Goal: Task Accomplishment & Management: Complete application form

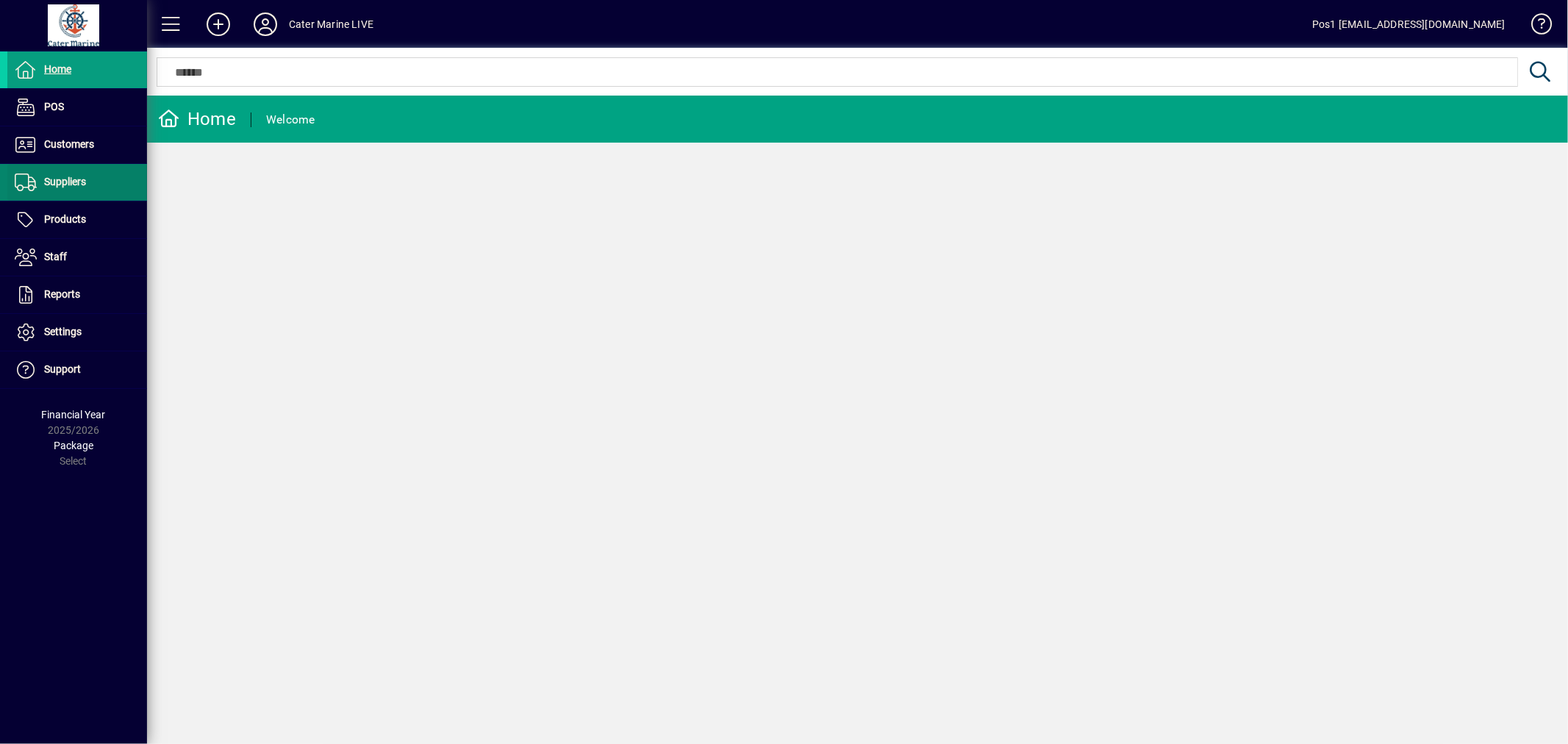
click at [64, 187] on span "Suppliers" at bounding box center [65, 181] width 41 height 12
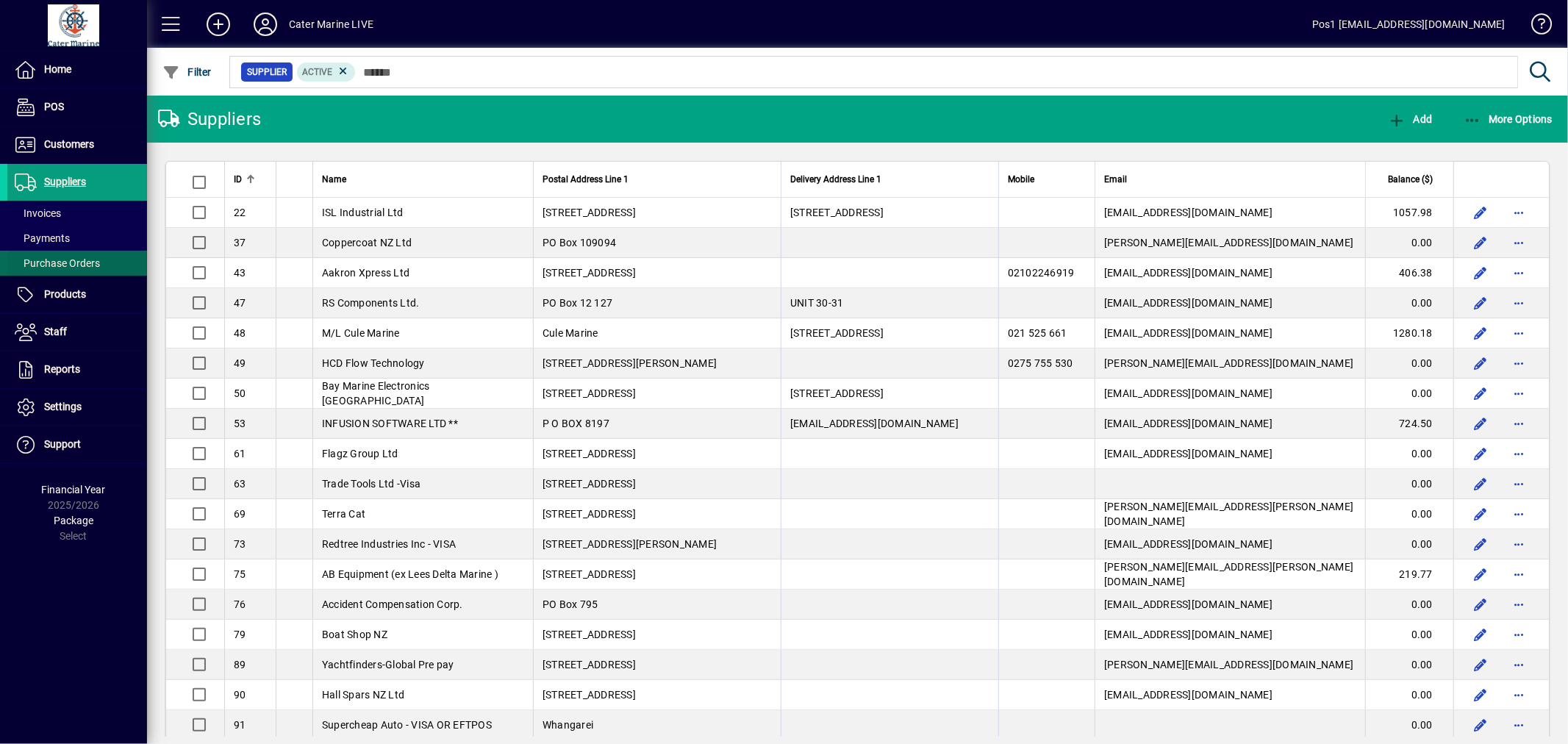
click at [78, 259] on span "Purchase Orders" at bounding box center [57, 263] width 86 height 12
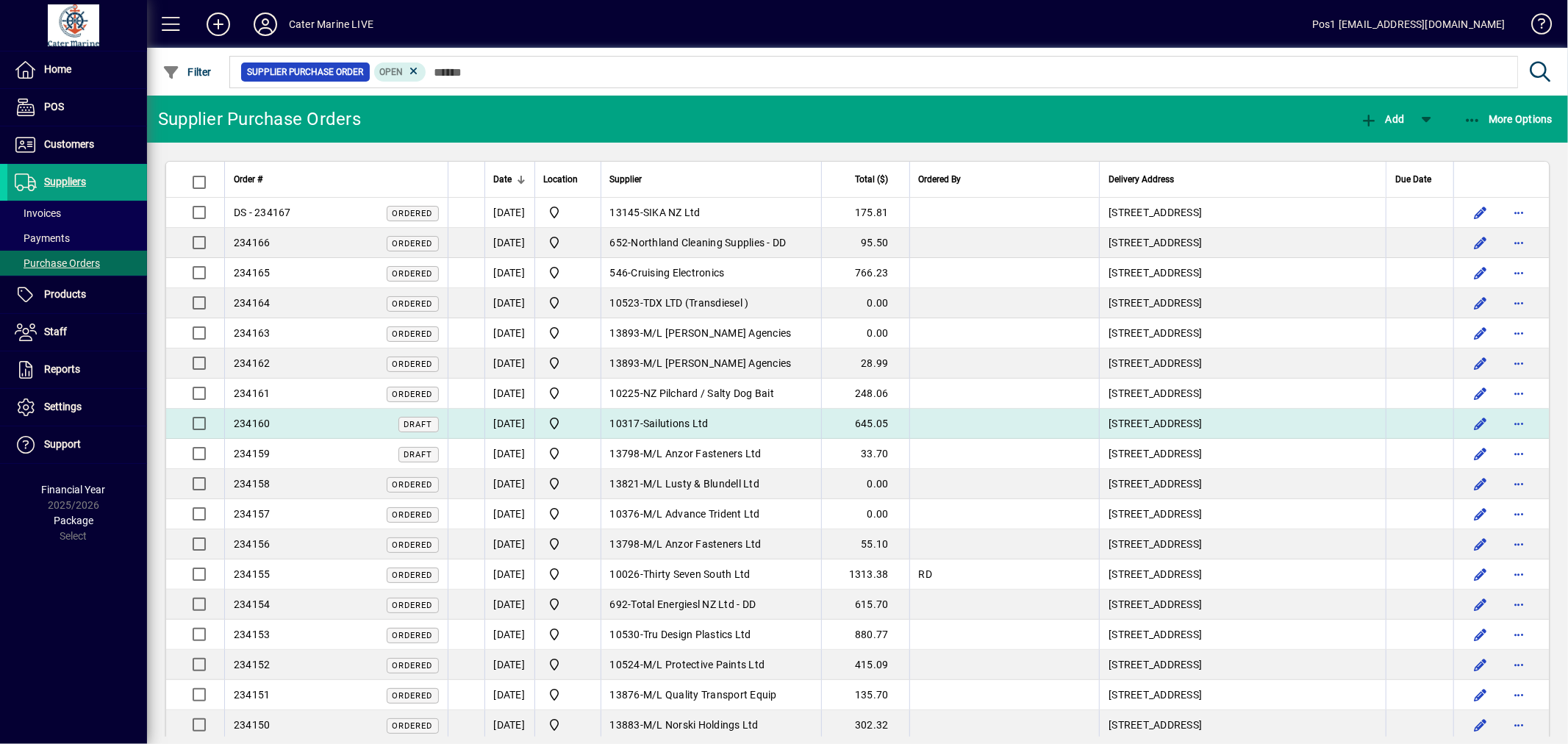
click at [706, 420] on span "Sailutions Ltd" at bounding box center [677, 423] width 66 height 12
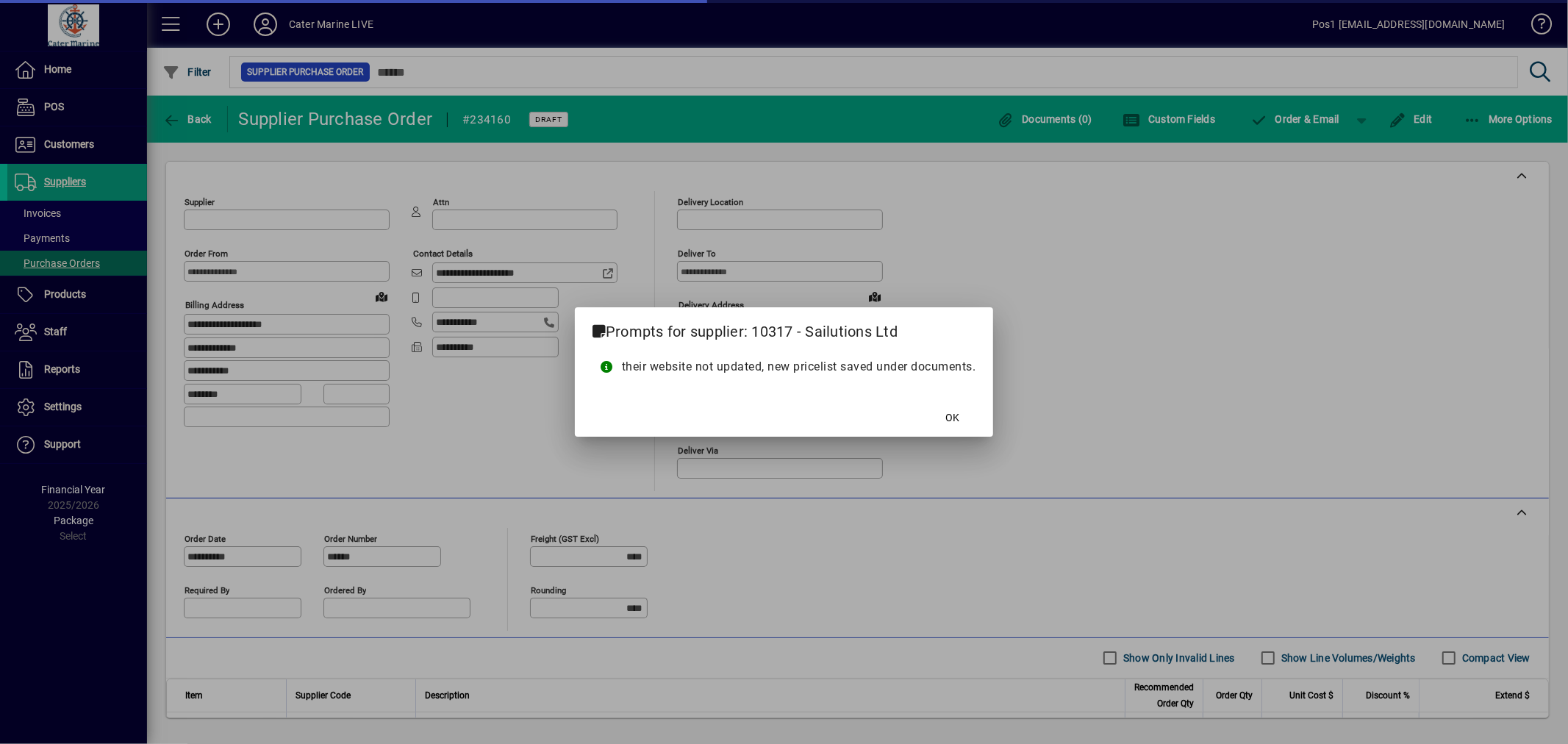
type input "**********"
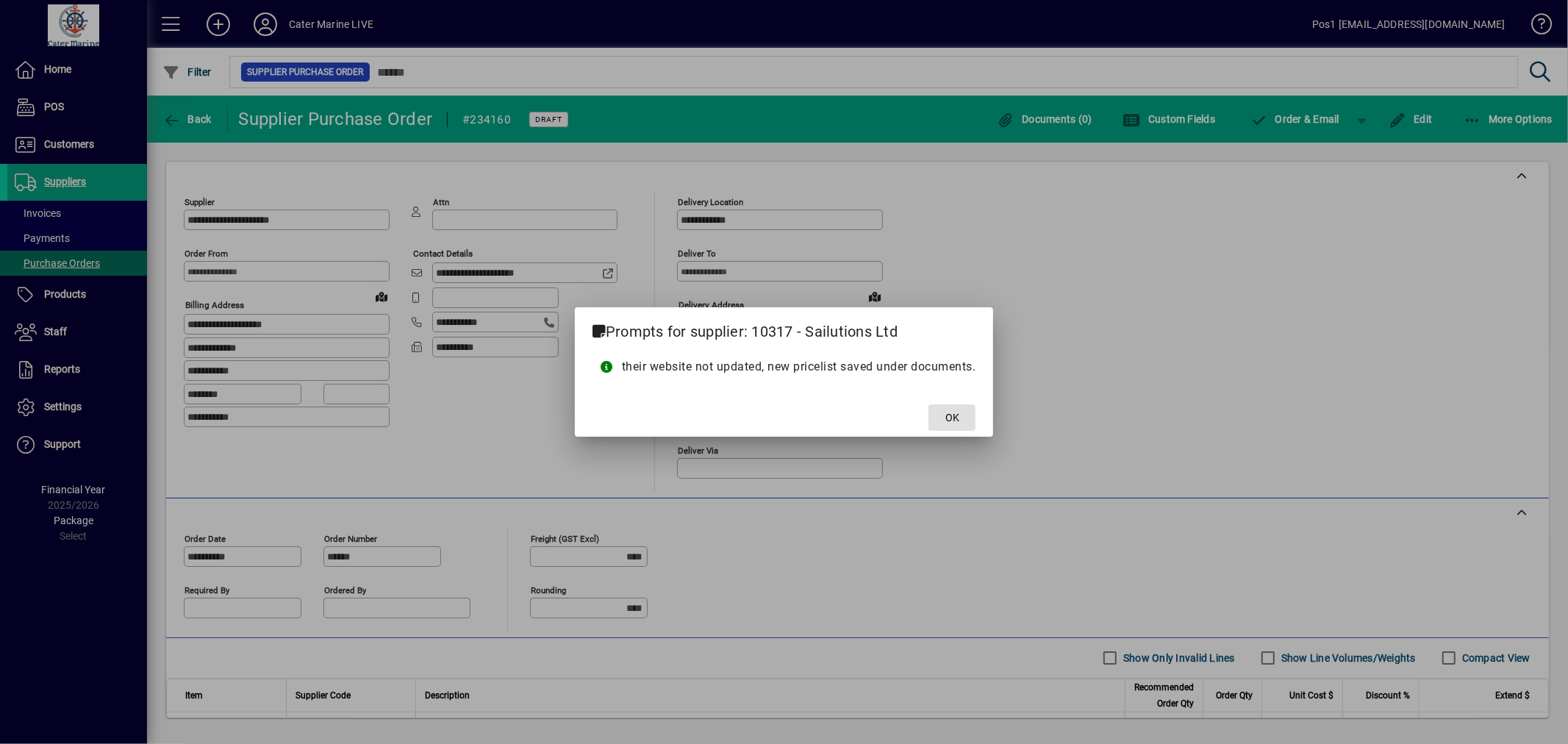
click at [953, 423] on span "OK" at bounding box center [952, 418] width 13 height 15
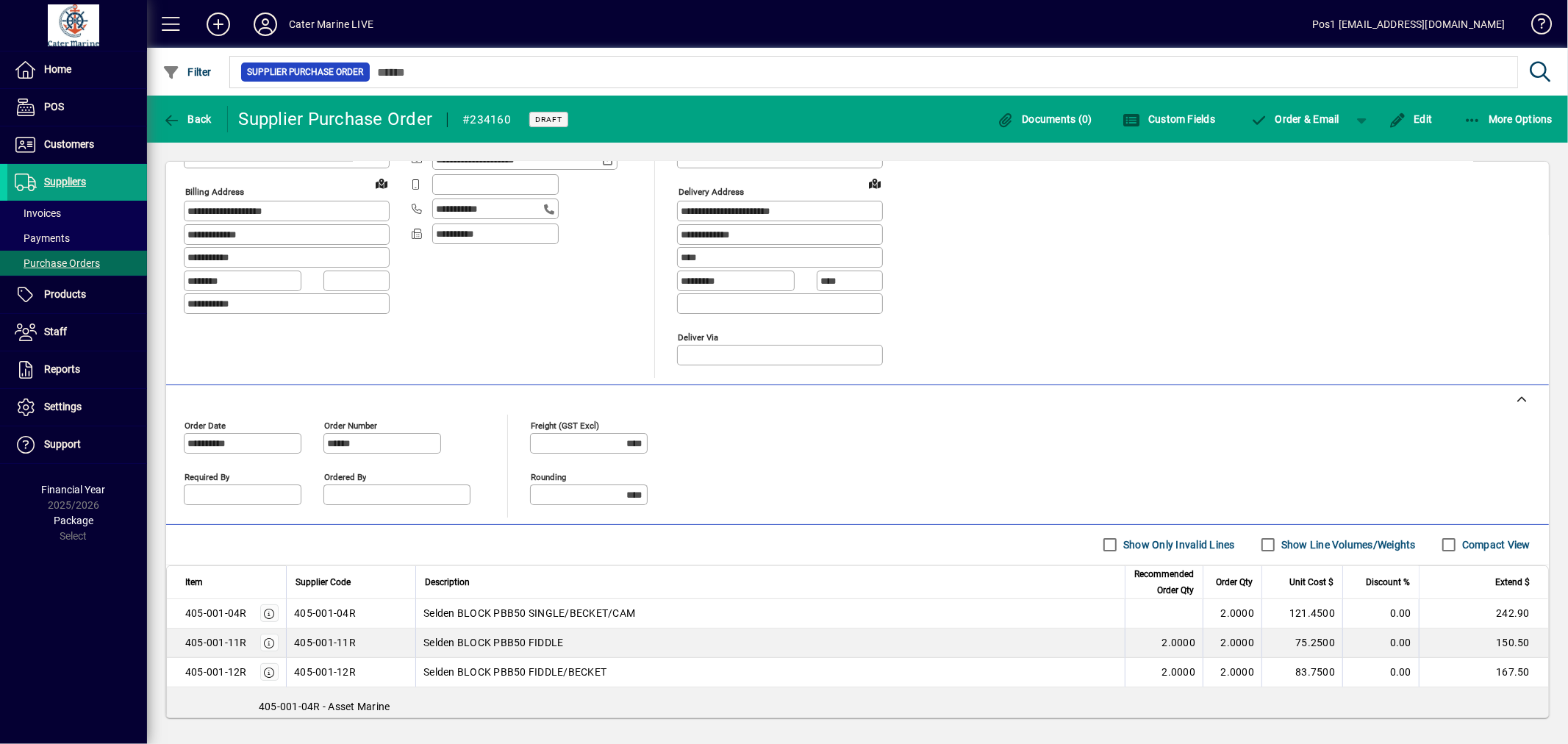
scroll to position [209, 0]
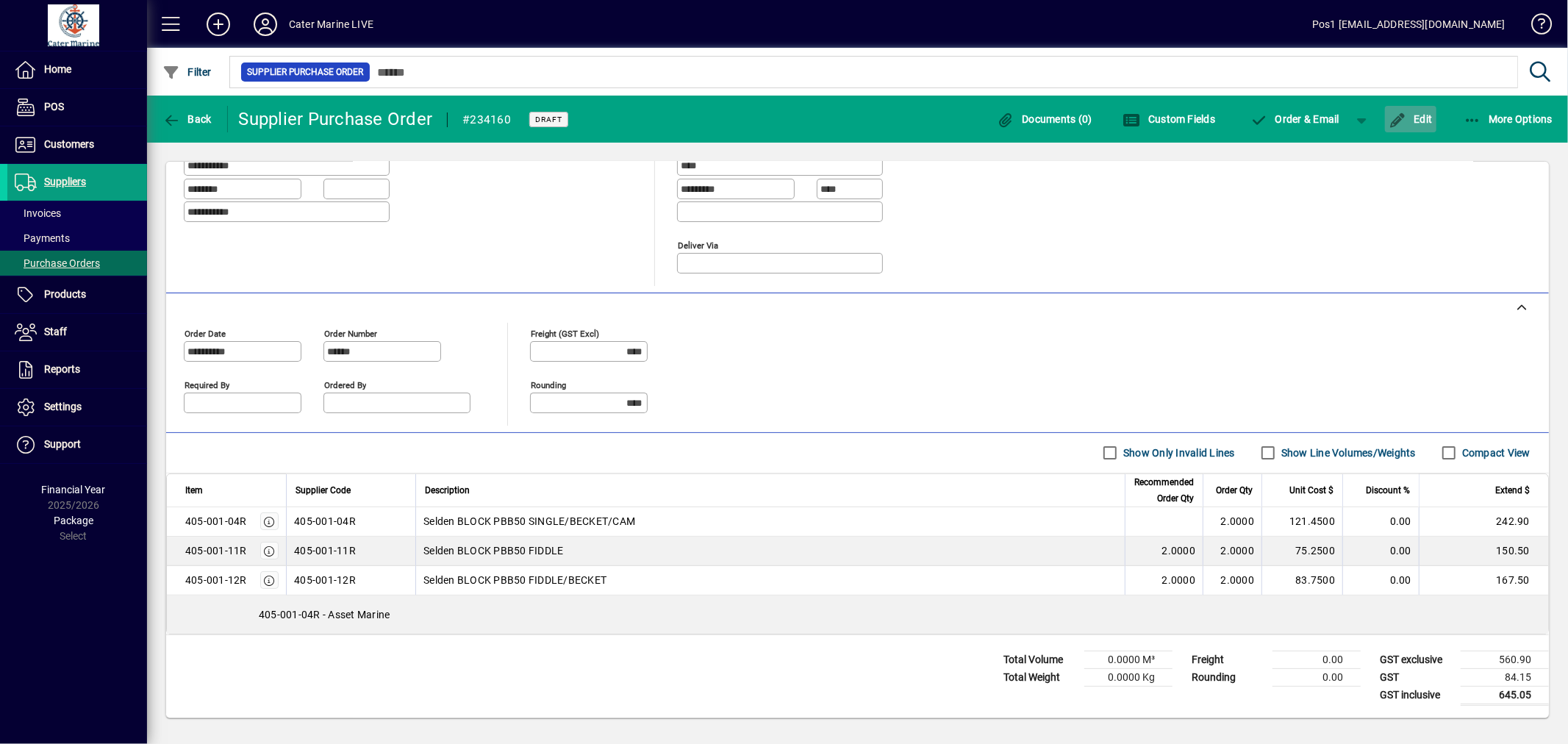
click at [1424, 120] on span "Edit" at bounding box center [1411, 119] width 44 height 12
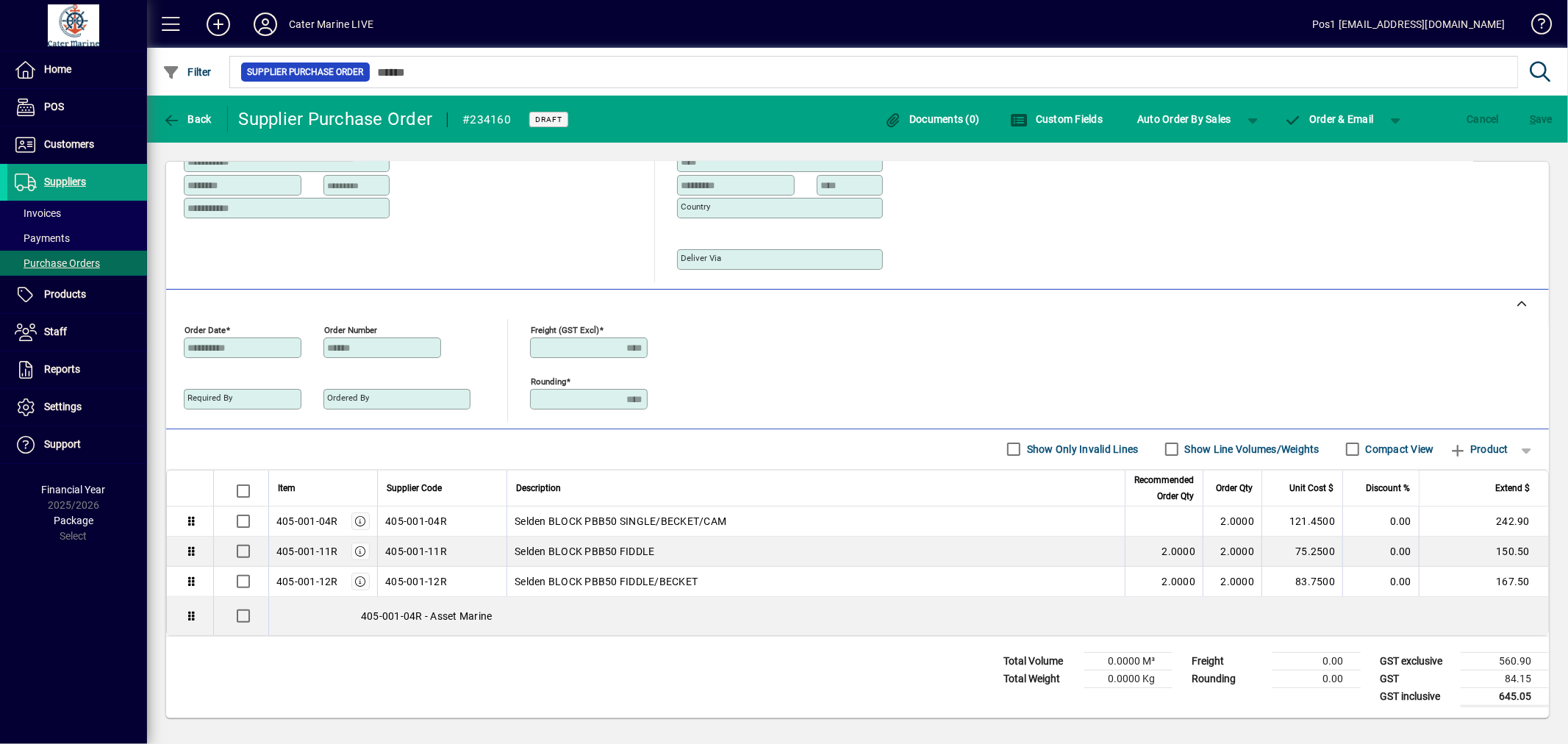
scroll to position [166, 0]
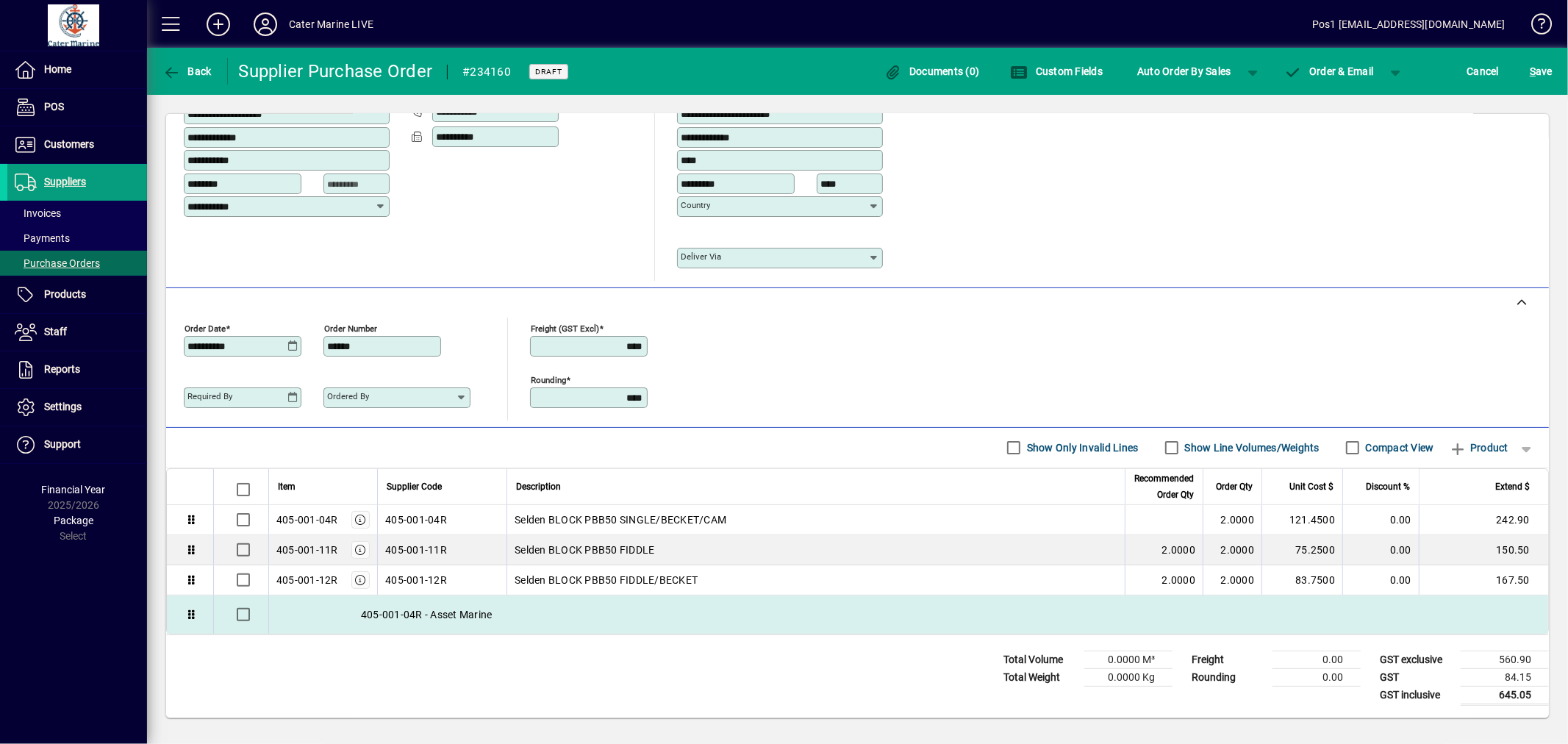
drag, startPoint x: 192, startPoint y: 621, endPoint x: 212, endPoint y: 603, distance: 26.9
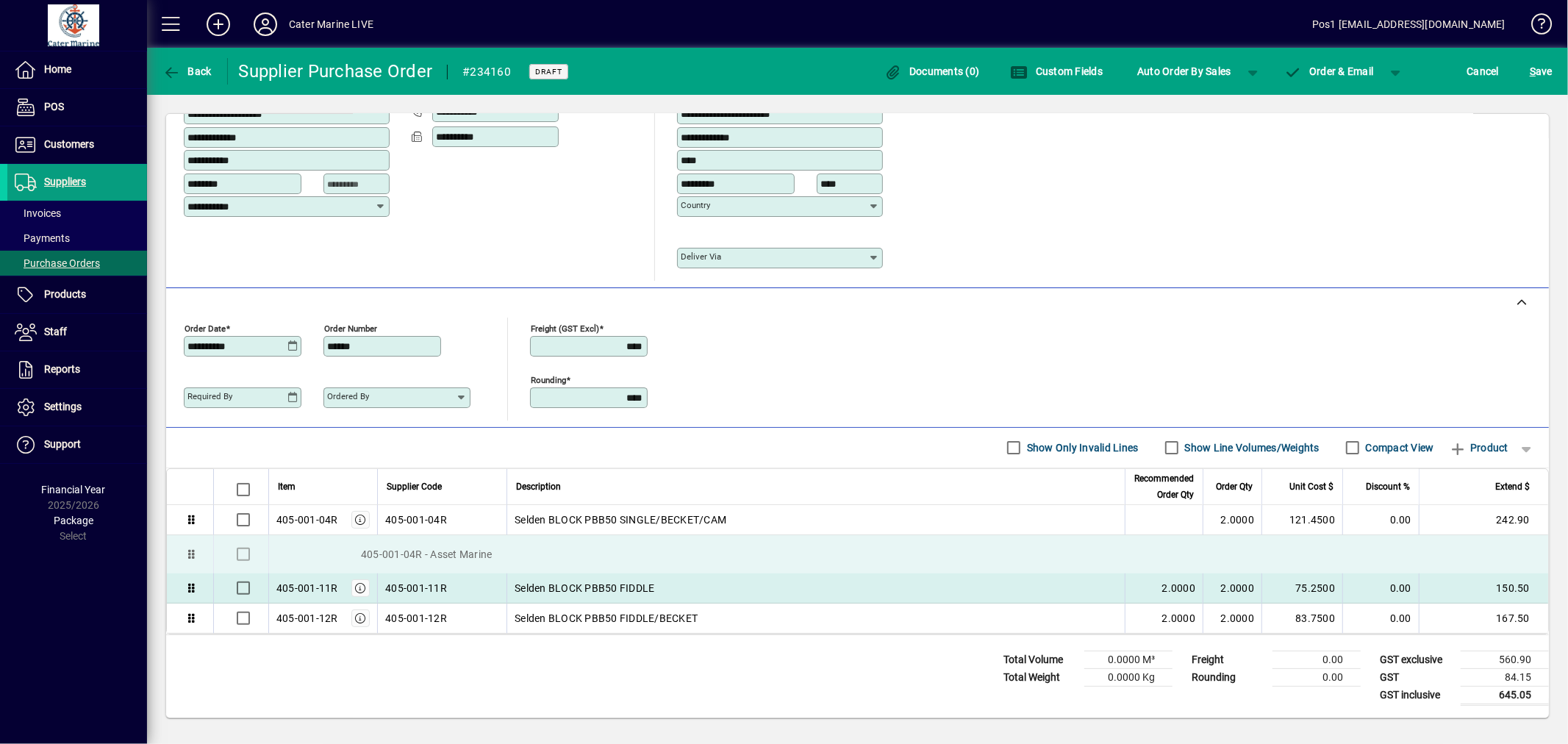
drag, startPoint x: 192, startPoint y: 619, endPoint x: 209, endPoint y: 561, distance: 60.4
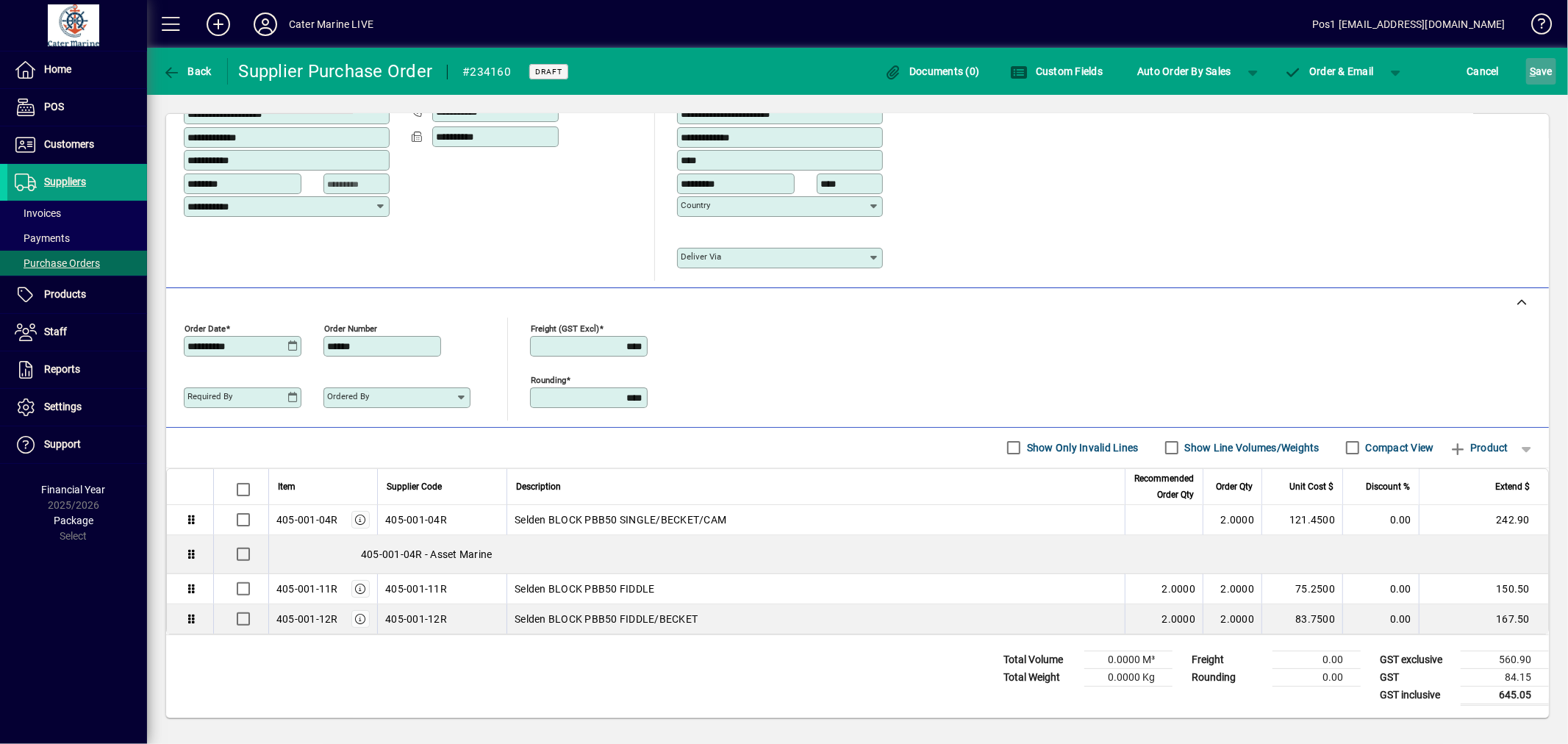
click at [1530, 76] on span "S ave" at bounding box center [1542, 71] width 23 height 23
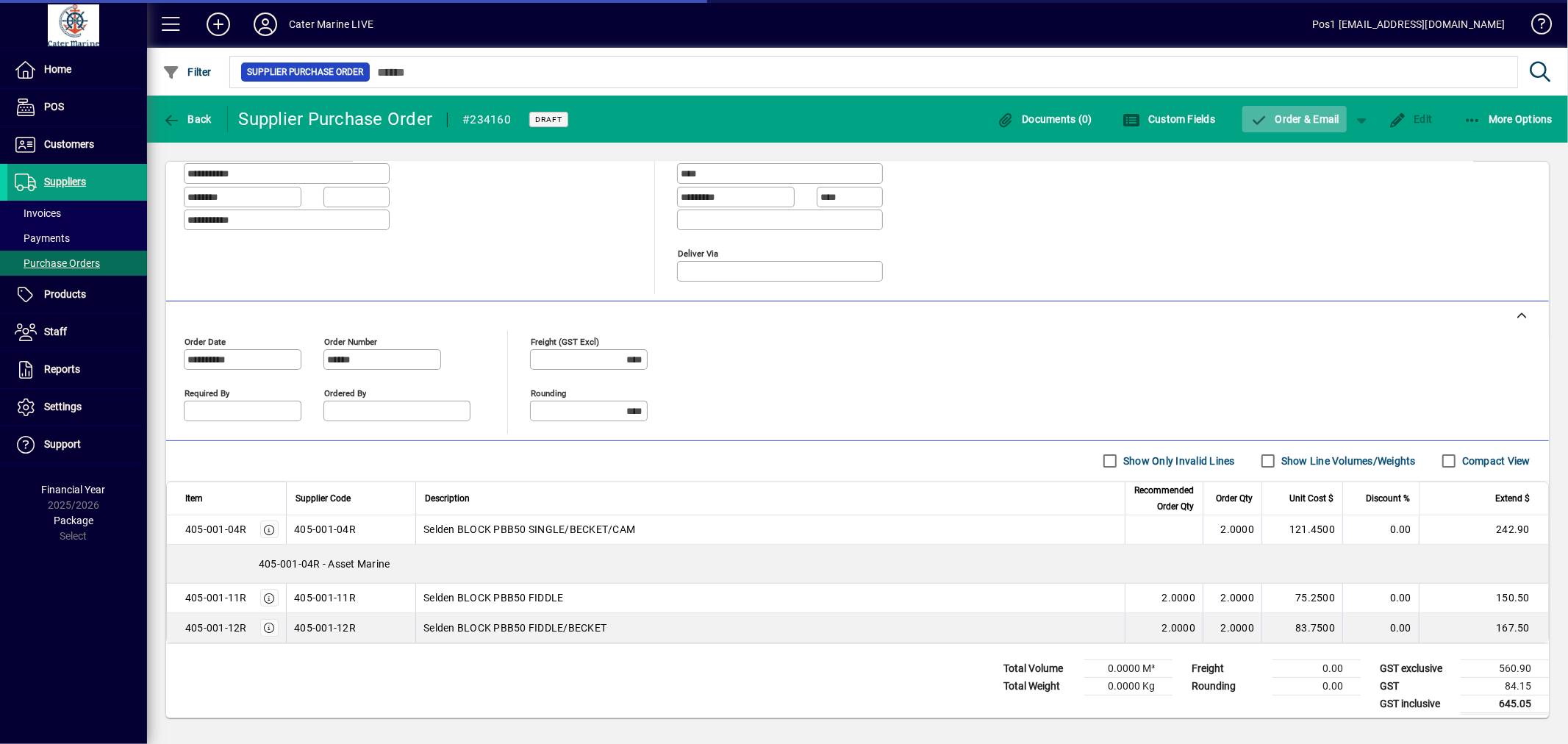
scroll to position [209, 0]
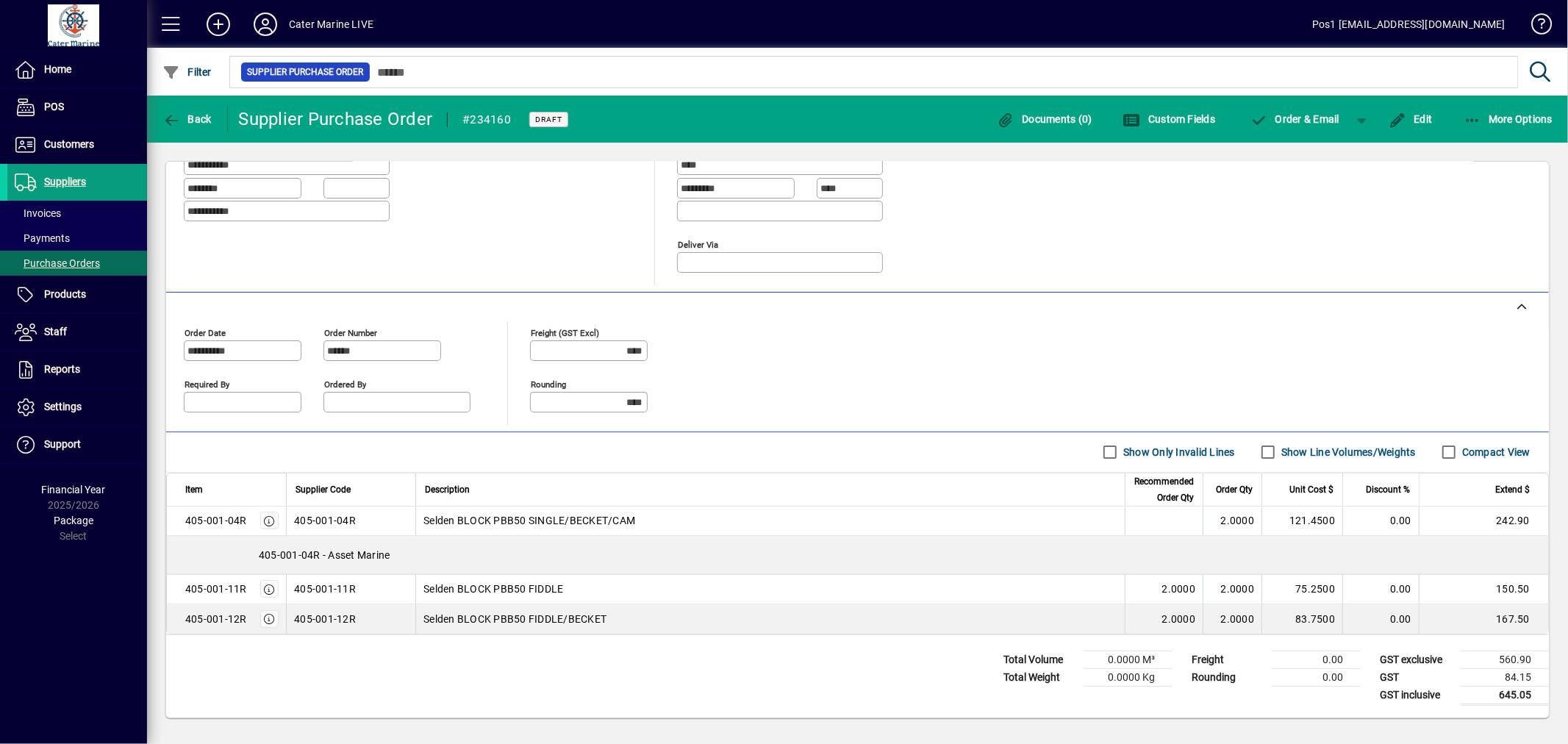
click at [1312, 159] on div "**********" at bounding box center [858, 439] width 1422 height 594
click at [1322, 128] on span "button" at bounding box center [1294, 119] width 104 height 36
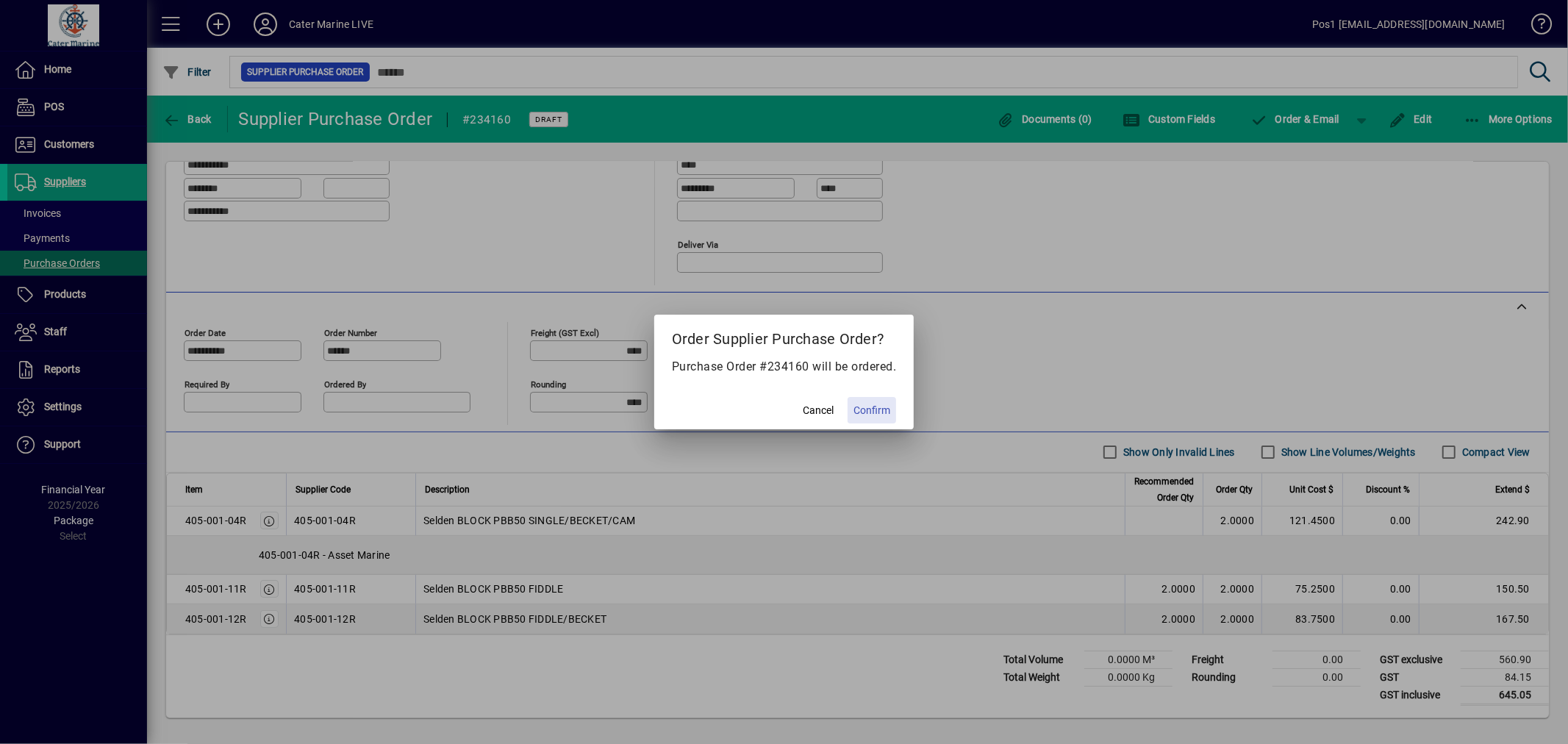
click at [881, 406] on span "Confirm" at bounding box center [872, 411] width 37 height 15
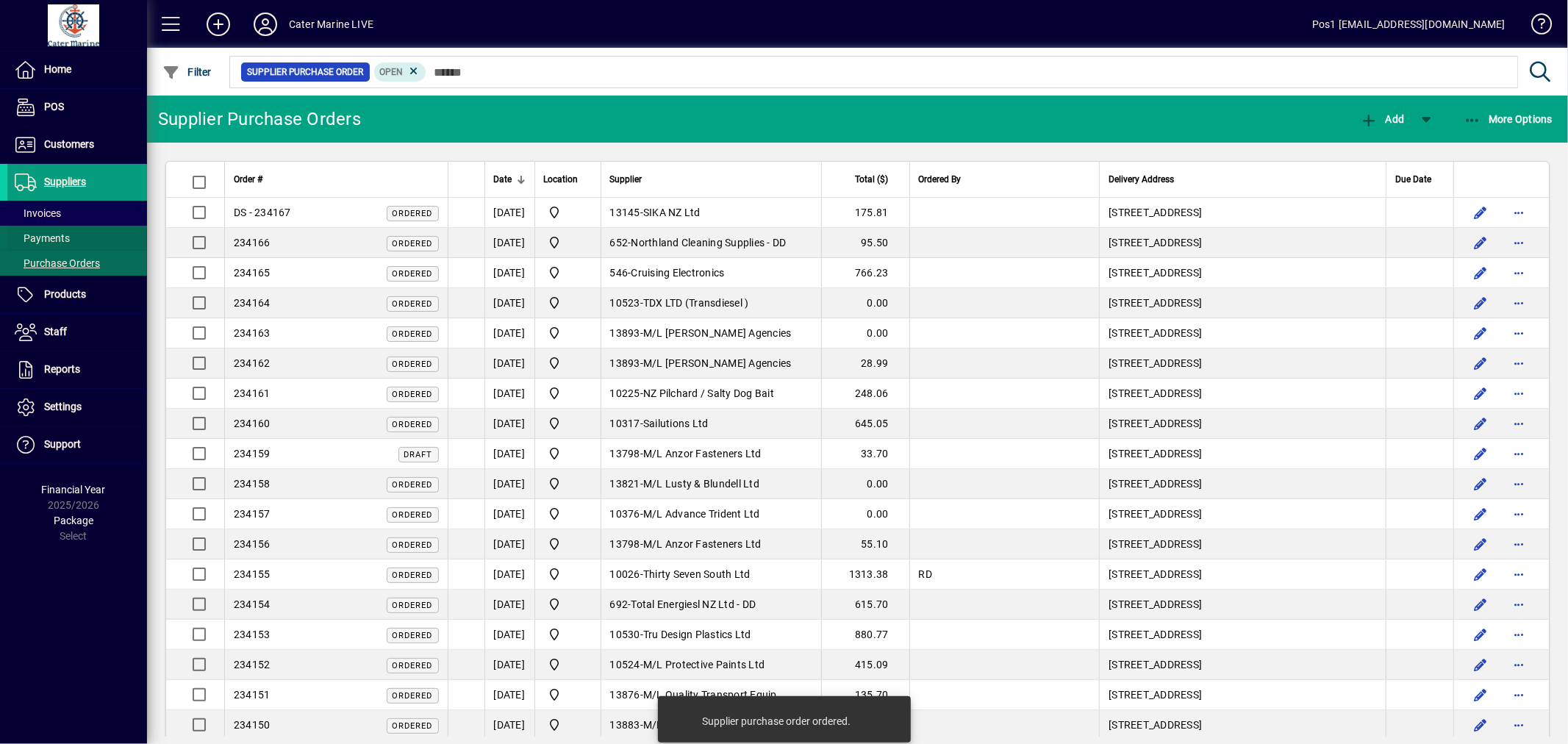
drag, startPoint x: 41, startPoint y: 262, endPoint x: 70, endPoint y: 234, distance: 40.3
click at [41, 262] on span "Purchase Orders" at bounding box center [57, 263] width 86 height 12
click at [206, 62] on span "button" at bounding box center [187, 71] width 57 height 36
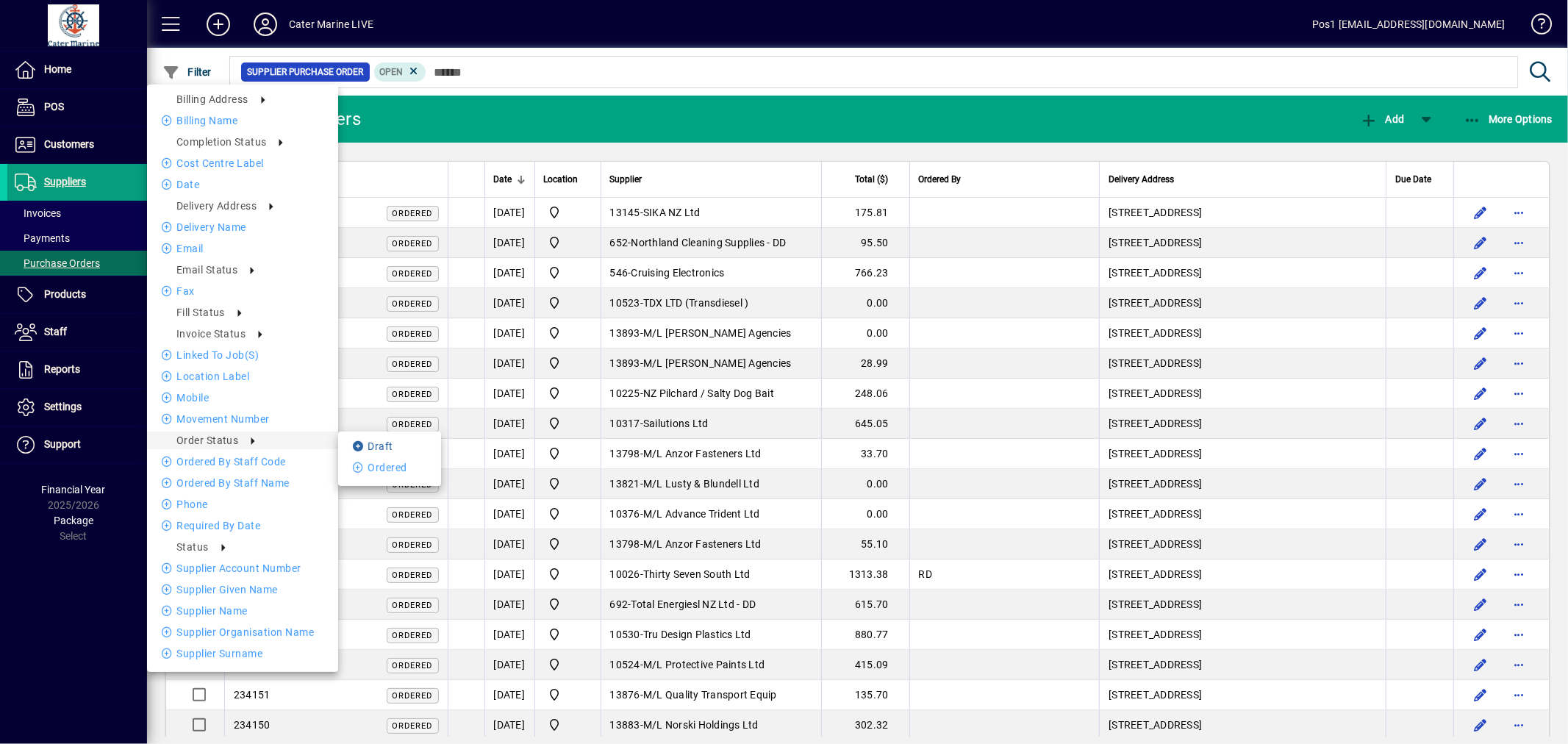
click at [392, 449] on li "Draft" at bounding box center [389, 446] width 103 height 17
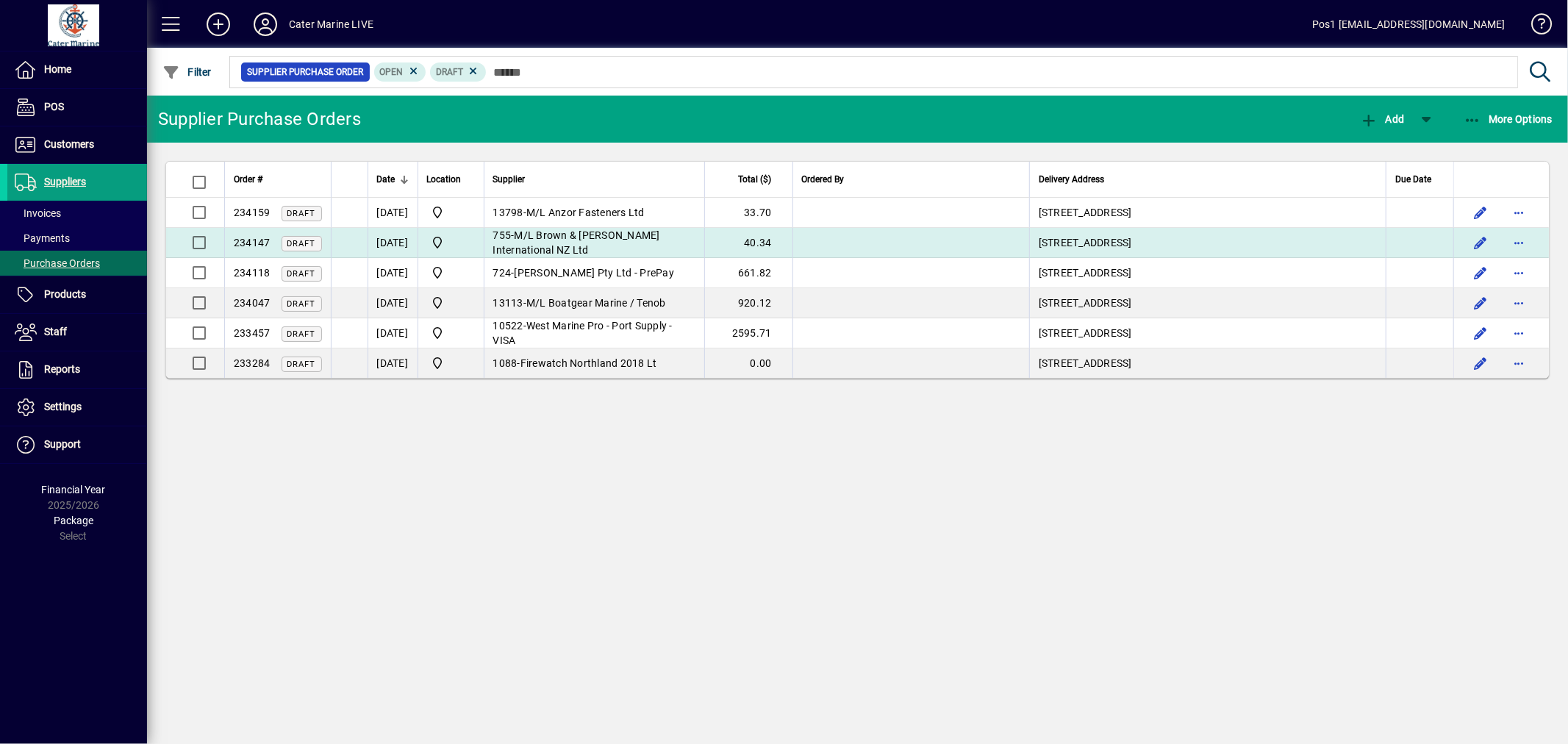
click at [601, 237] on span "M/L Brown & [PERSON_NAME] International NZ Ltd" at bounding box center [576, 242] width 167 height 26
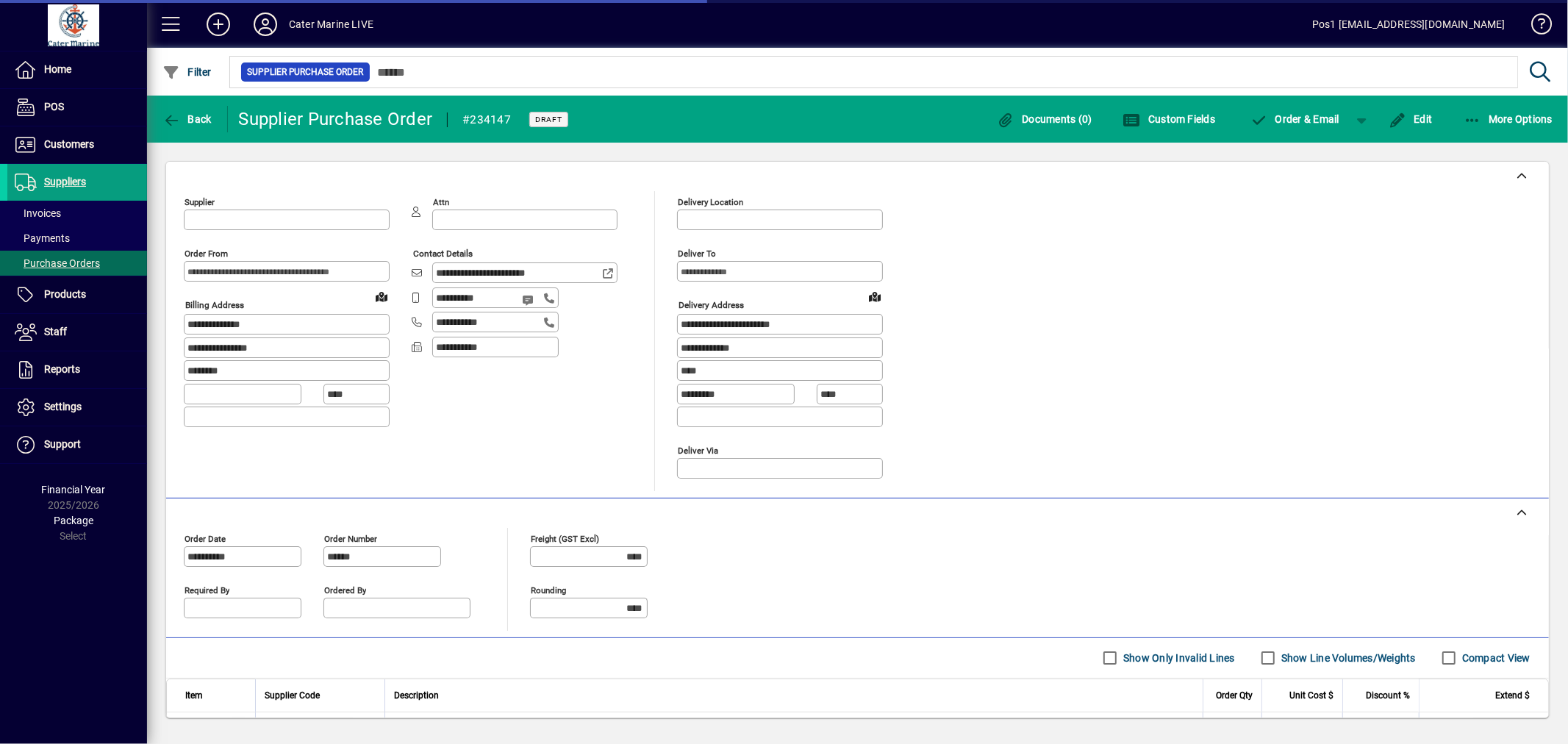
type input "**********"
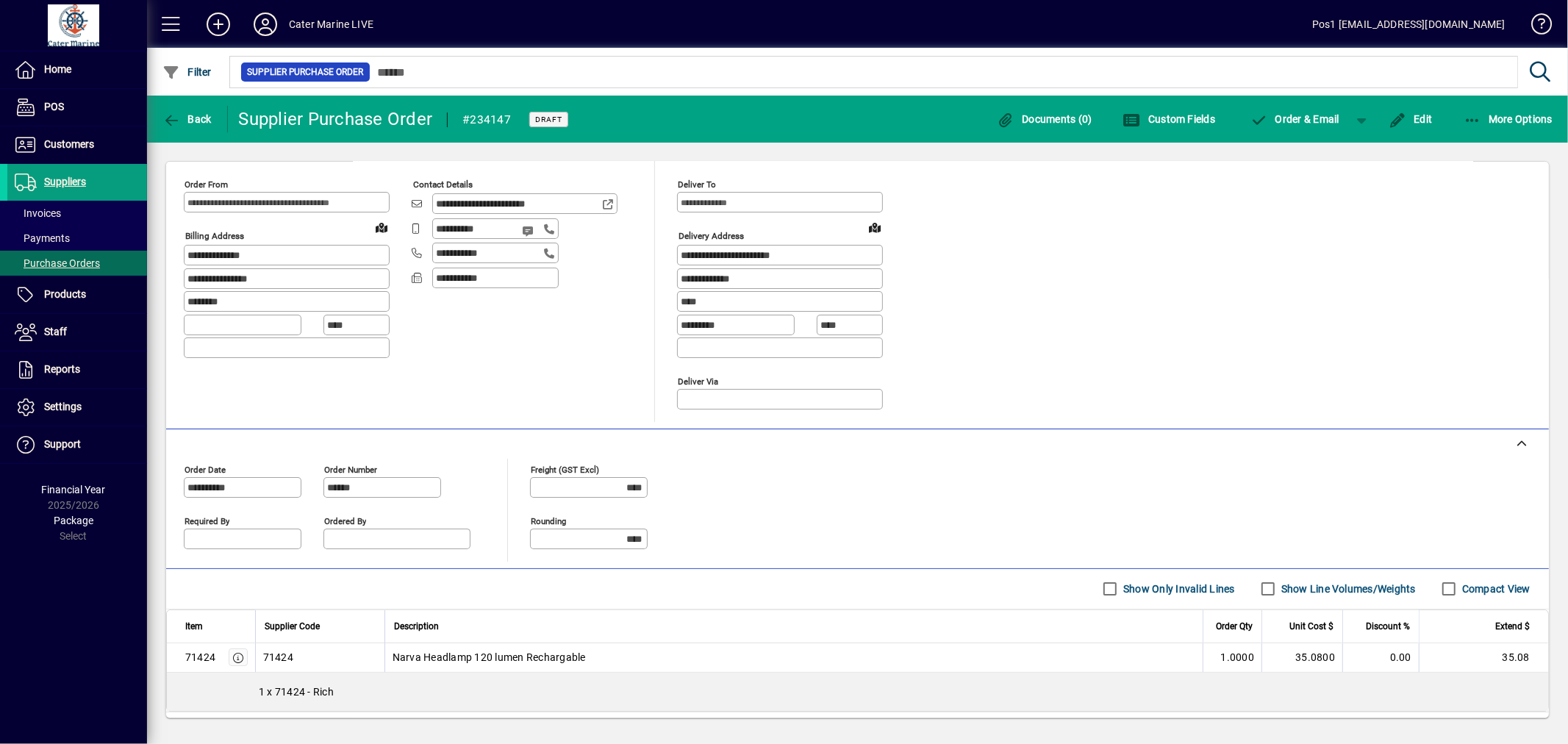
scroll to position [150, 0]
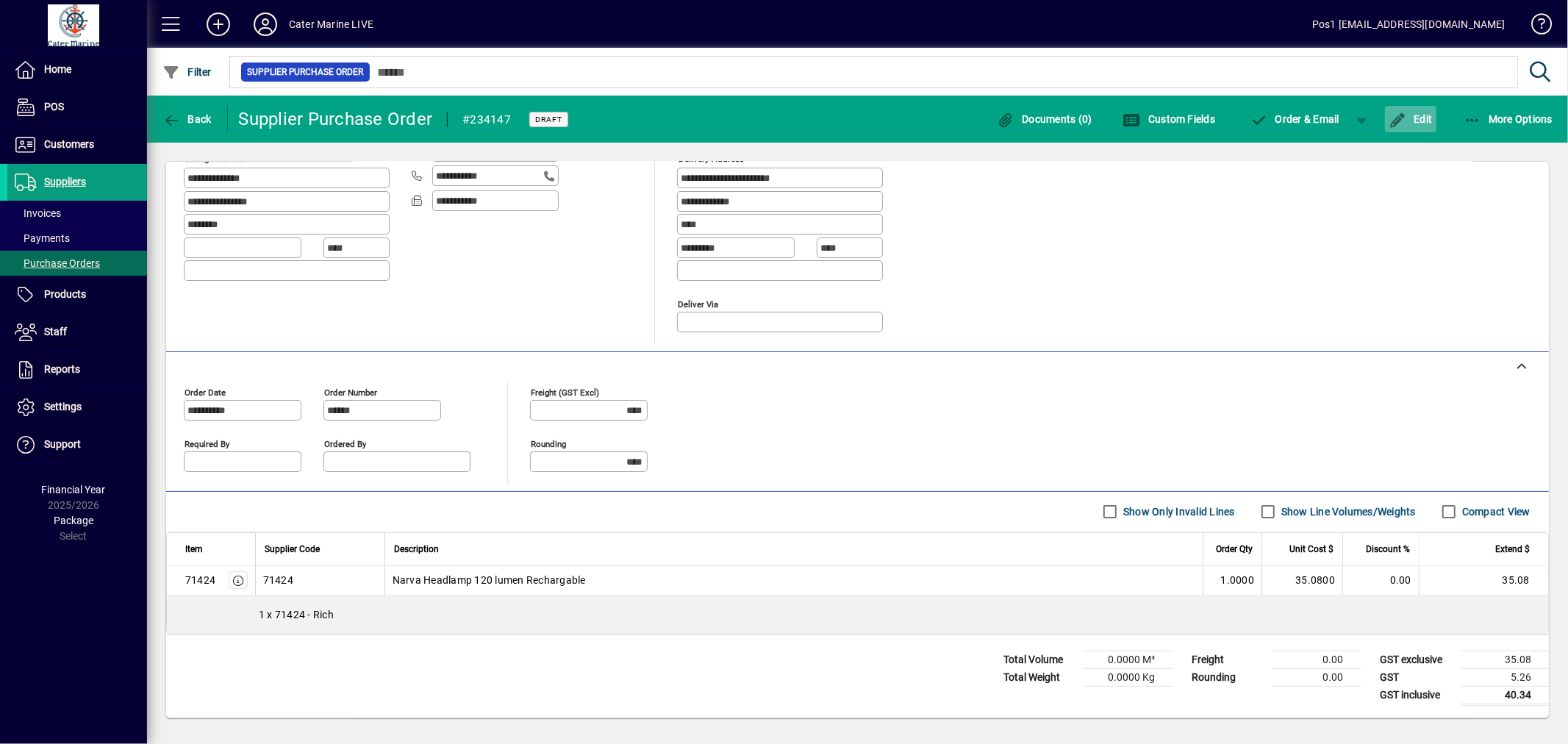
click at [1421, 122] on span "Edit" at bounding box center [1411, 119] width 44 height 12
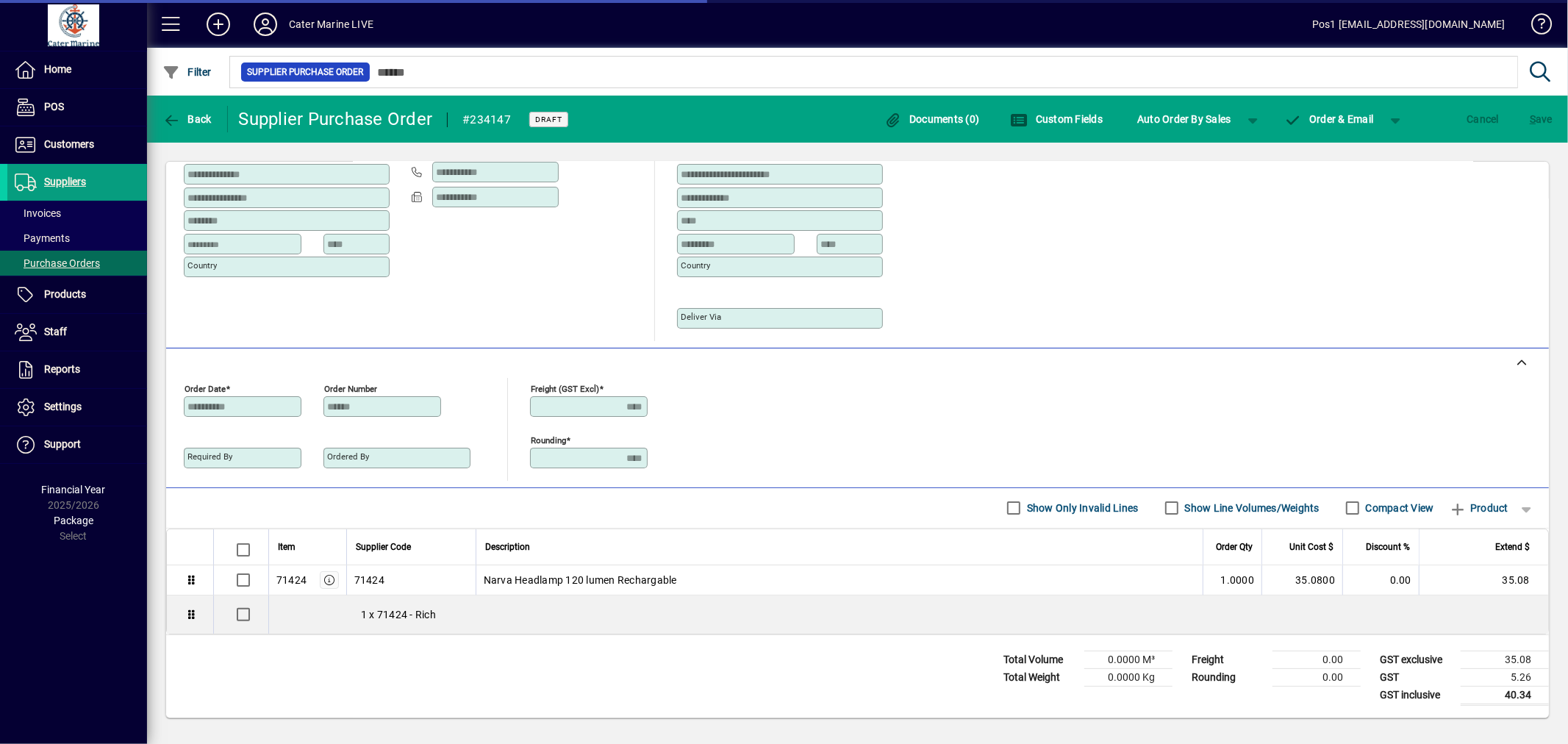
scroll to position [106, 0]
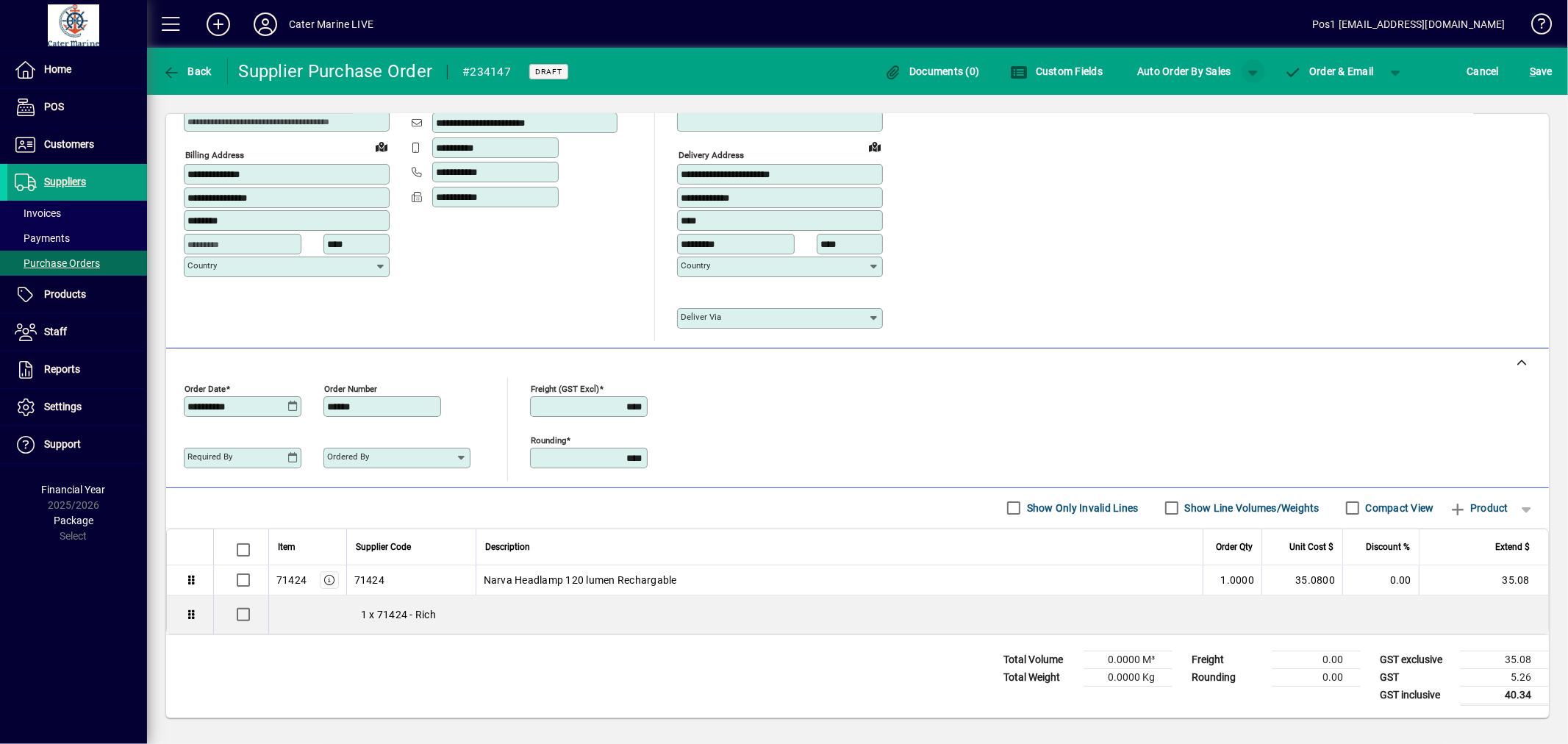
click at [1246, 70] on span "button" at bounding box center [1254, 71] width 36 height 36
click at [1232, 105] on span "Auto Order By Min/Max" at bounding box center [1192, 102] width 116 height 17
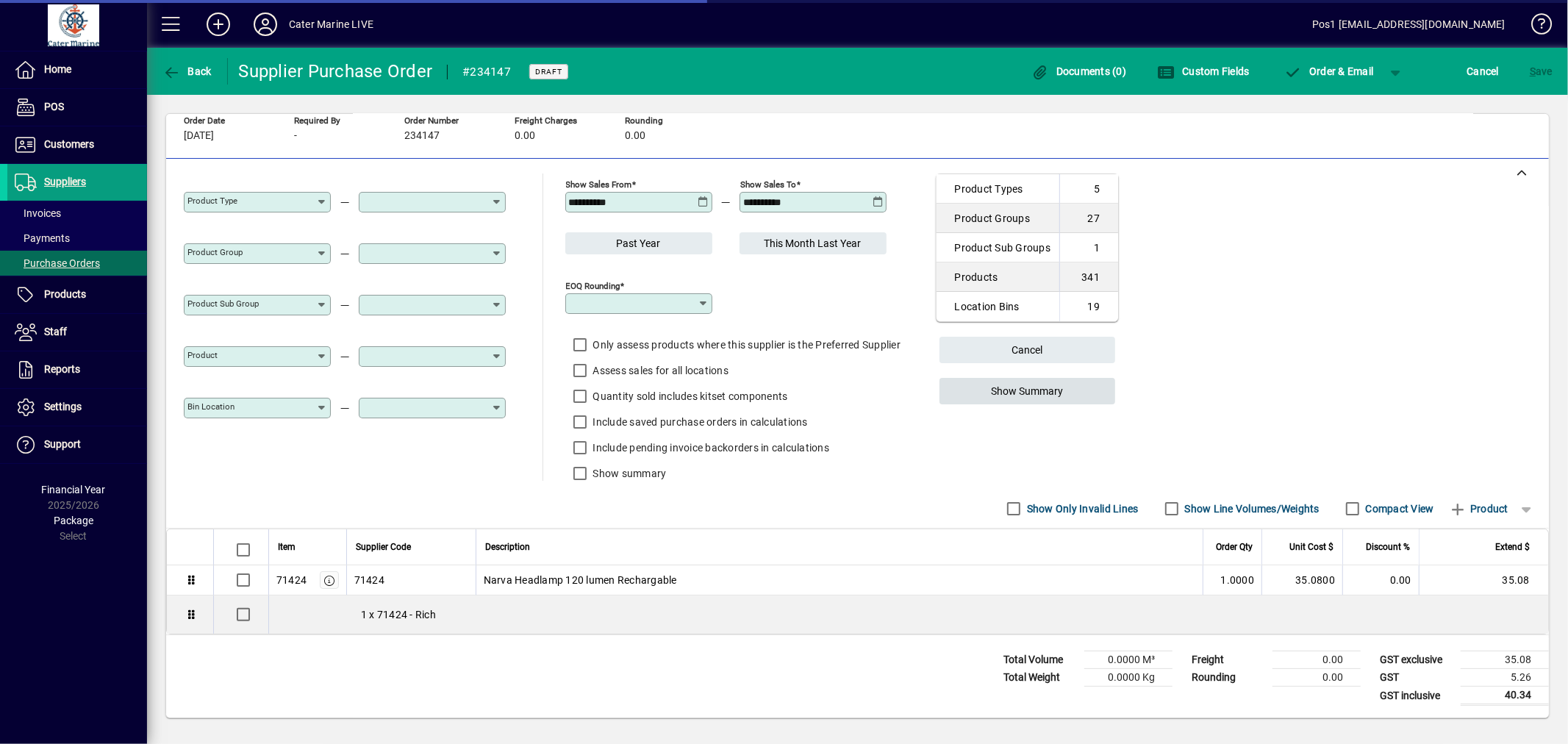
type input "********"
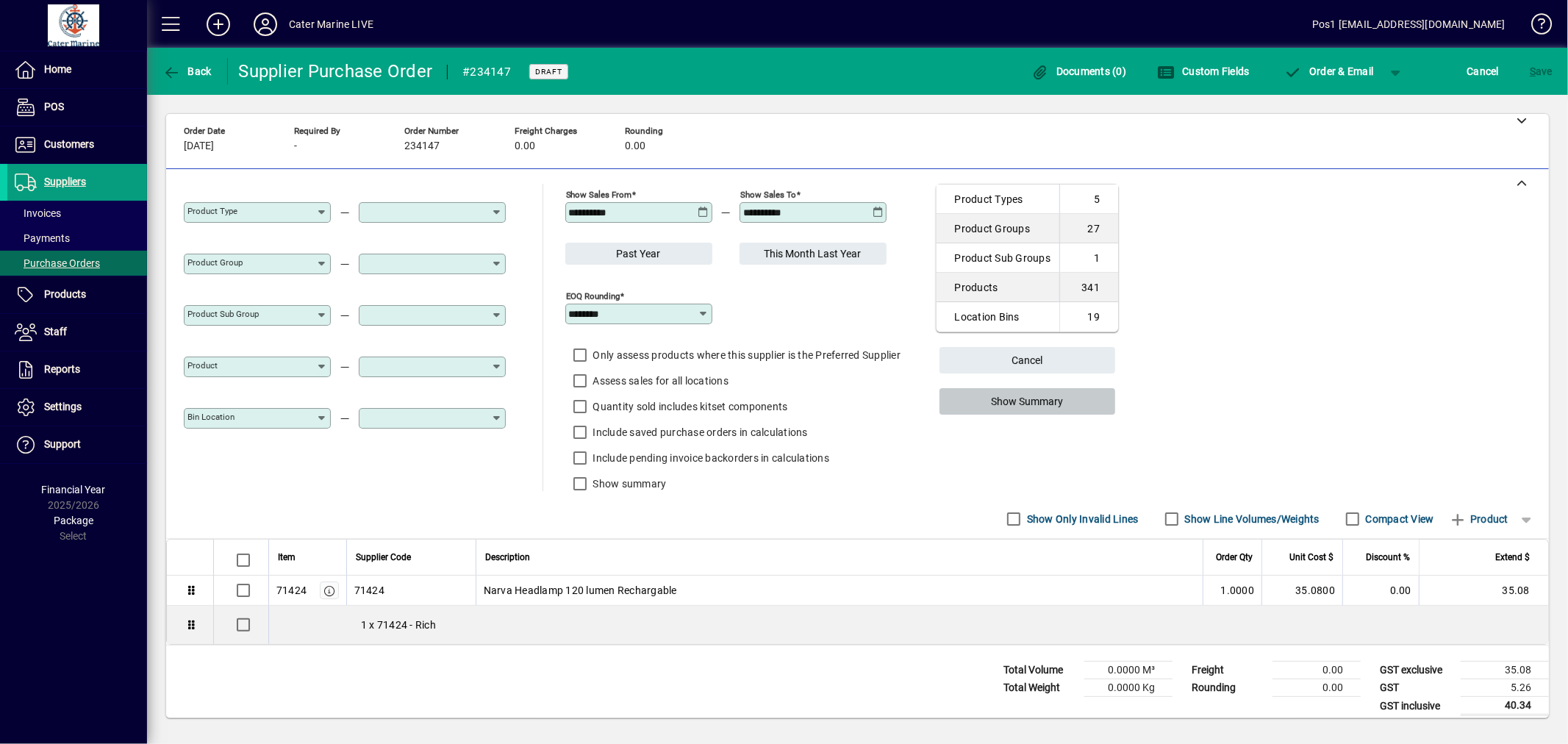
click at [1045, 389] on span "Show Summary" at bounding box center [1026, 401] width 72 height 24
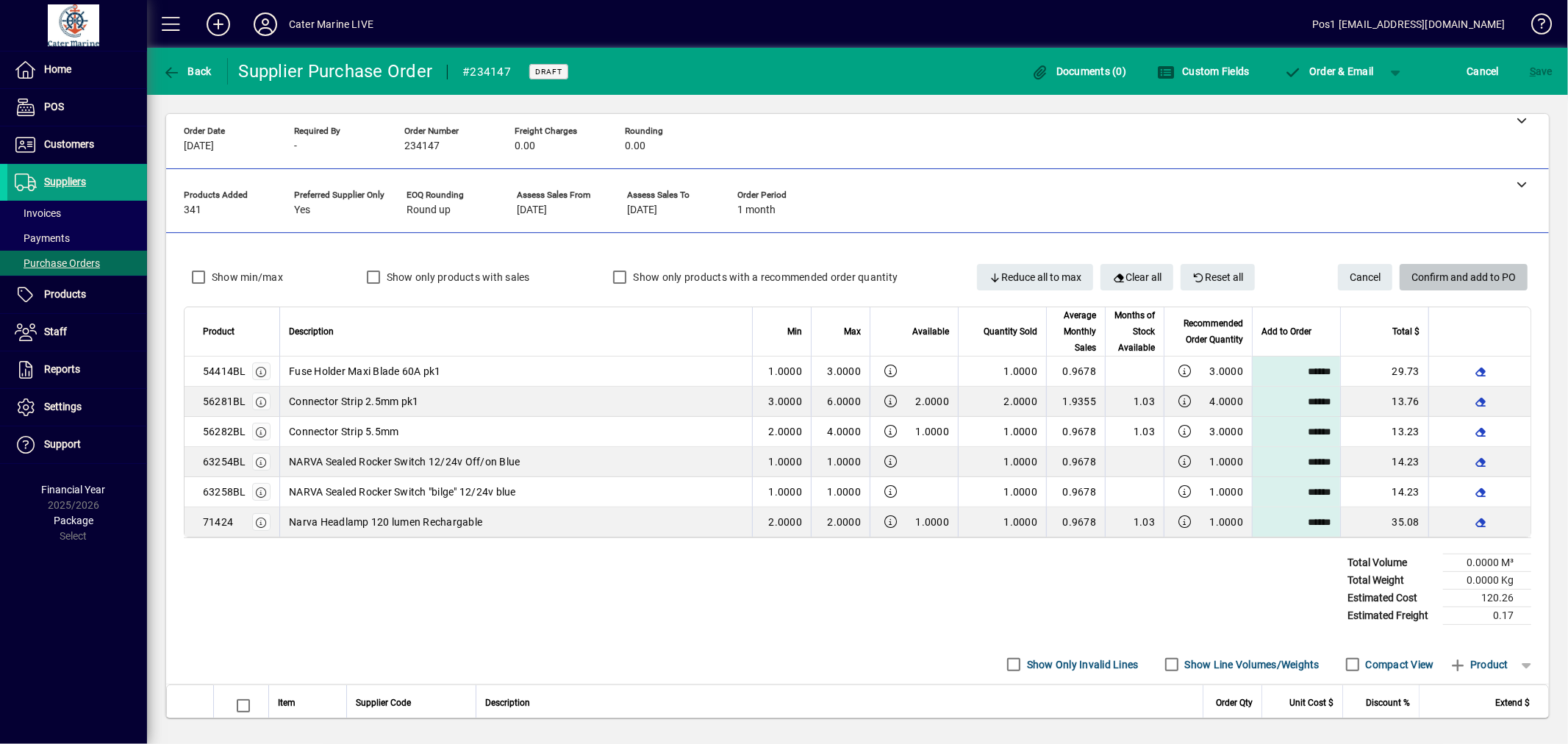
click at [1466, 265] on span "Confirm and add to PO" at bounding box center [1464, 277] width 104 height 24
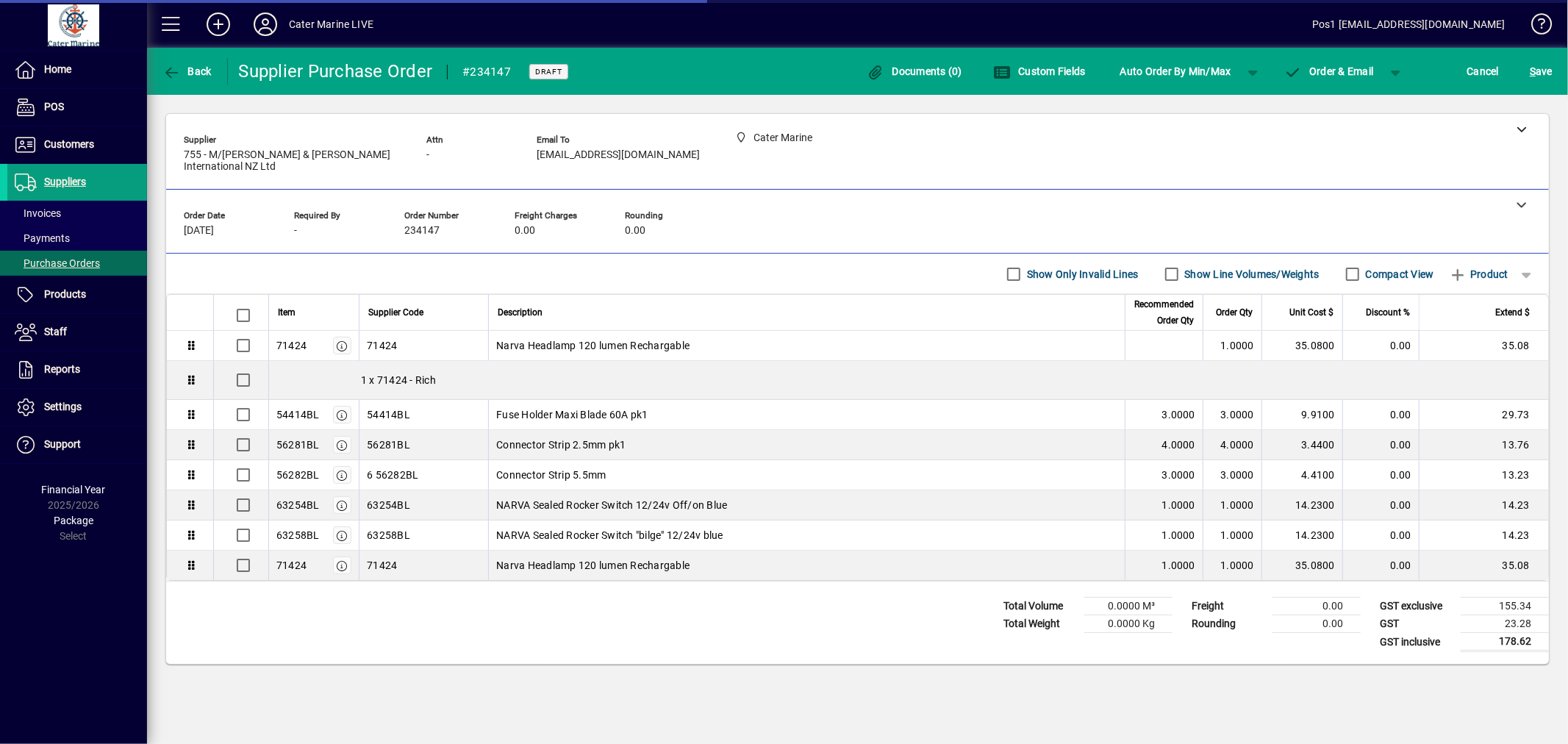
scroll to position [0, 0]
click at [1483, 76] on span "Cancel" at bounding box center [1484, 71] width 33 height 23
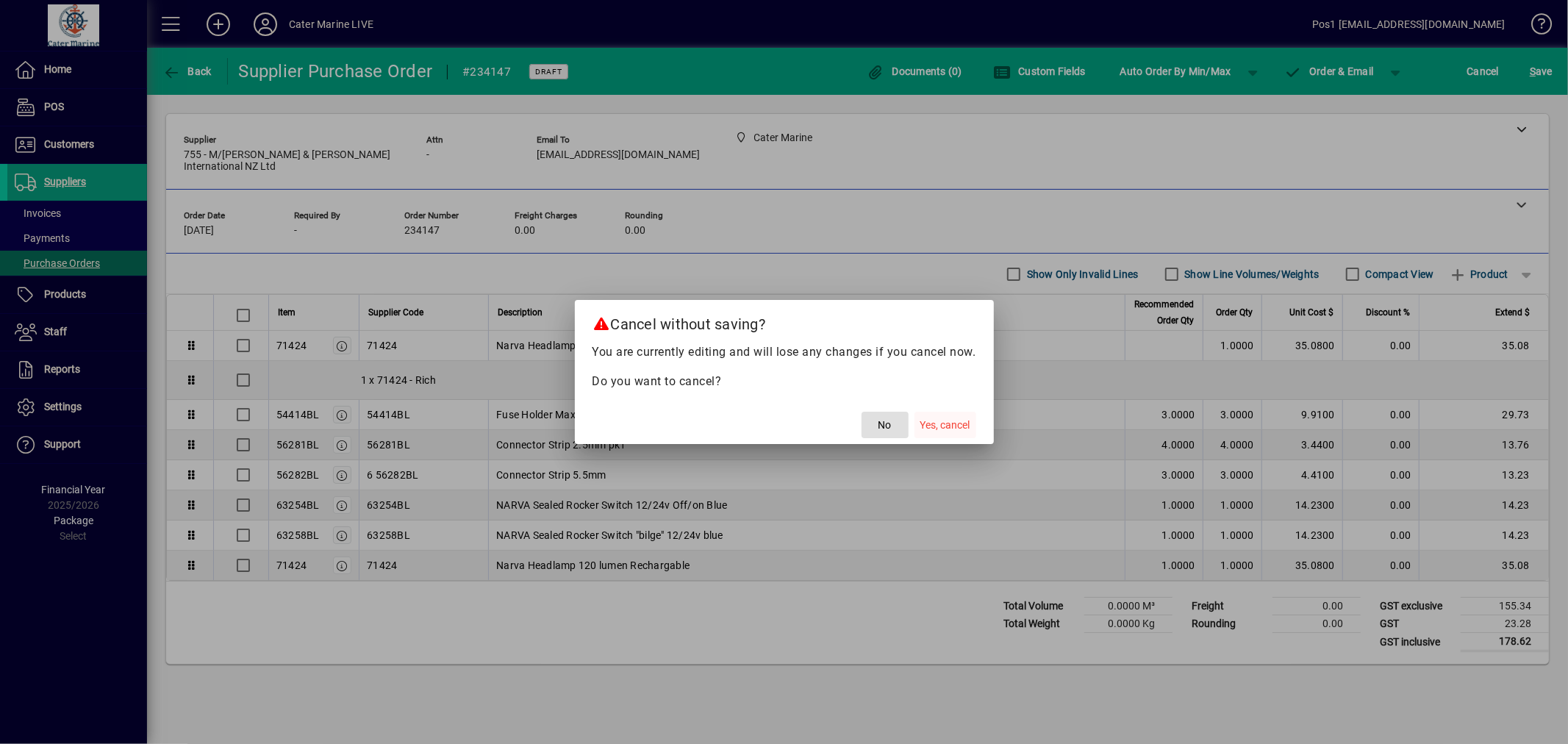
click at [927, 422] on span "Yes, cancel" at bounding box center [945, 425] width 50 height 15
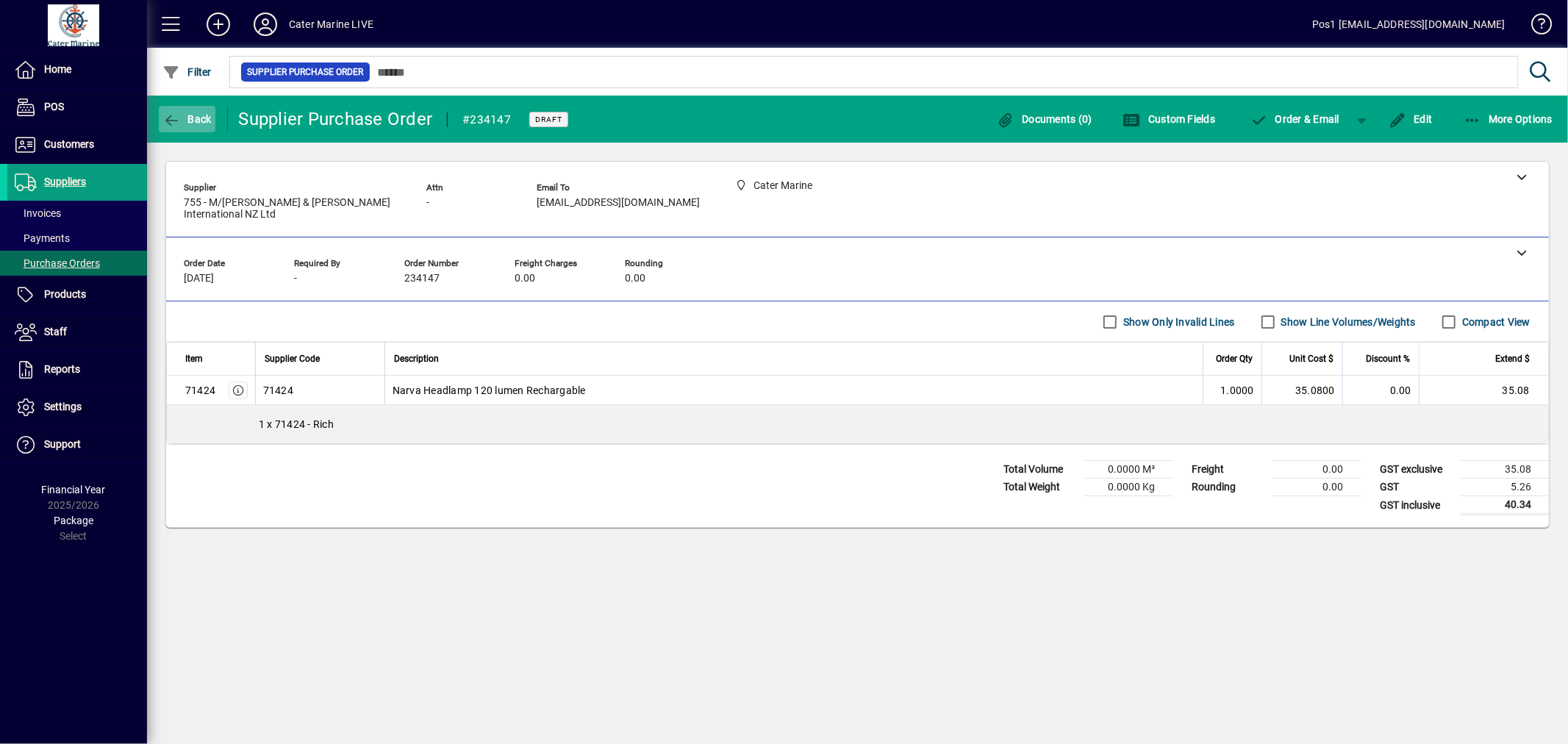
click at [174, 114] on icon "button" at bounding box center [172, 120] width 18 height 14
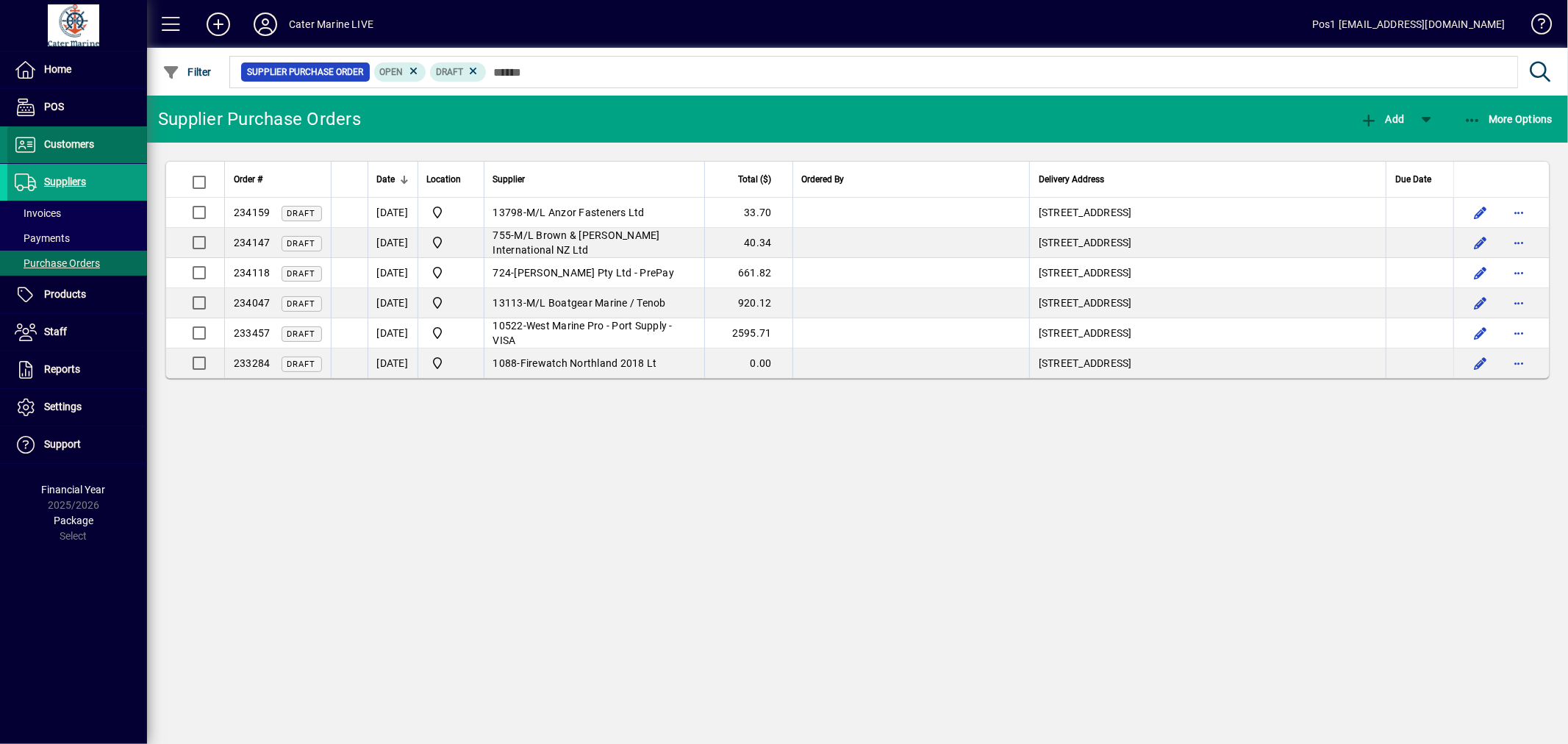
click at [50, 146] on span "Customers" at bounding box center [69, 144] width 50 height 12
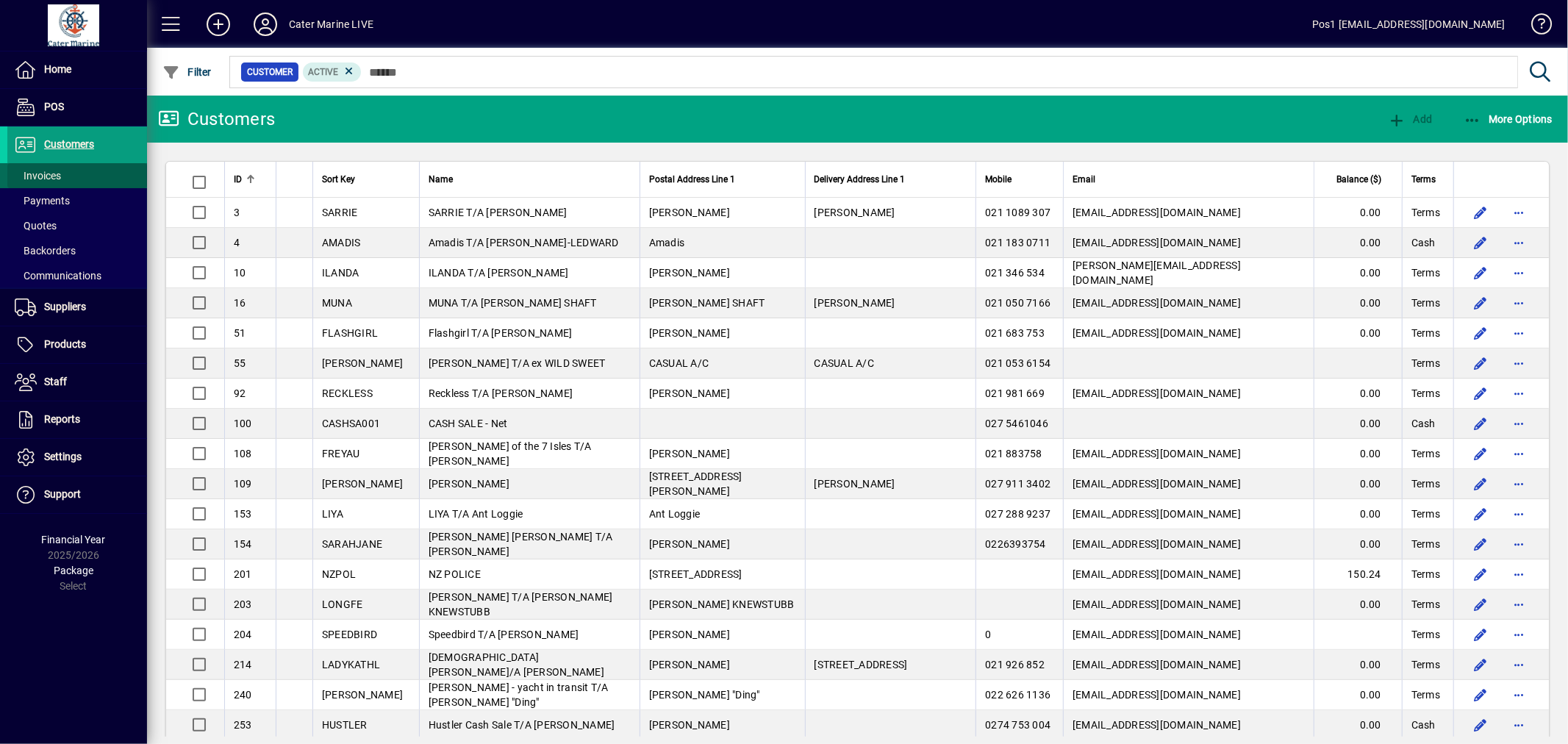
click at [26, 179] on span "Invoices" at bounding box center [38, 175] width 46 height 12
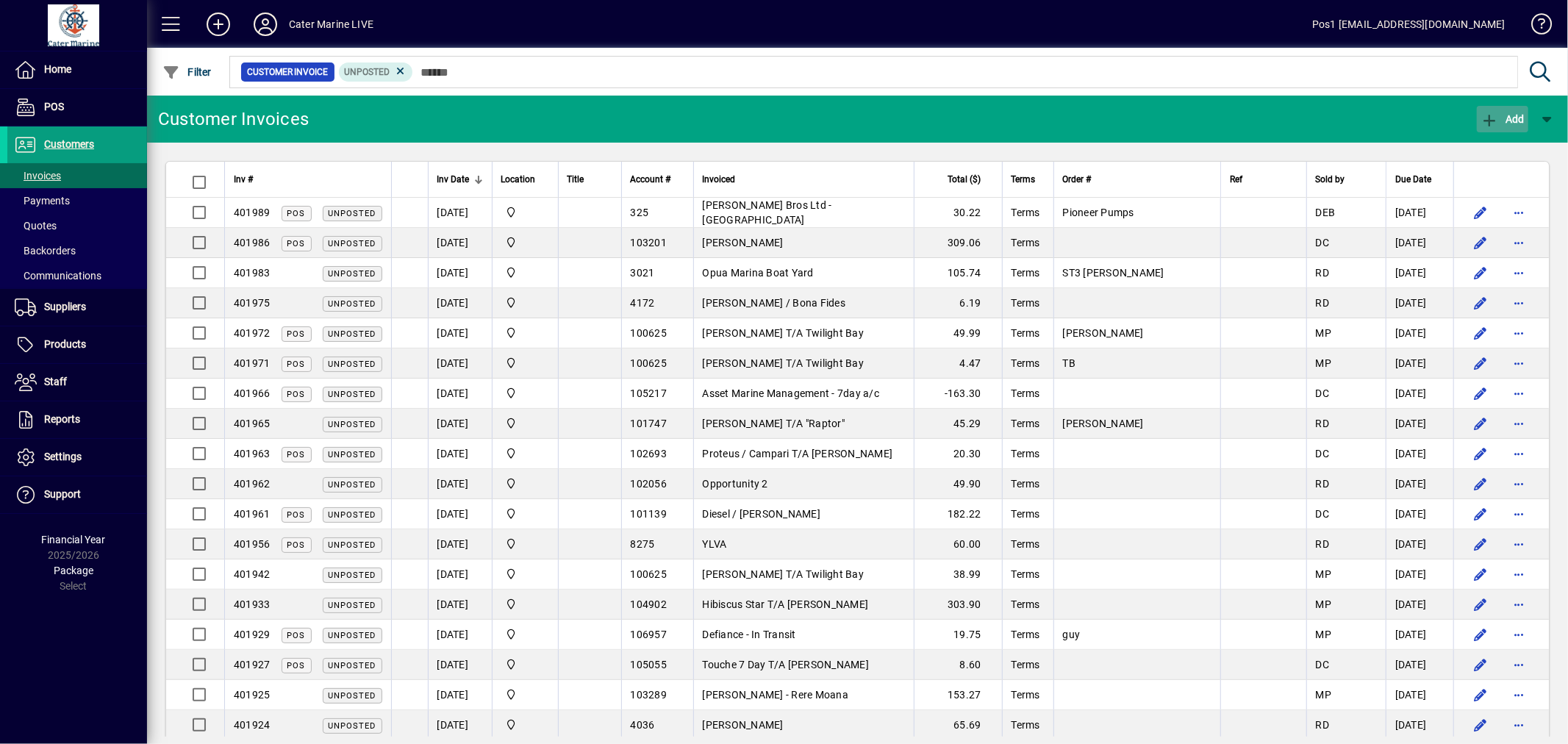
click at [1484, 118] on icon "button" at bounding box center [1490, 120] width 18 height 14
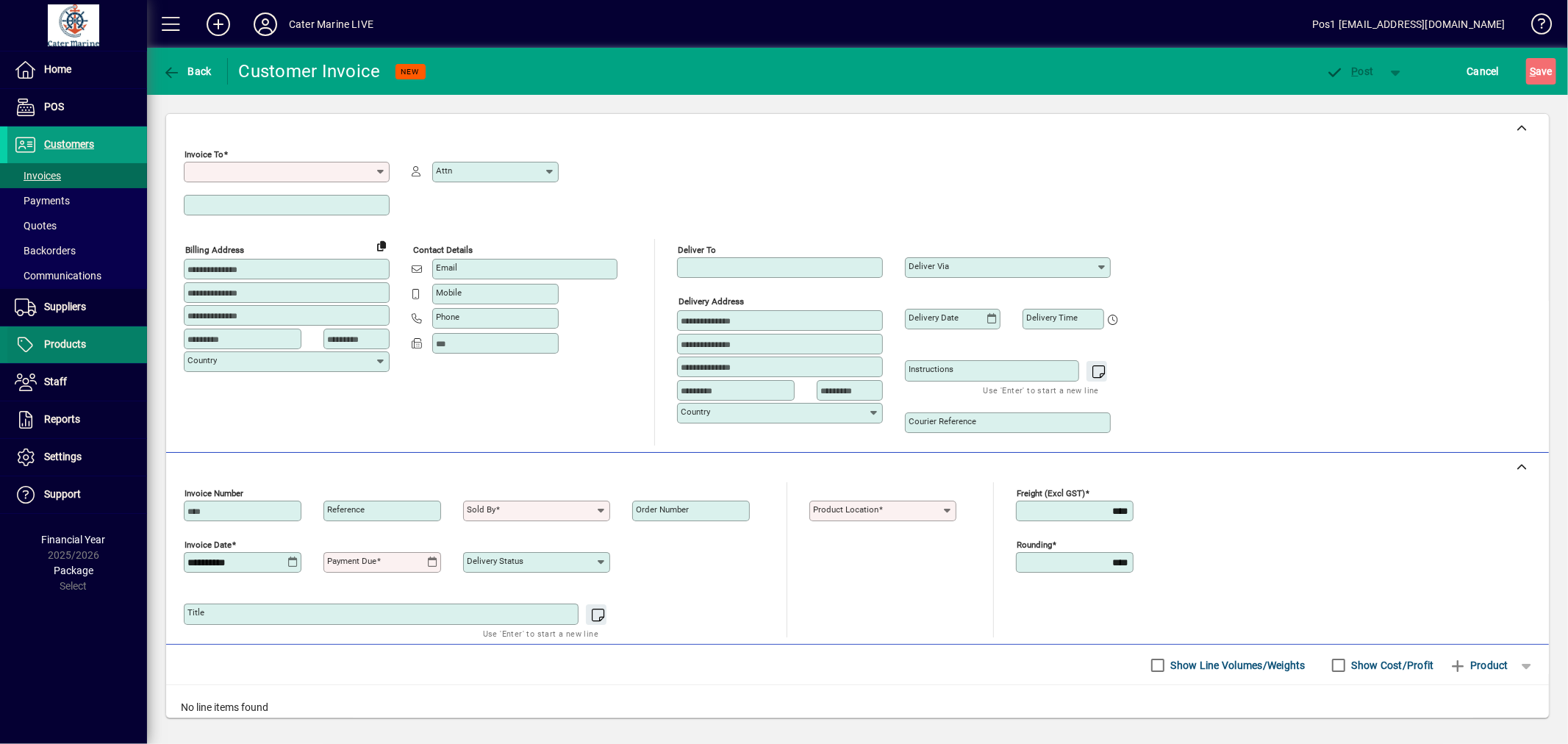
click at [58, 344] on span "Products" at bounding box center [65, 344] width 41 height 12
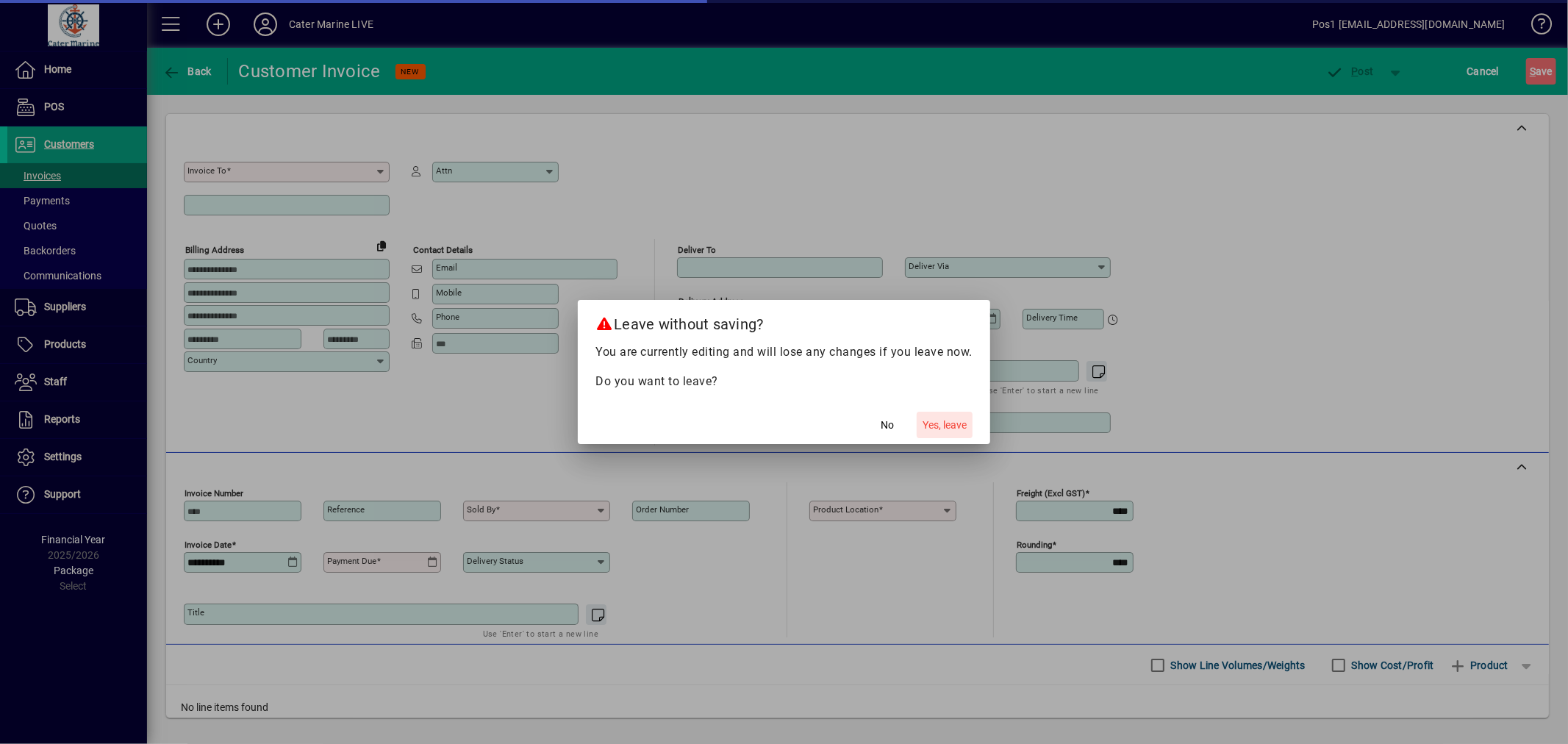
click at [947, 422] on span "Yes, leave" at bounding box center [945, 425] width 44 height 15
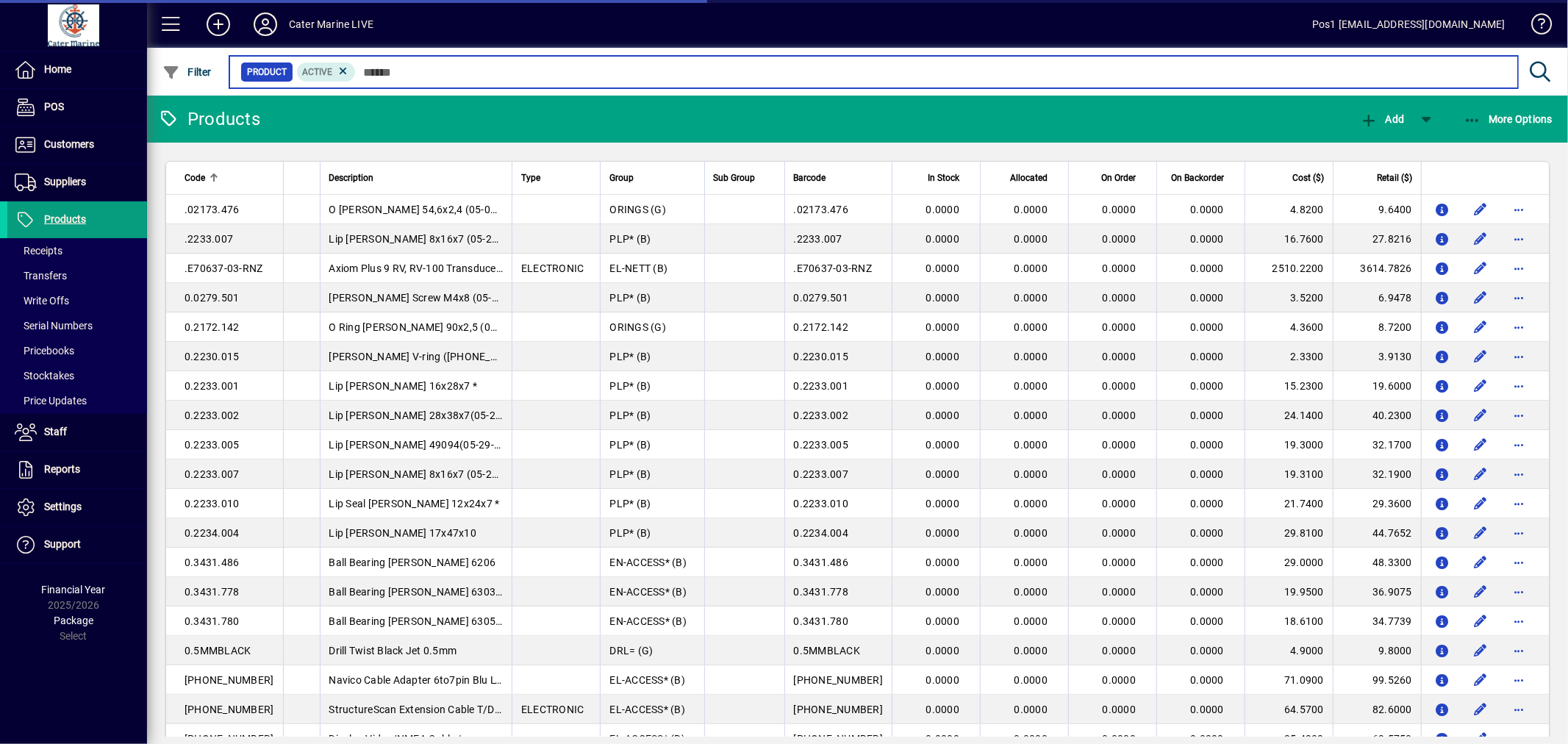
click at [414, 74] on input "text" at bounding box center [931, 71] width 1151 height 20
type input "**********"
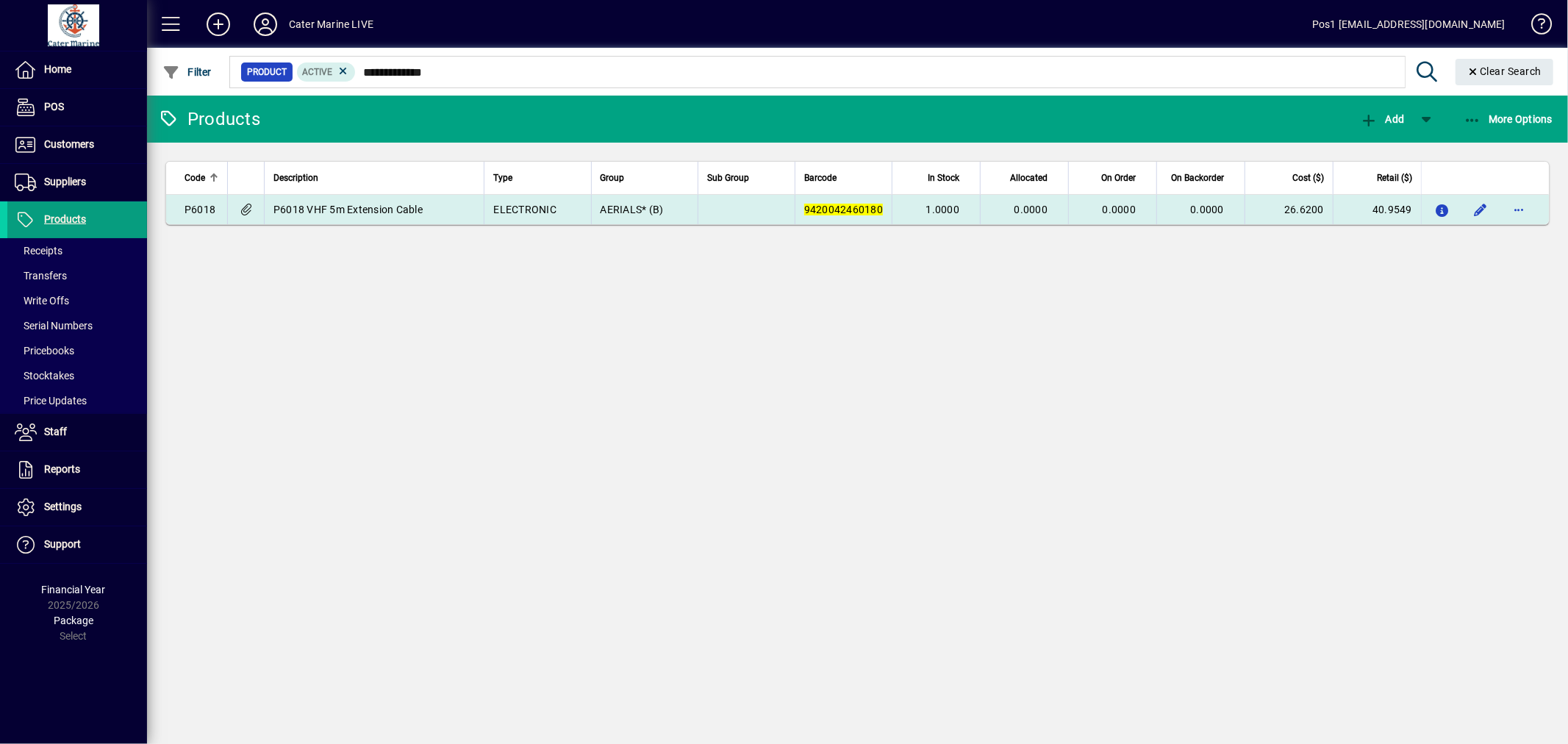
click at [432, 209] on td "P6018 VHF 5m Extension Cable" at bounding box center [374, 209] width 220 height 30
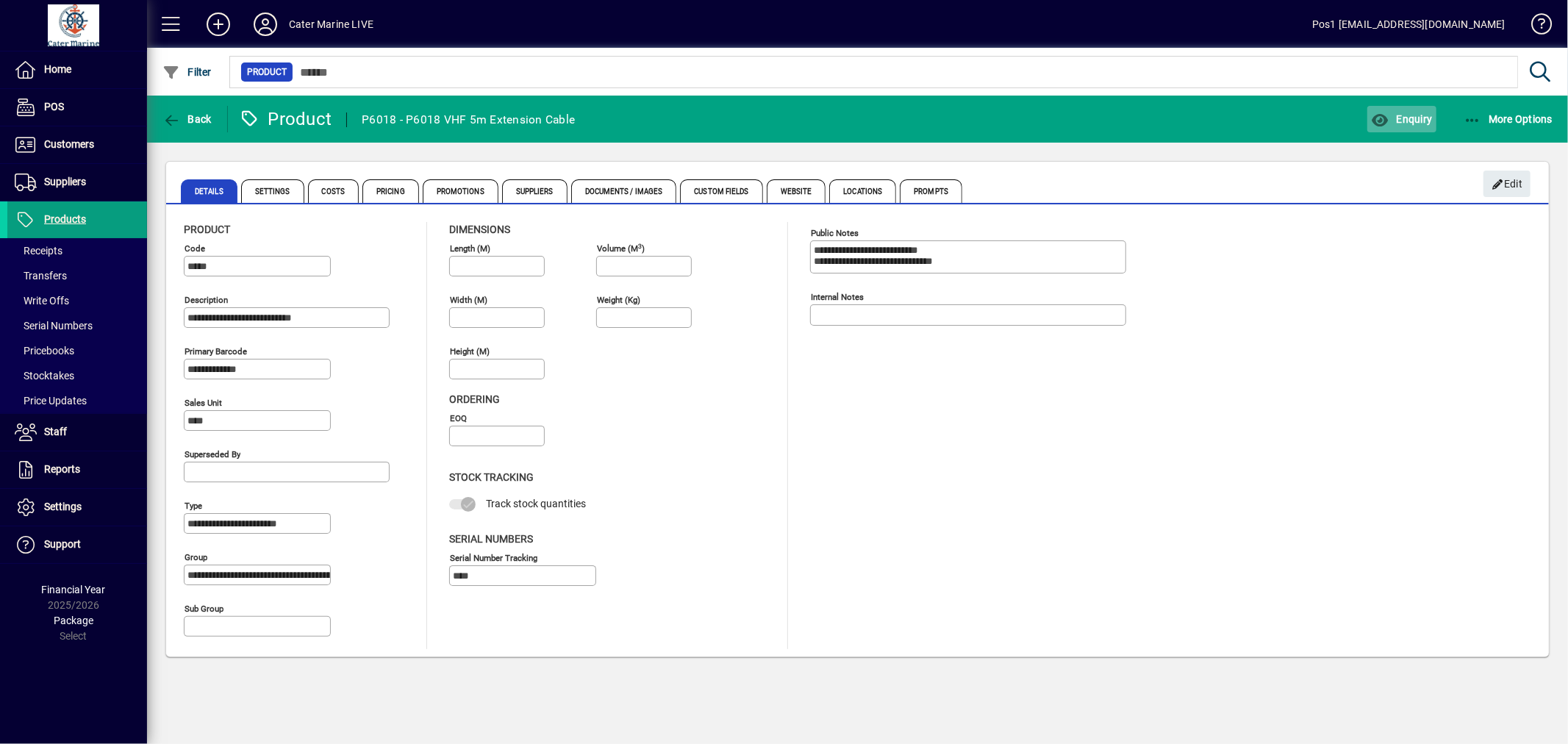
click at [1412, 118] on span "Enquiry" at bounding box center [1401, 119] width 61 height 12
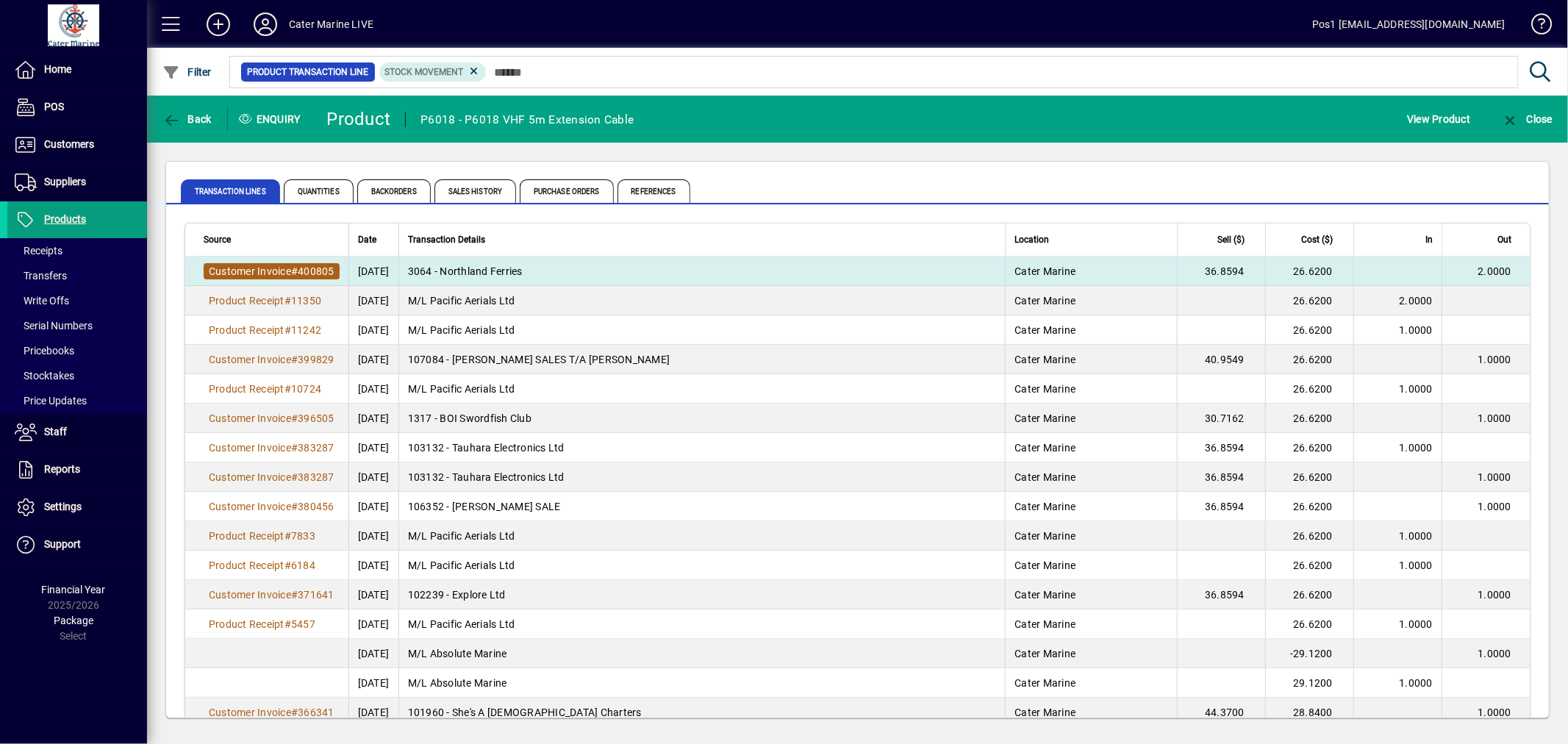
click at [313, 265] on span "400805" at bounding box center [316, 271] width 37 height 12
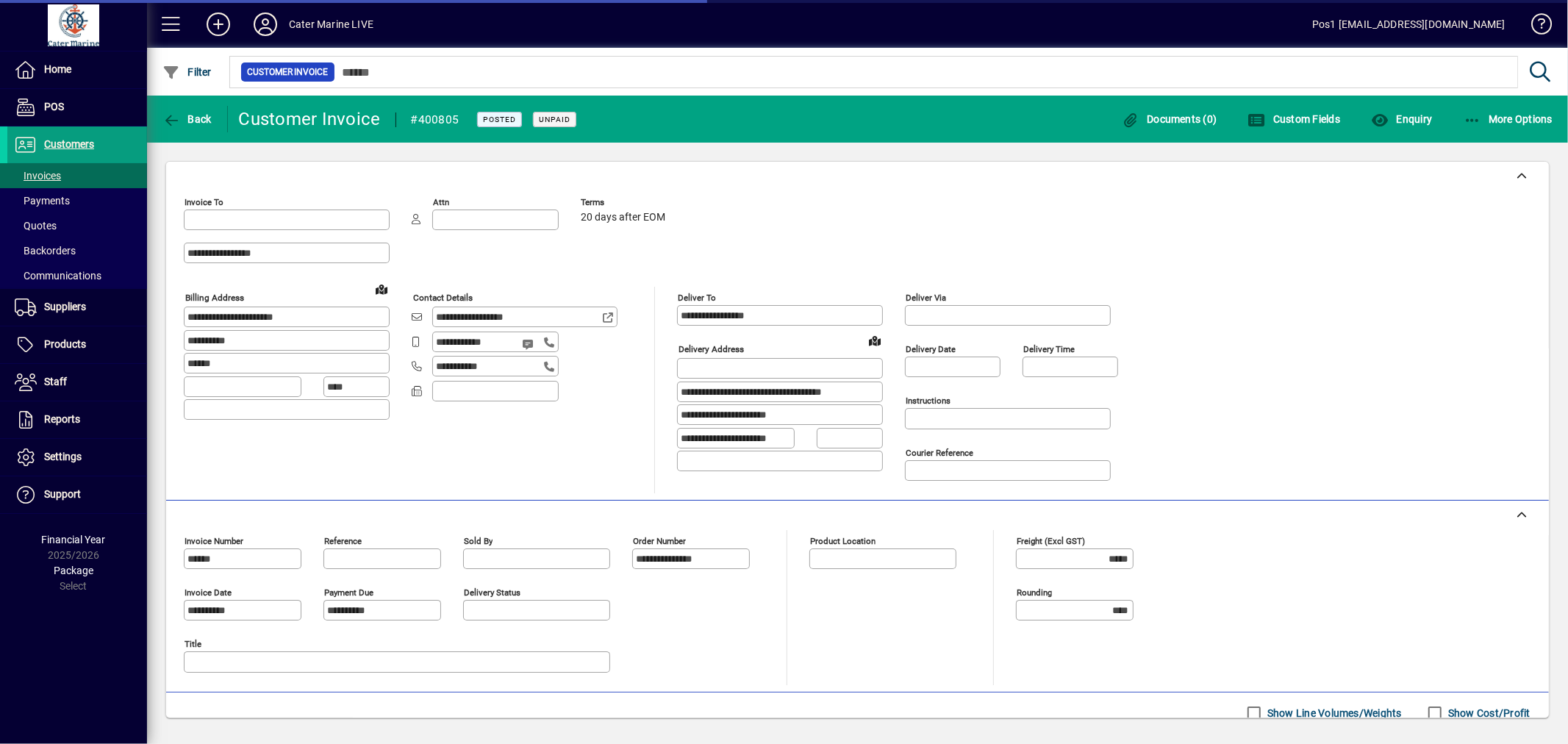
type input "**********"
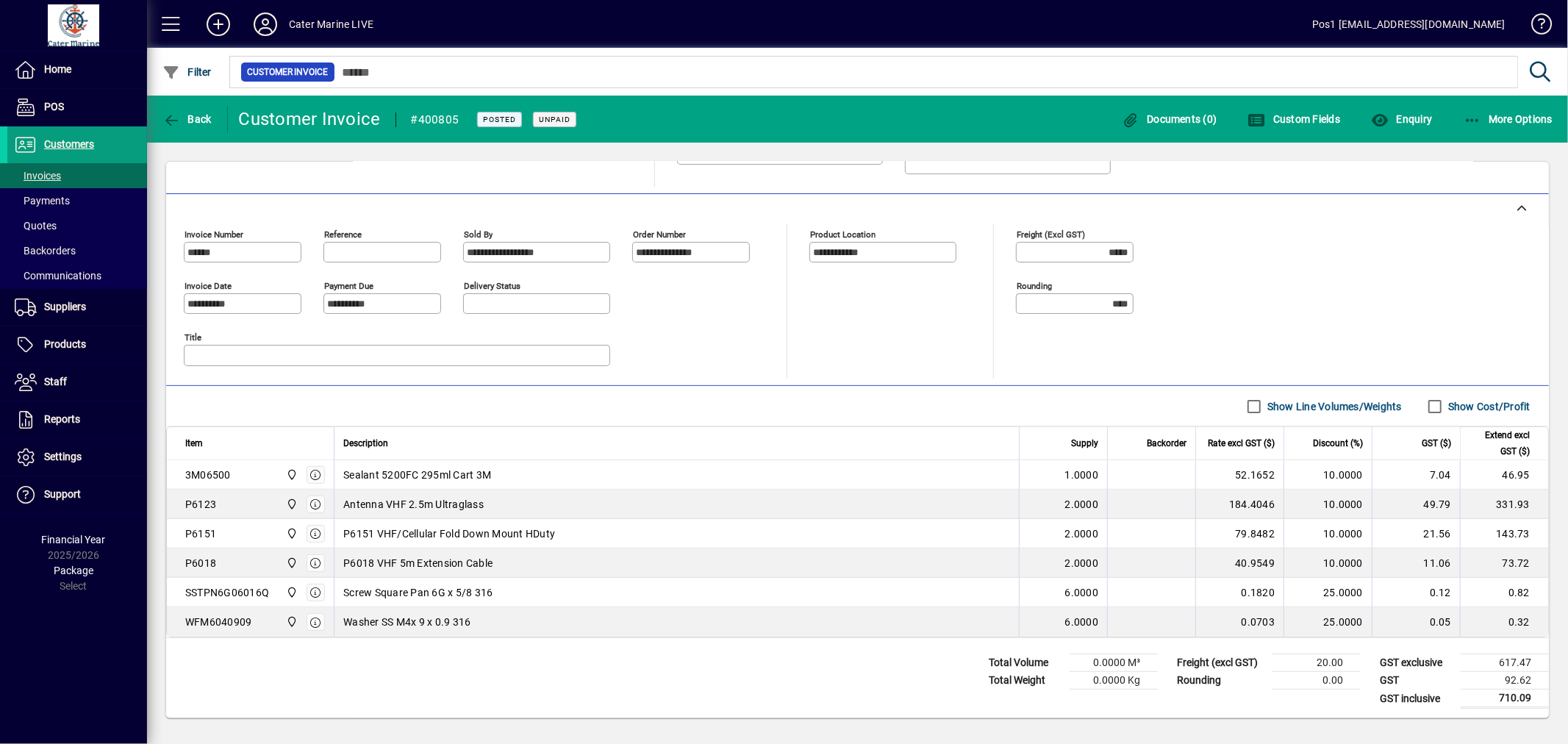
scroll to position [315, 0]
click at [1494, 130] on span "button" at bounding box center [1508, 119] width 97 height 36
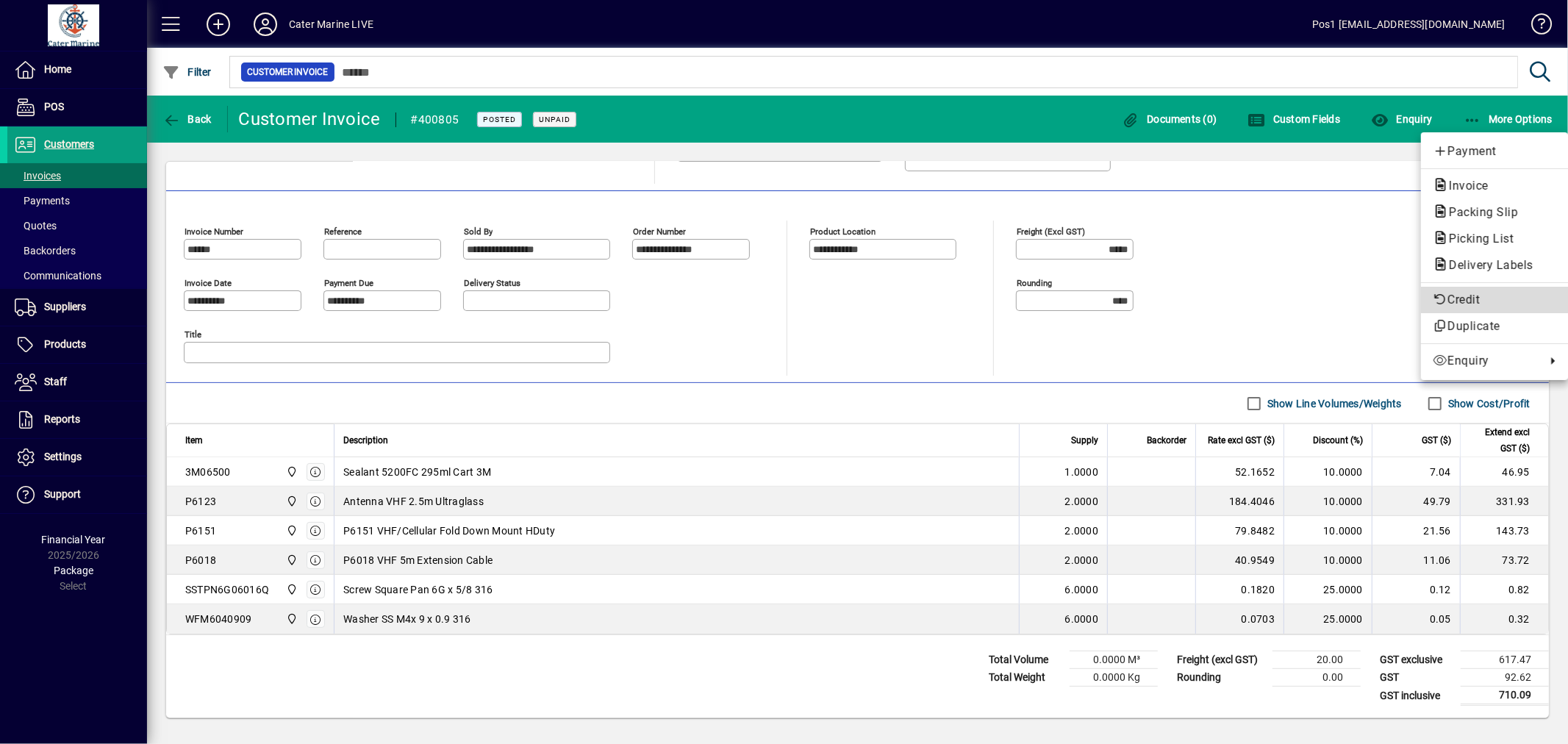
click at [1471, 294] on span "Credit" at bounding box center [1495, 300] width 123 height 17
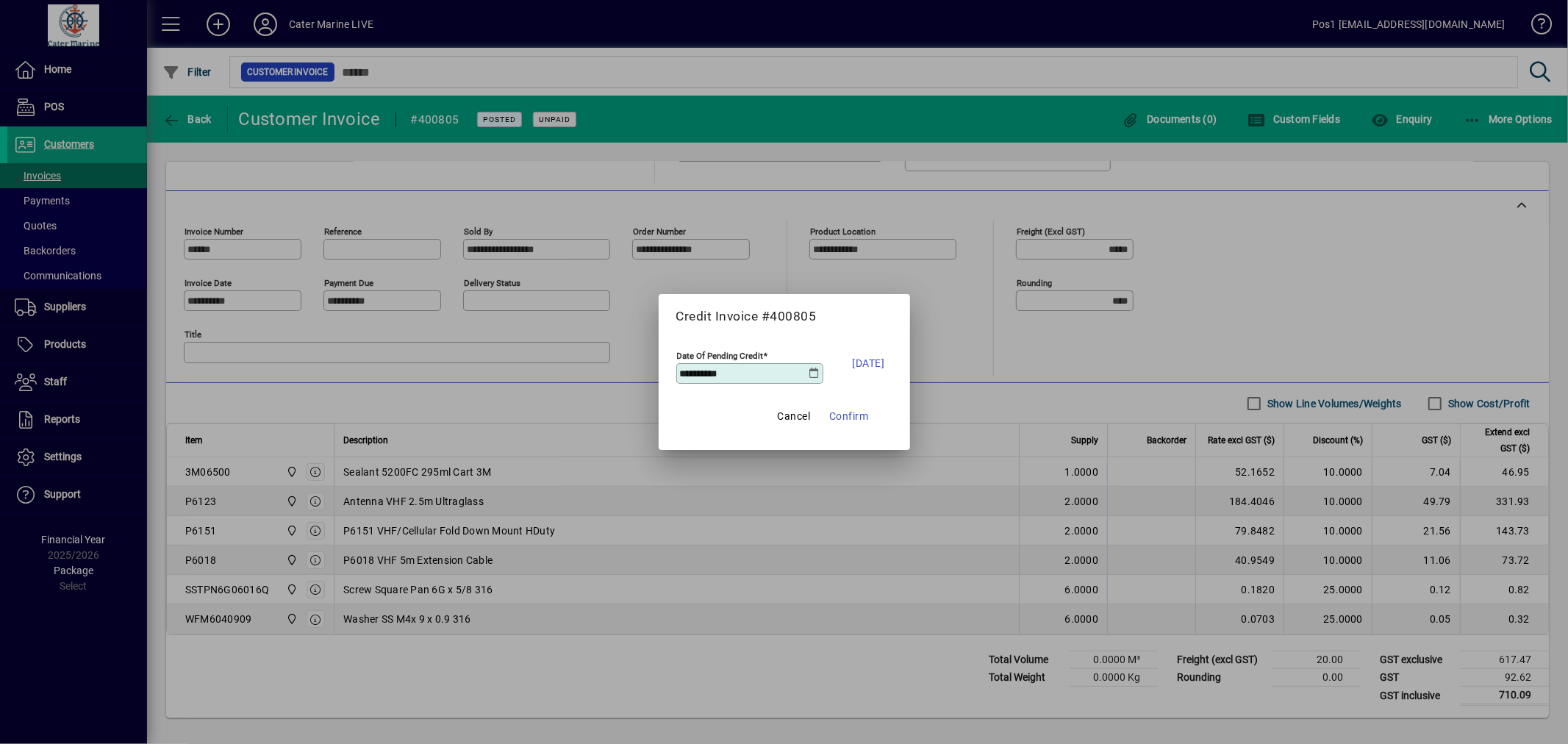
click at [818, 371] on icon at bounding box center [814, 373] width 12 height 12
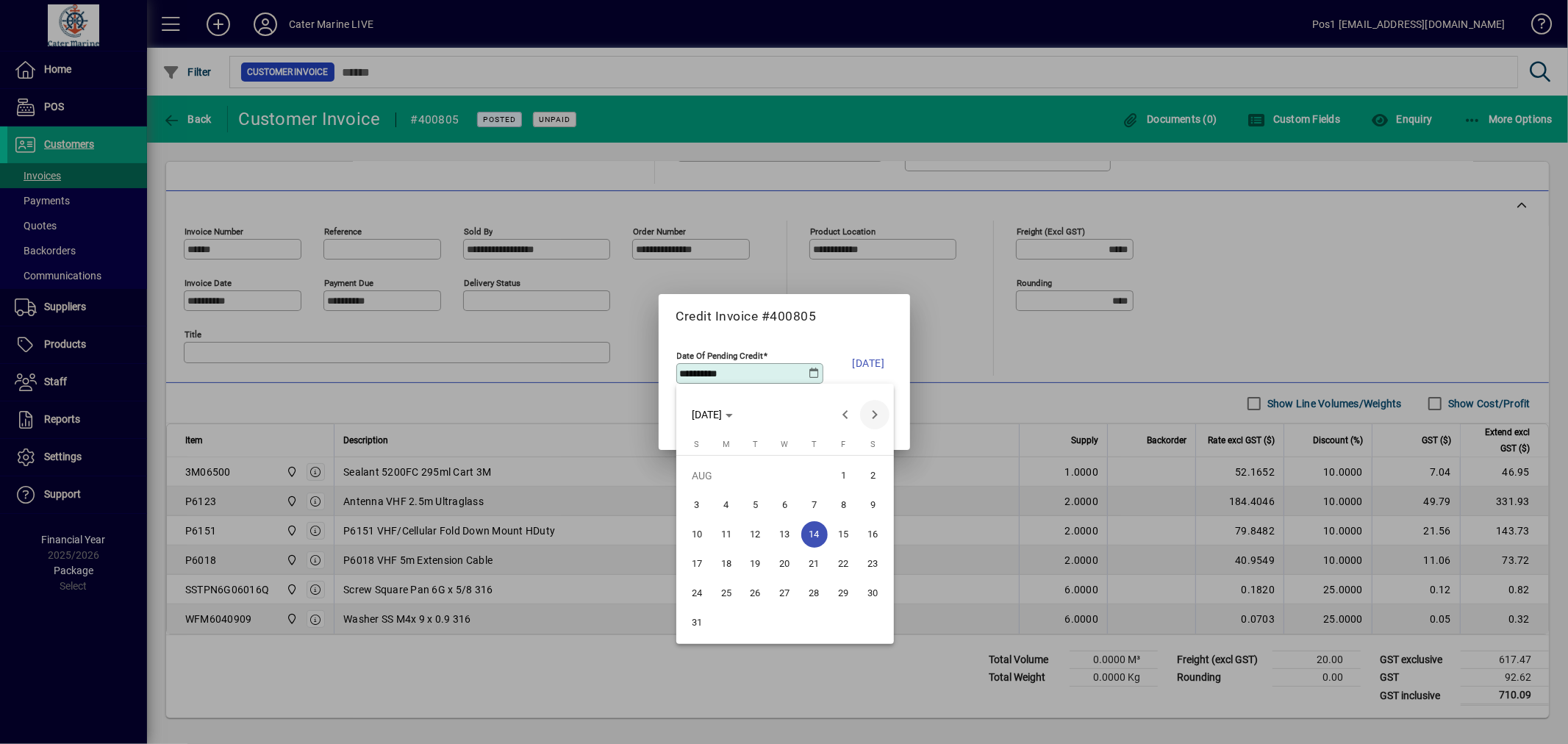
click at [876, 414] on span "Next month" at bounding box center [875, 414] width 30 height 30
click at [755, 500] on span "2" at bounding box center [756, 504] width 26 height 26
type input "**********"
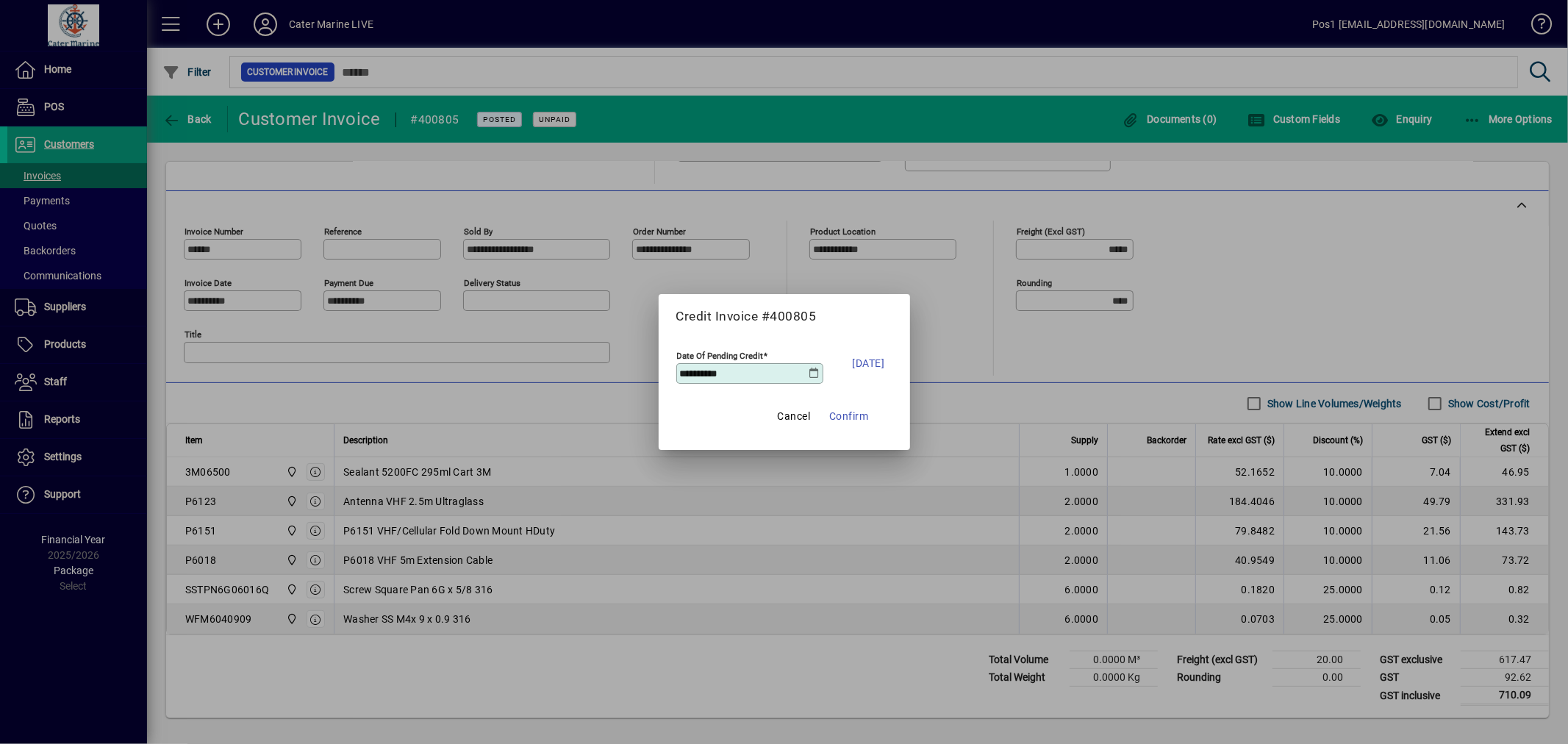
click at [975, 333] on div at bounding box center [784, 372] width 1568 height 744
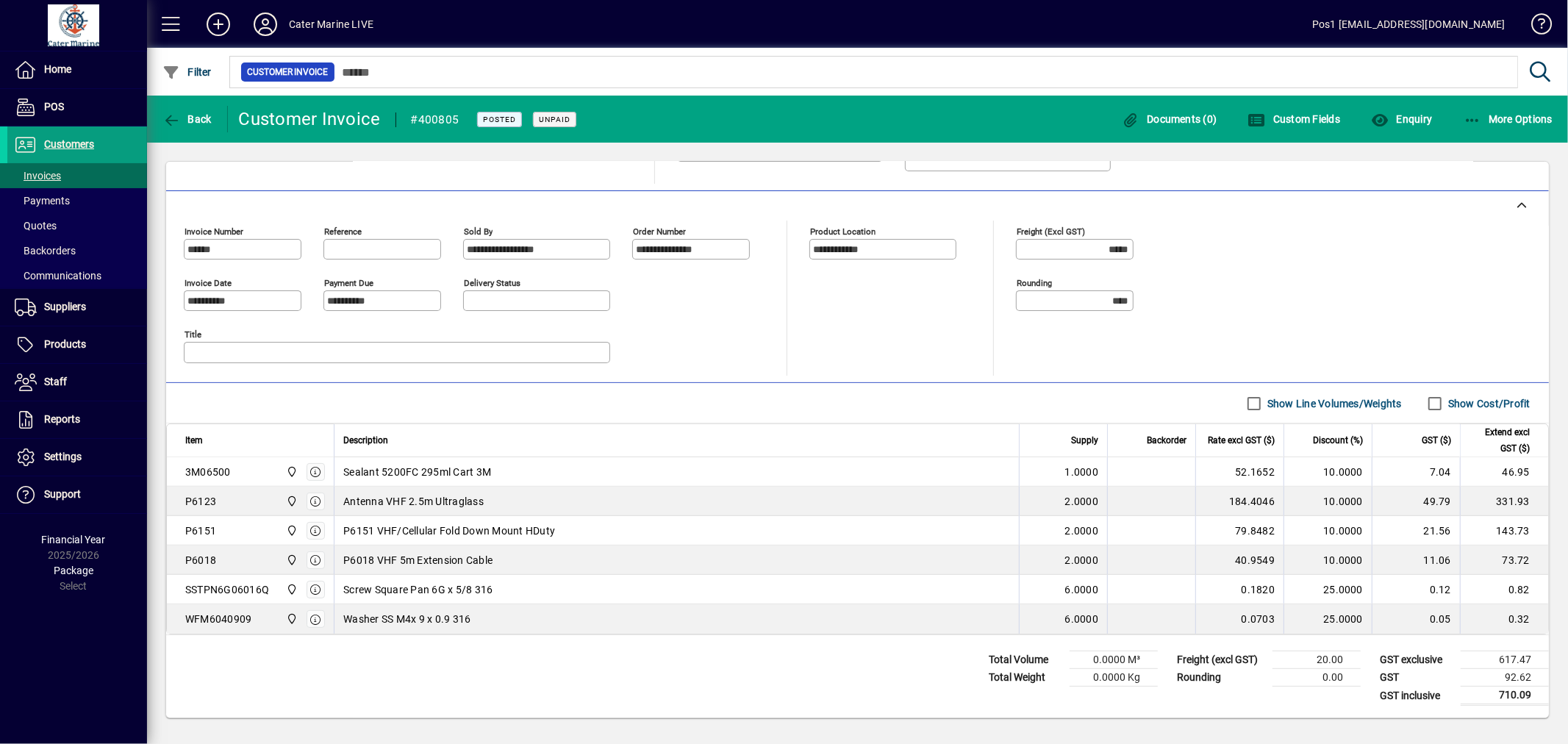
click at [1066, 469] on span "1.0000" at bounding box center [1082, 471] width 34 height 14
click at [1031, 475] on div "1.0000" at bounding box center [1063, 471] width 69 height 14
click at [1003, 519] on td "P6151 VHF/Cellular Fold Down Mount HDuty" at bounding box center [676, 531] width 685 height 30
click at [1019, 533] on td "2.0000" at bounding box center [1063, 531] width 89 height 30
click at [1038, 576] on td "6.0000" at bounding box center [1063, 590] width 89 height 30
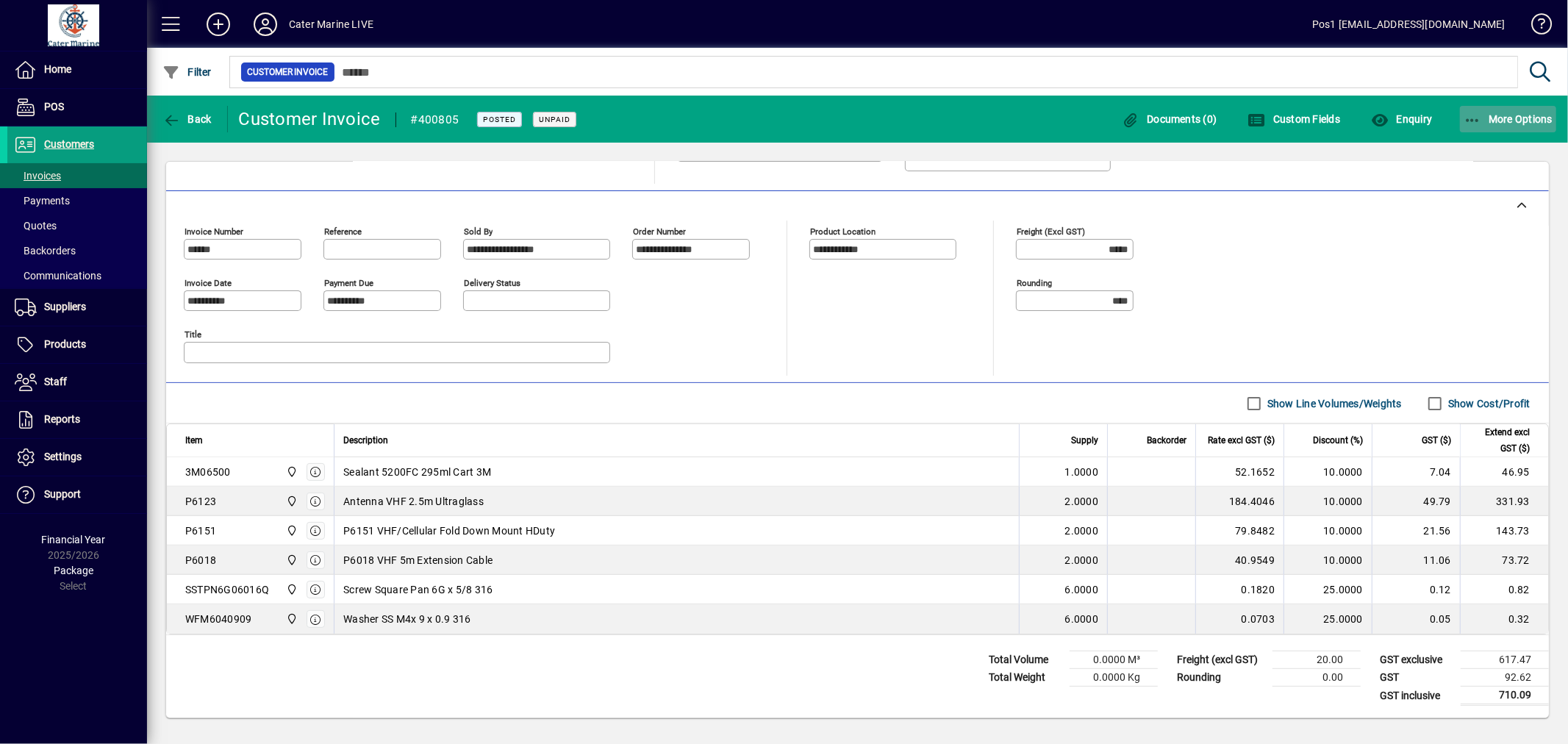
click at [1503, 122] on span "More Options" at bounding box center [1508, 119] width 90 height 12
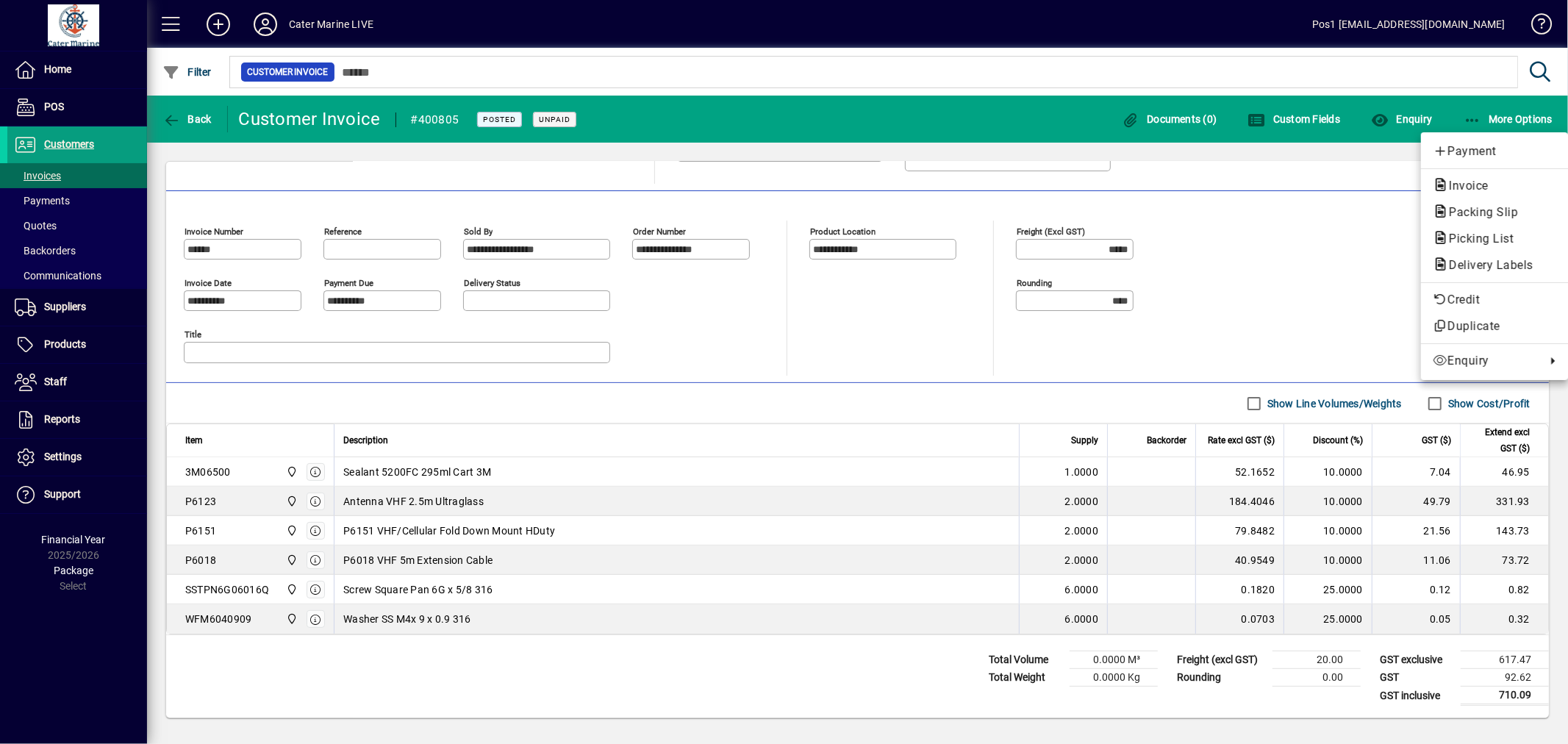
drag, startPoint x: 1480, startPoint y: 303, endPoint x: 142, endPoint y: 173, distance: 1344.3
click at [142, 173] on div "Payment Invoice Packing Slip Picking List Delivery Labels Credit Duplicate Enqu…" at bounding box center [784, 372] width 1568 height 744
click at [180, 116] on div at bounding box center [784, 372] width 1568 height 744
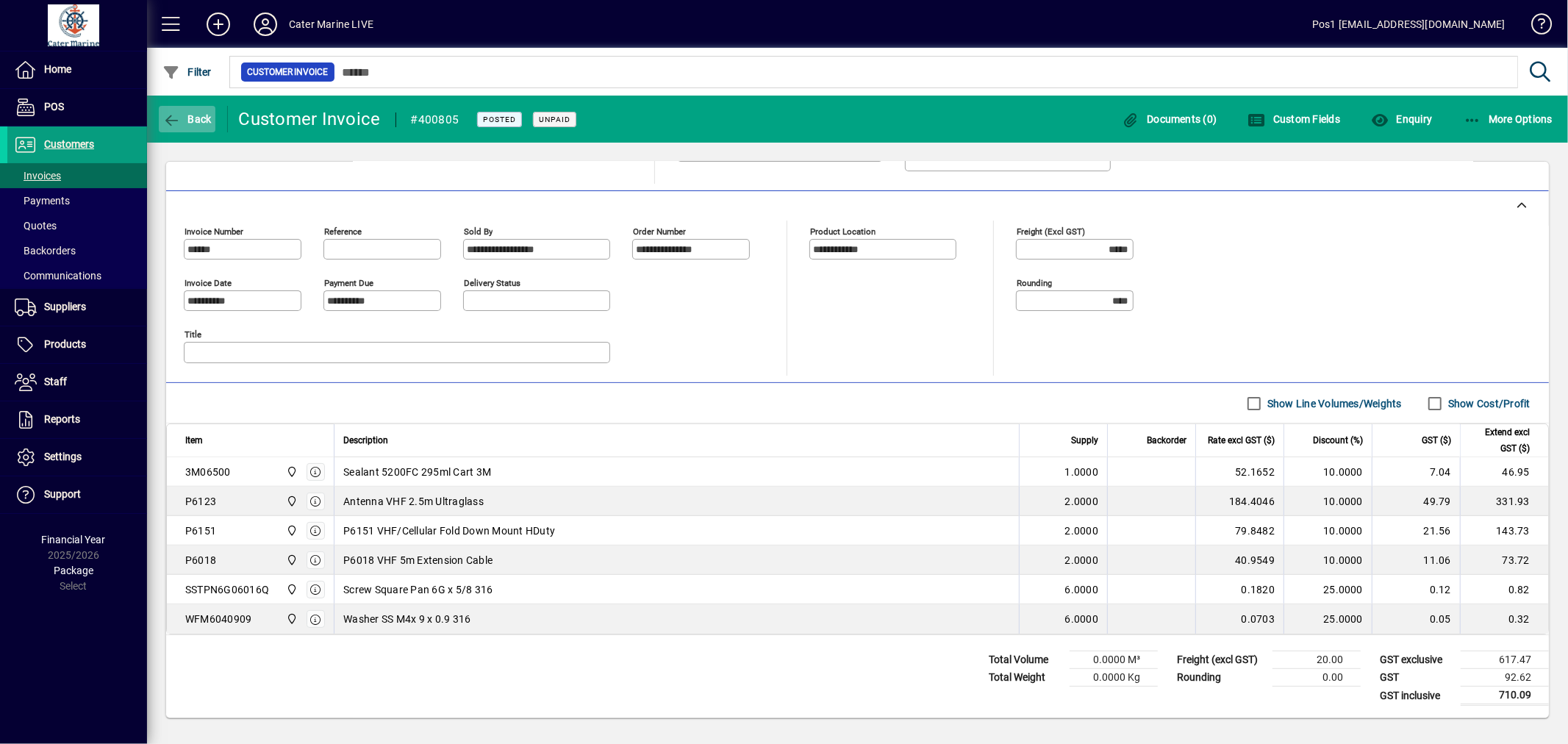
click at [195, 122] on span "Back" at bounding box center [187, 119] width 49 height 12
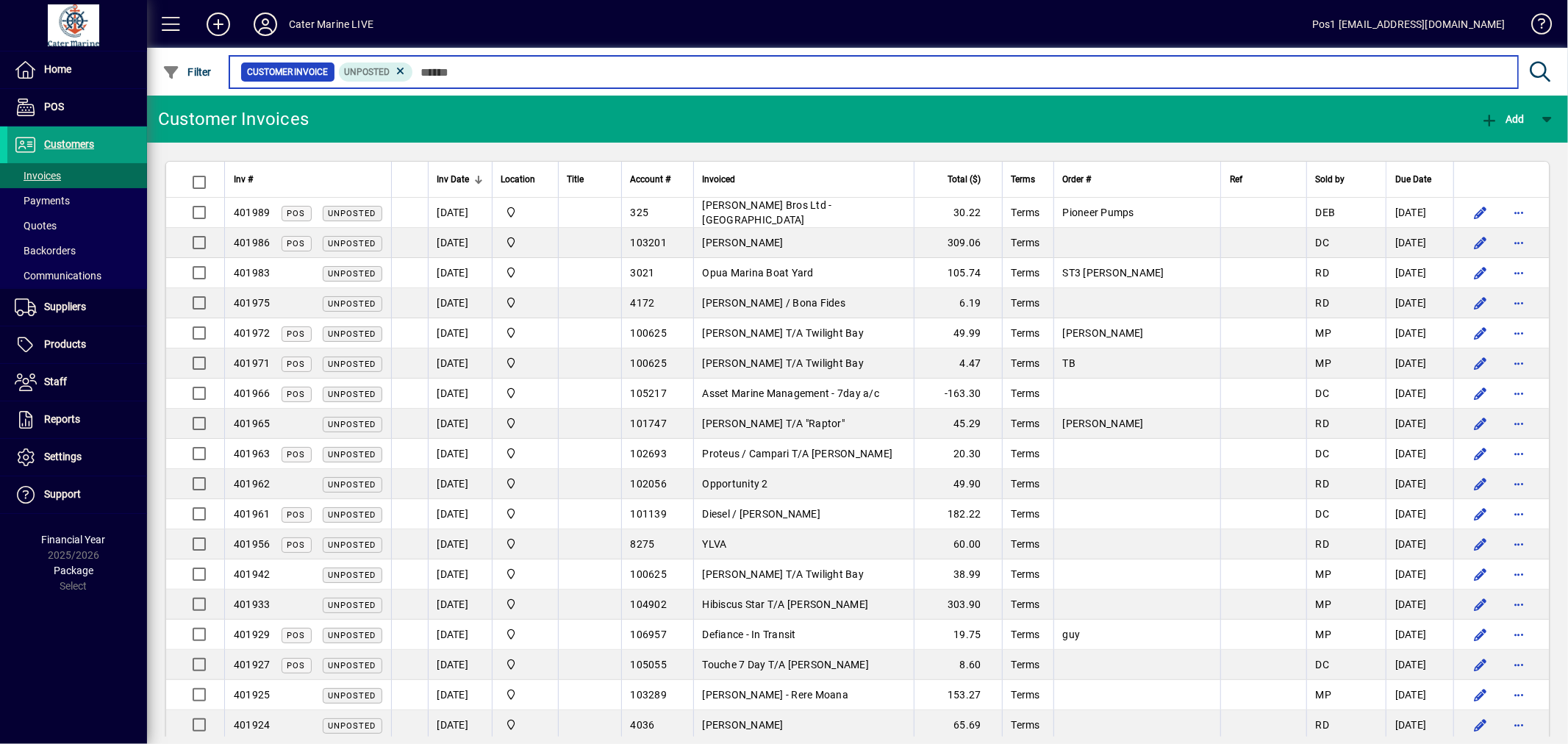
click at [483, 76] on input "text" at bounding box center [960, 71] width 1094 height 20
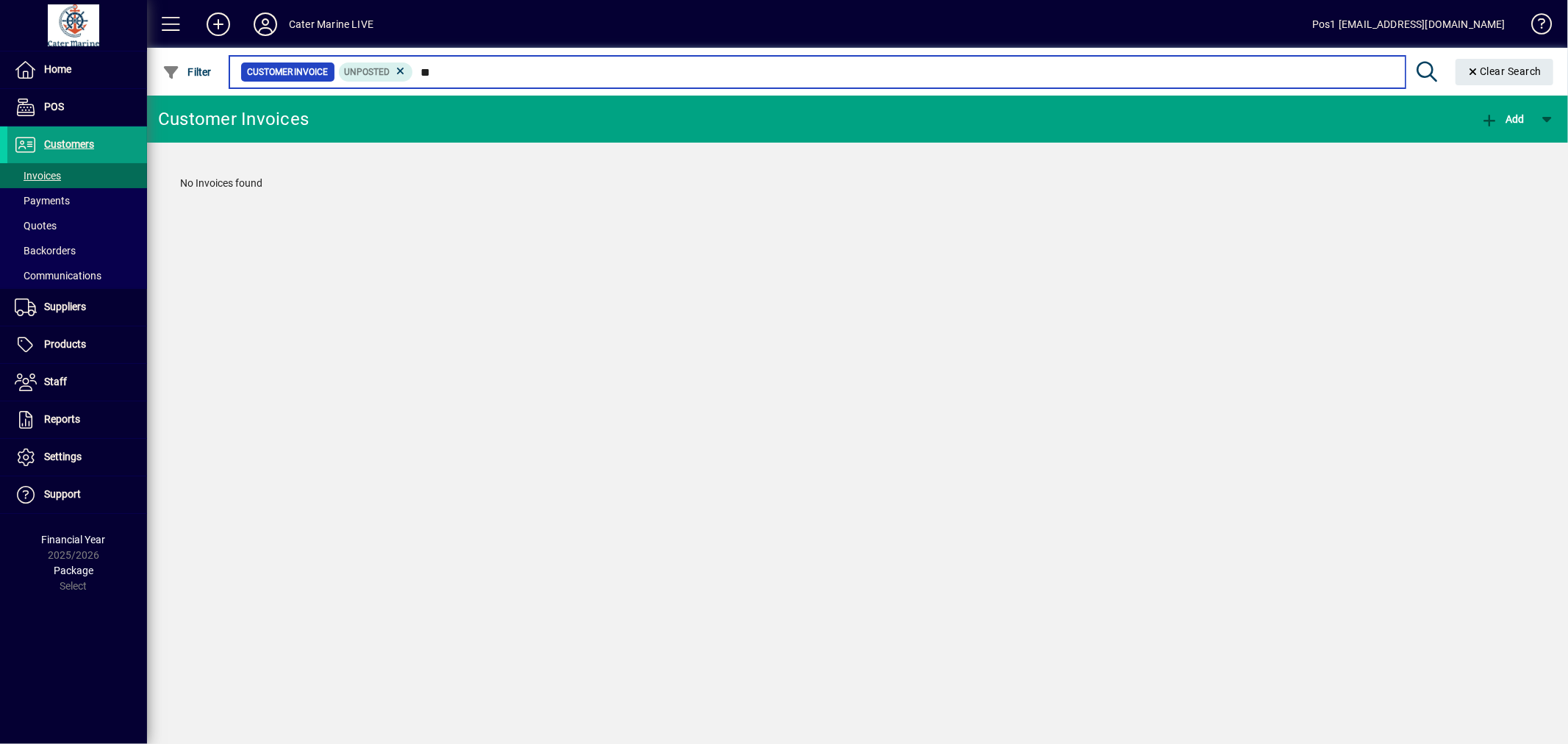
type input "*"
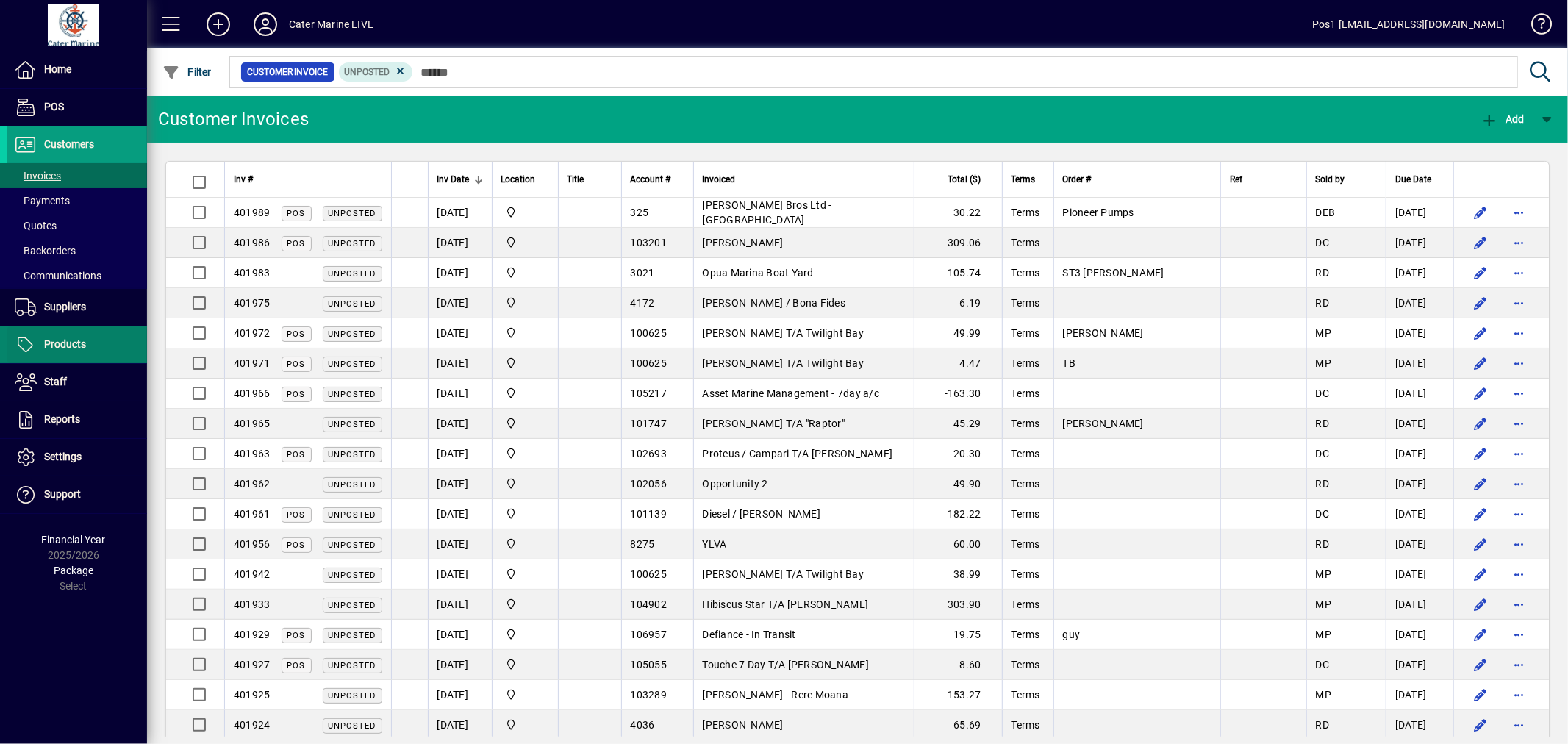
click at [66, 342] on span "Products" at bounding box center [65, 344] width 41 height 12
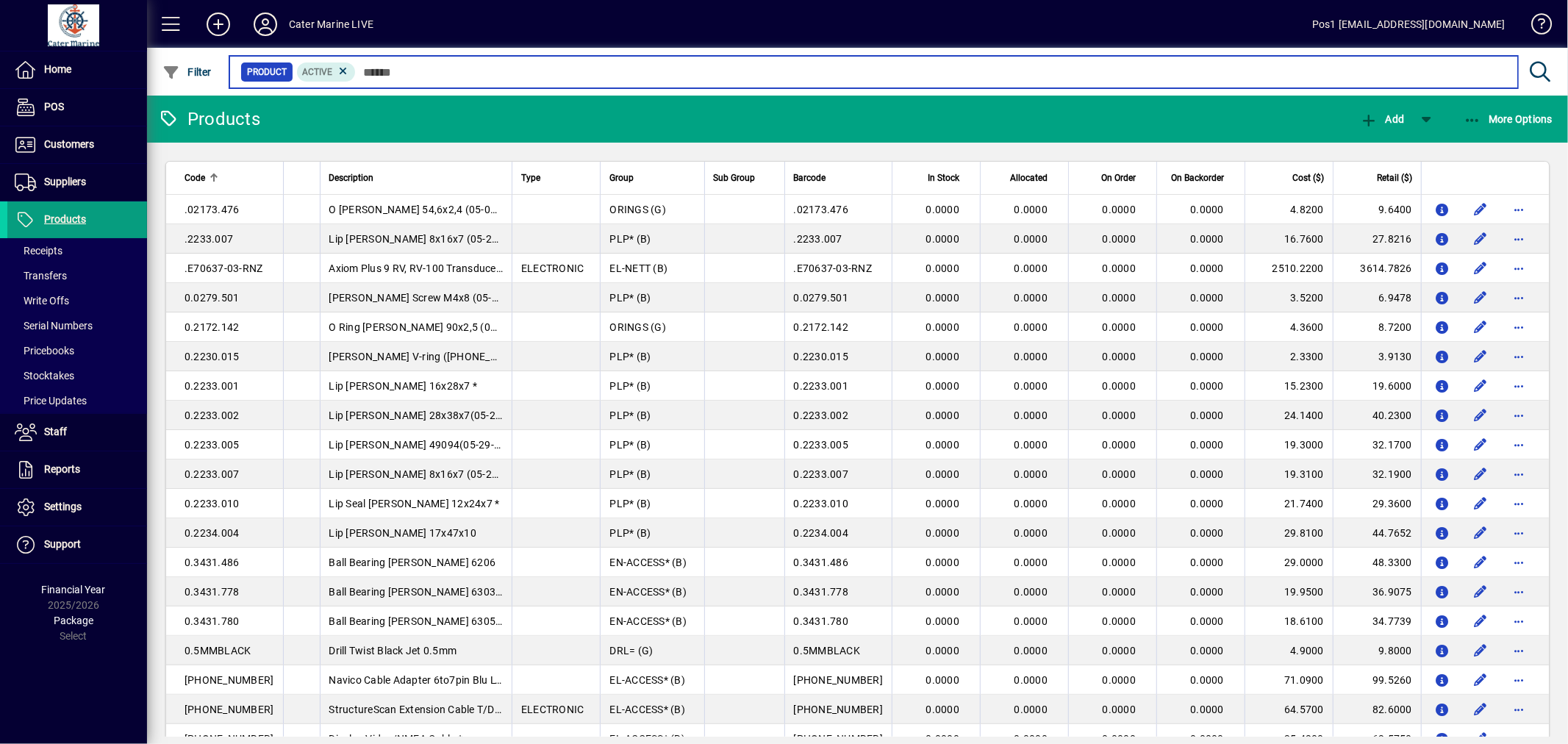
click at [454, 69] on input "text" at bounding box center [931, 71] width 1151 height 20
type input "**********"
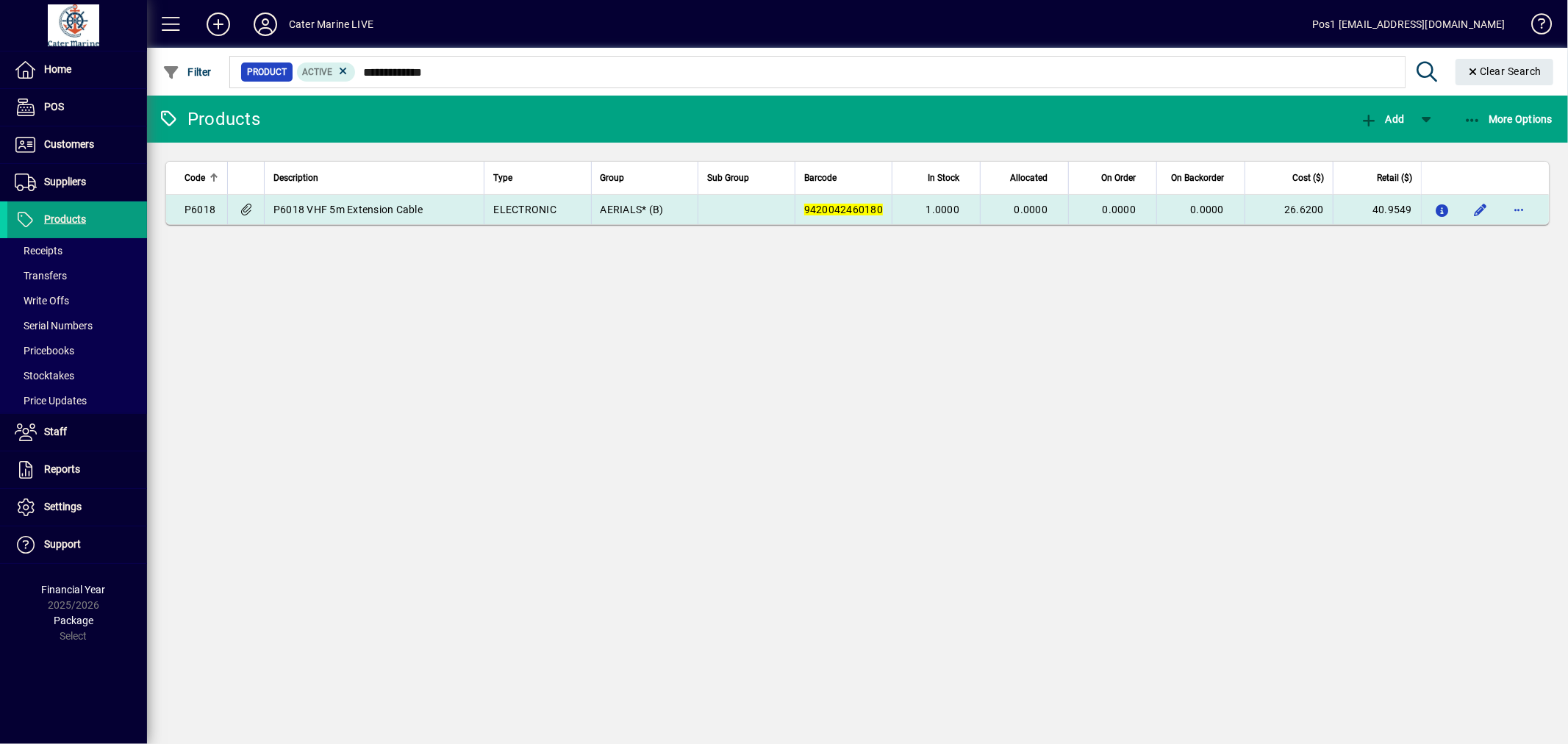
click at [834, 209] on em "9420042460180" at bounding box center [844, 209] width 79 height 12
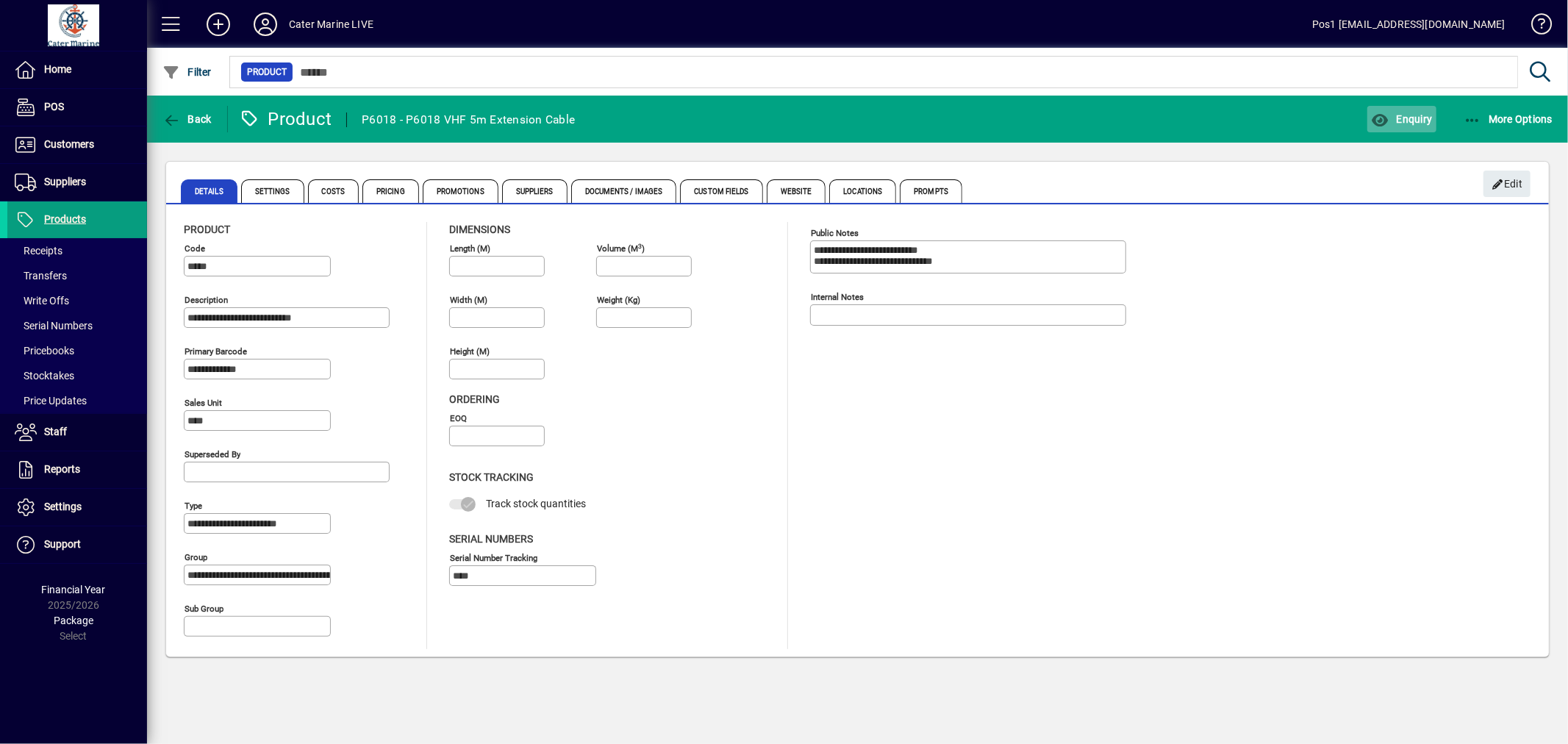
click at [1418, 129] on span "button" at bounding box center [1401, 119] width 68 height 36
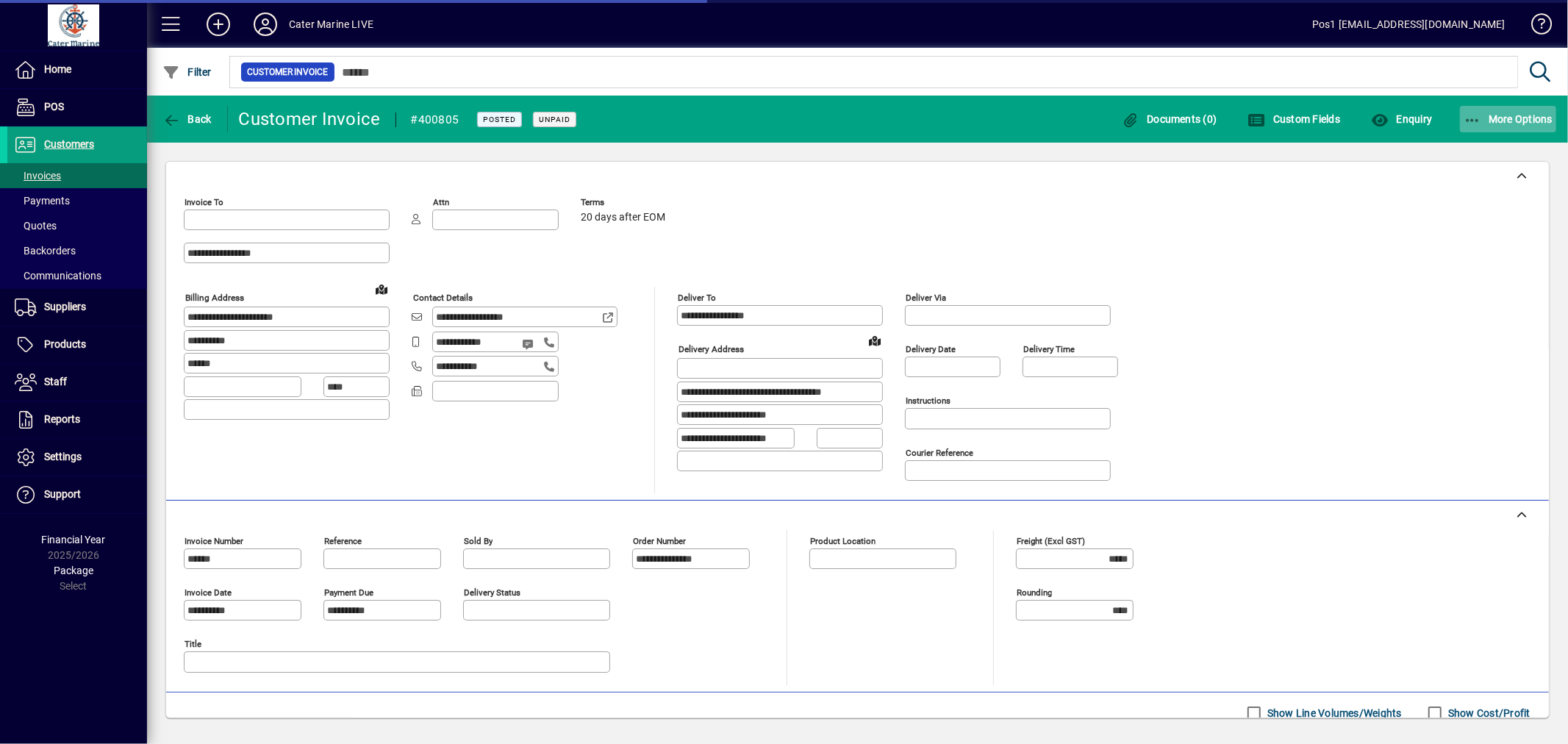
type input "**********"
click at [1532, 122] on span "More Options" at bounding box center [1508, 119] width 90 height 12
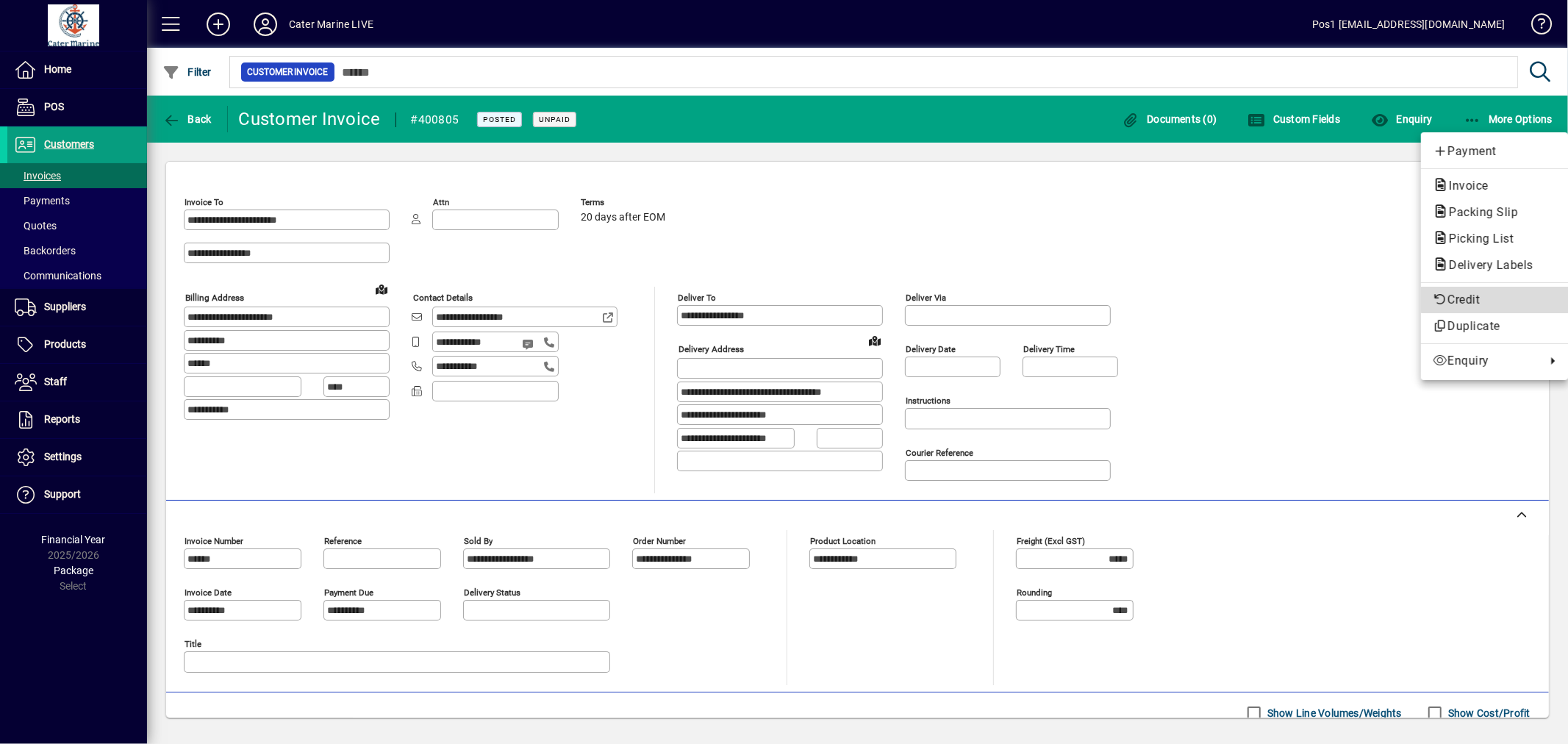
click at [1497, 294] on span "Credit" at bounding box center [1495, 300] width 123 height 17
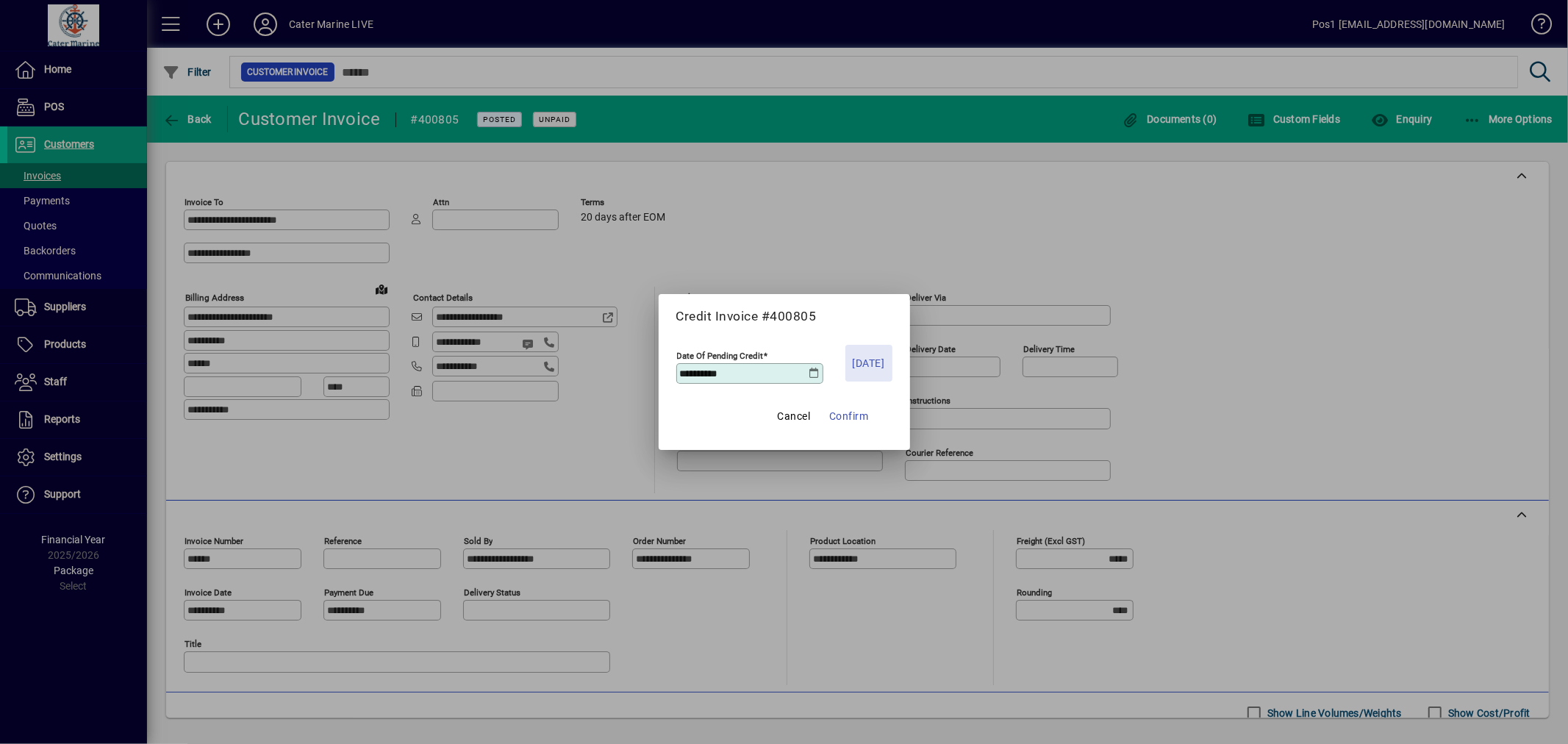
click at [867, 361] on span "[DATE]" at bounding box center [869, 363] width 33 height 17
type input "**********"
click at [855, 414] on span "Confirm" at bounding box center [849, 416] width 40 height 17
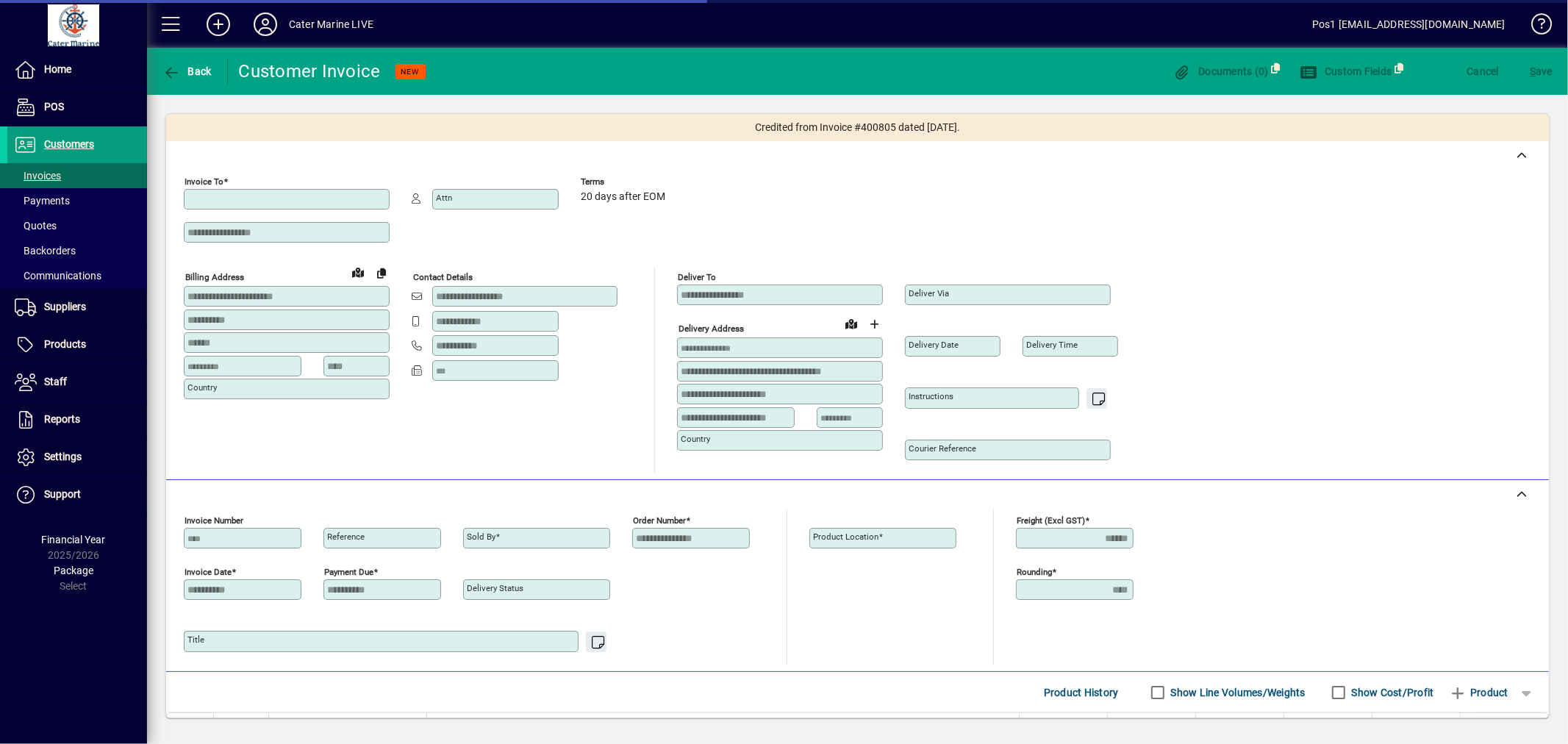
type input "**********"
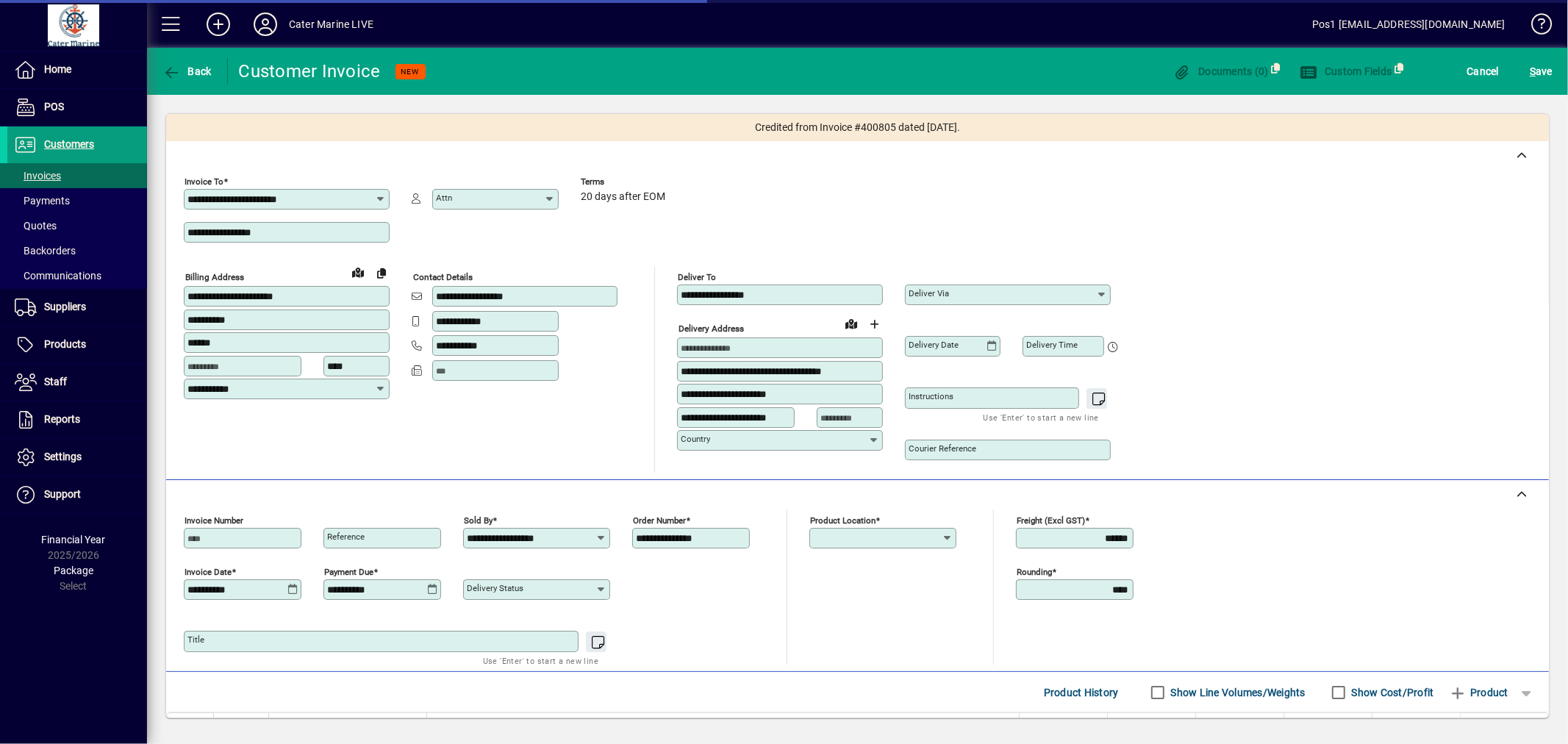
type input "**********"
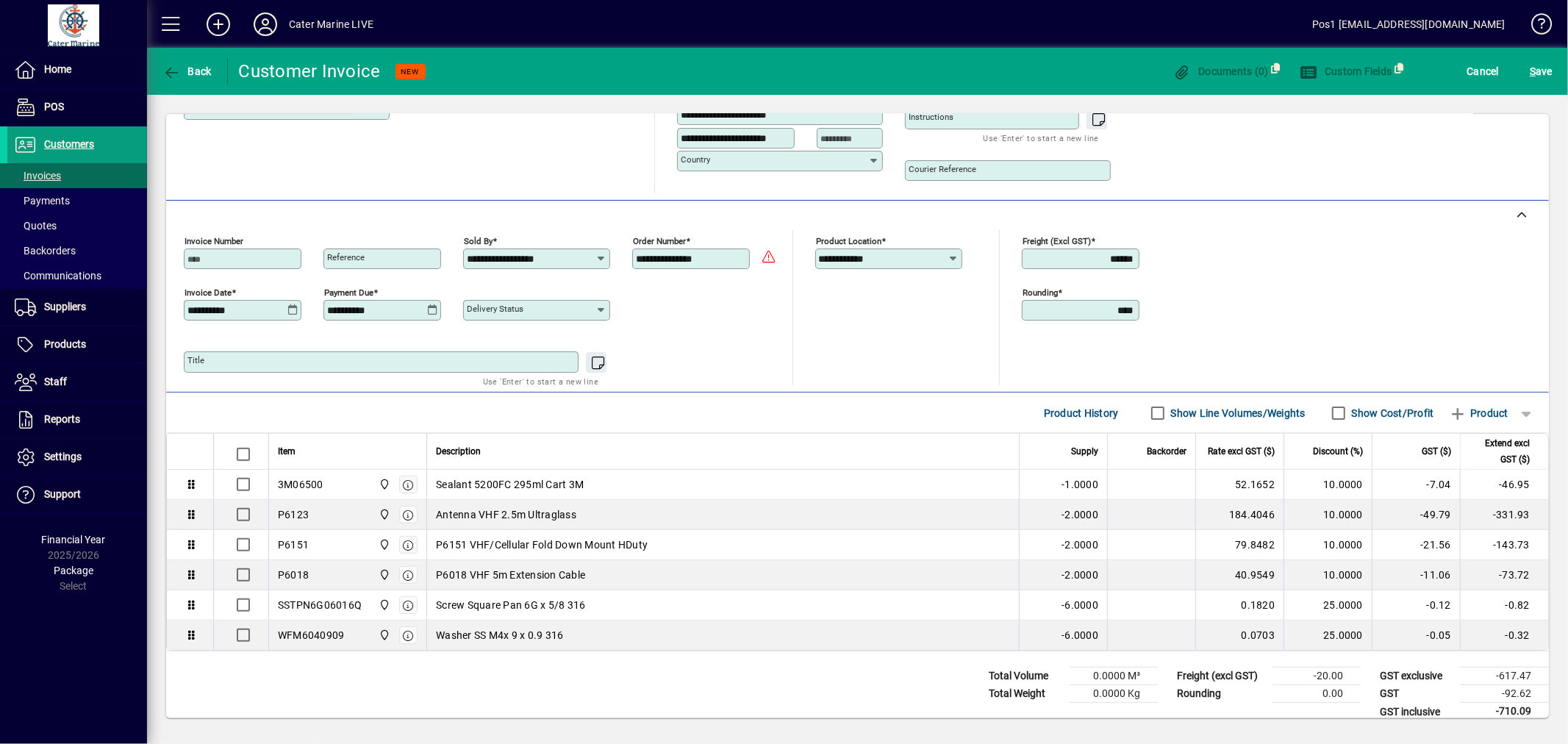
scroll to position [302, 0]
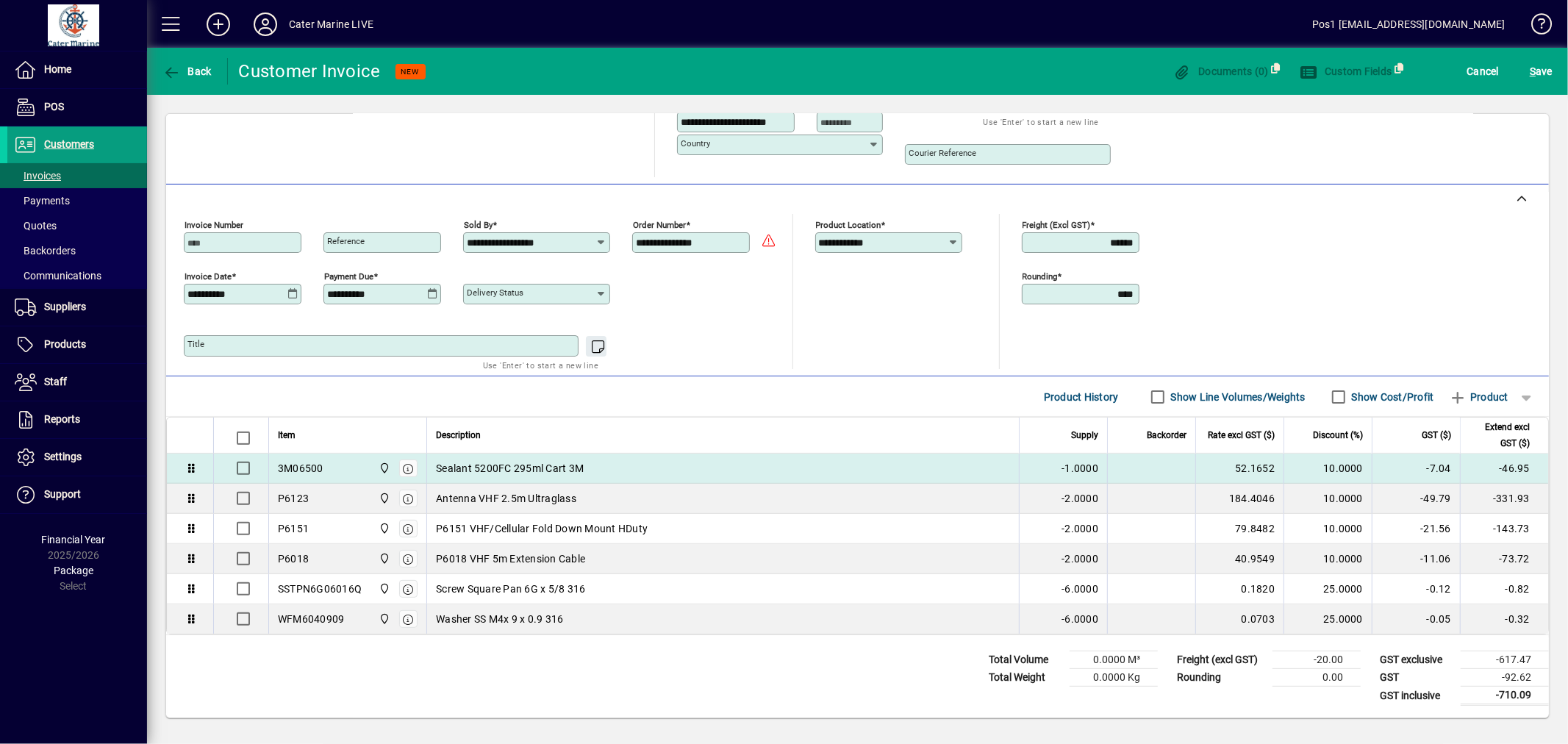
click at [1062, 467] on span "-1.0000" at bounding box center [1080, 467] width 37 height 14
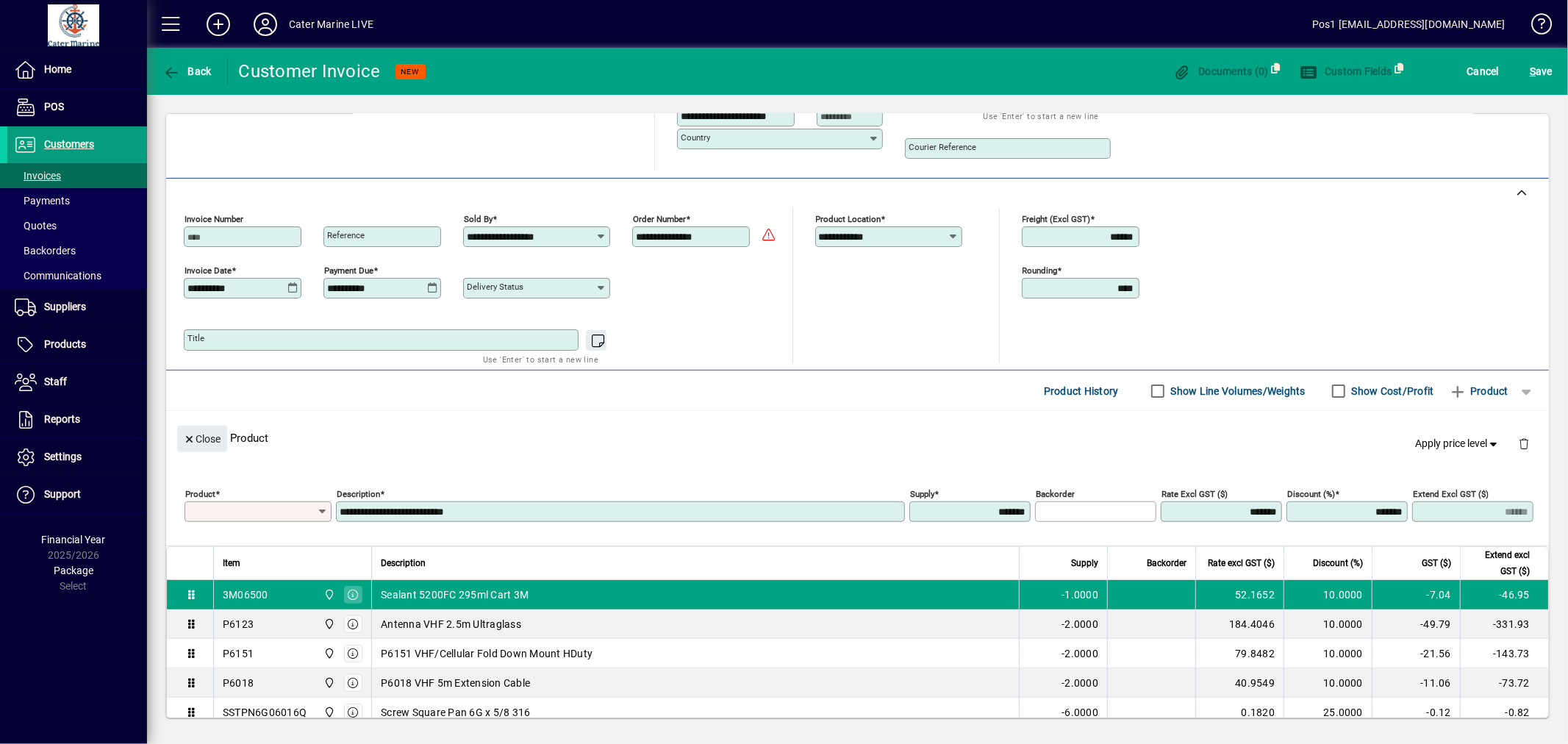
type input "*******"
click at [1515, 449] on span "button" at bounding box center [1524, 443] width 36 height 36
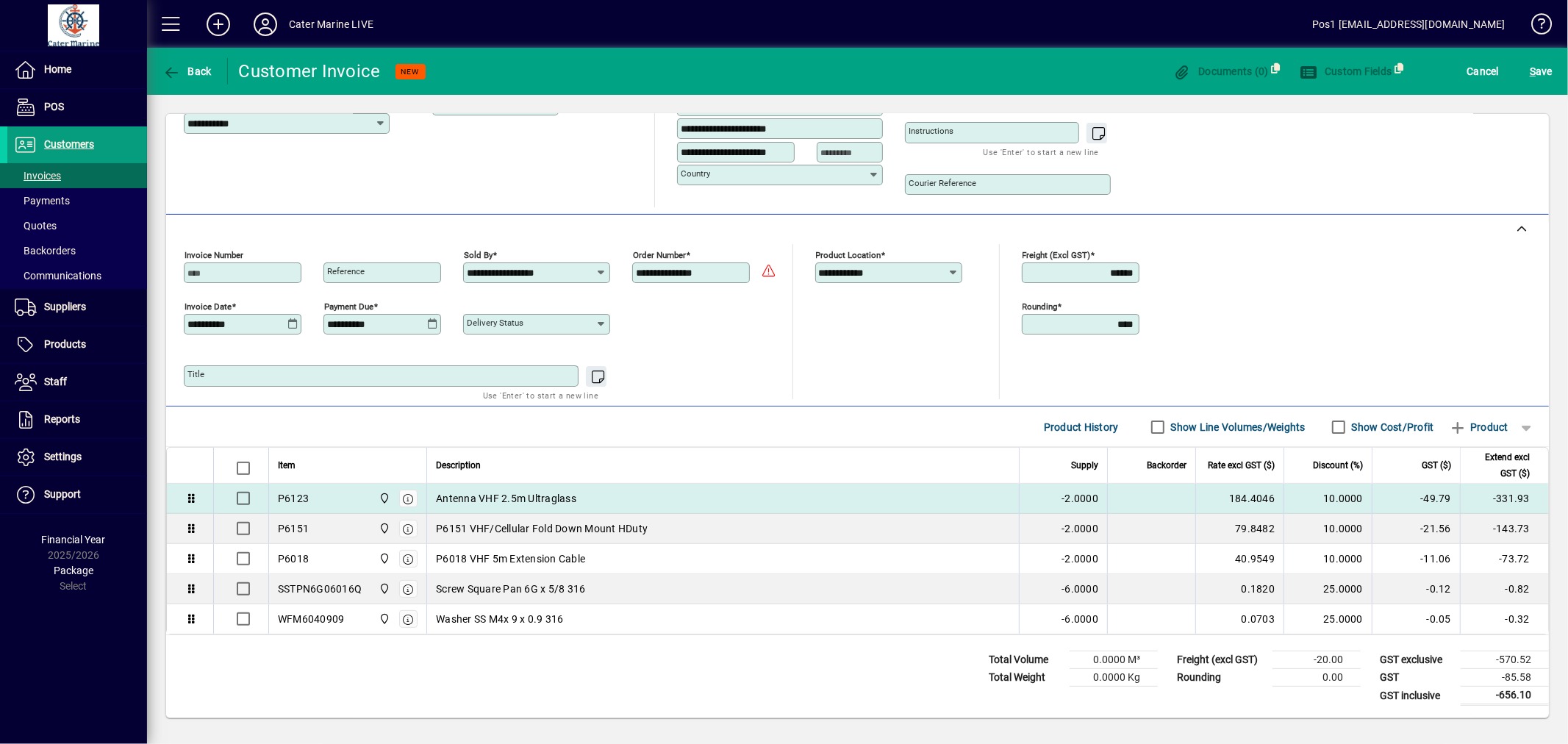
click at [919, 501] on div "Antenna VHF 2.5m Ultraglass" at bounding box center [723, 498] width 574 height 14
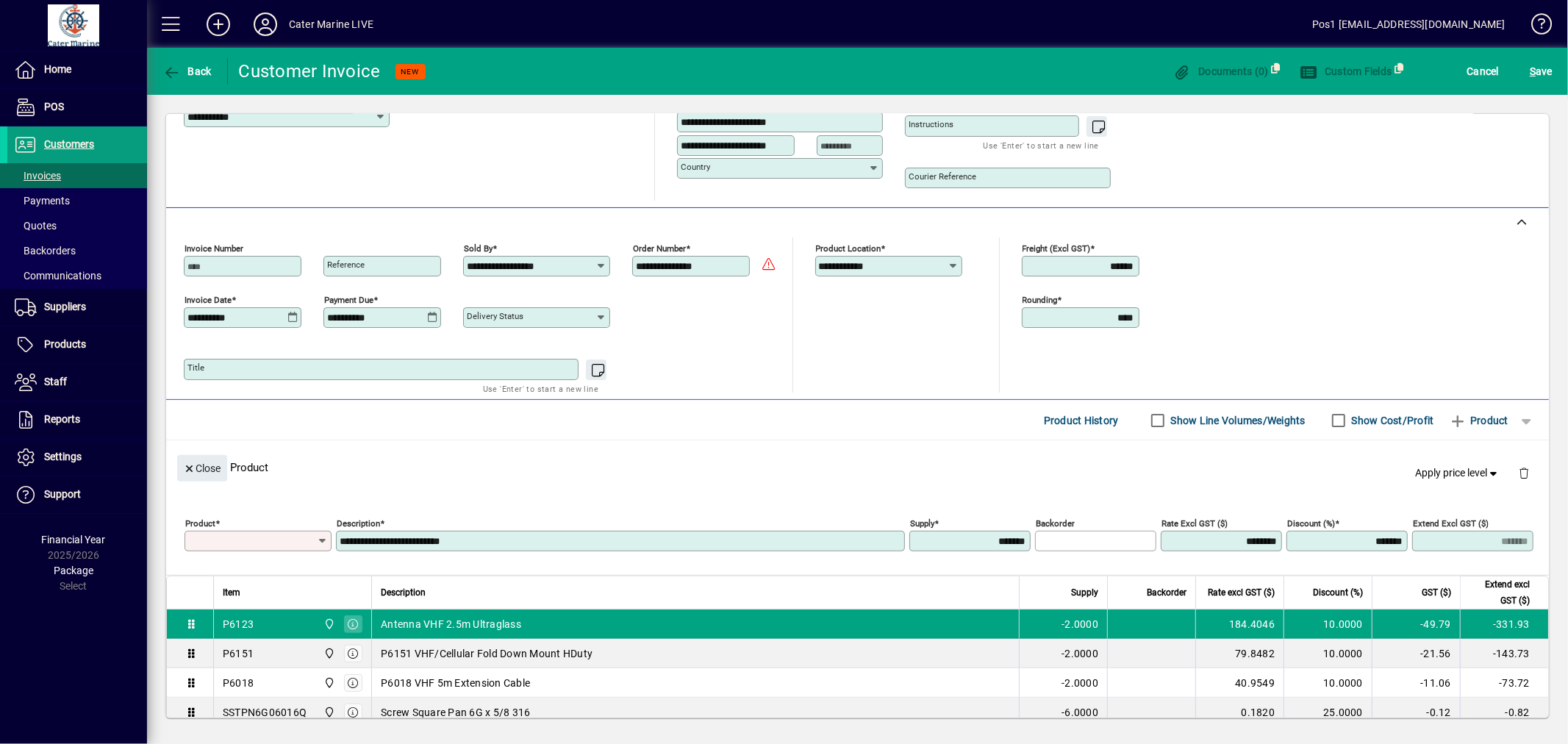
scroll to position [302, 0]
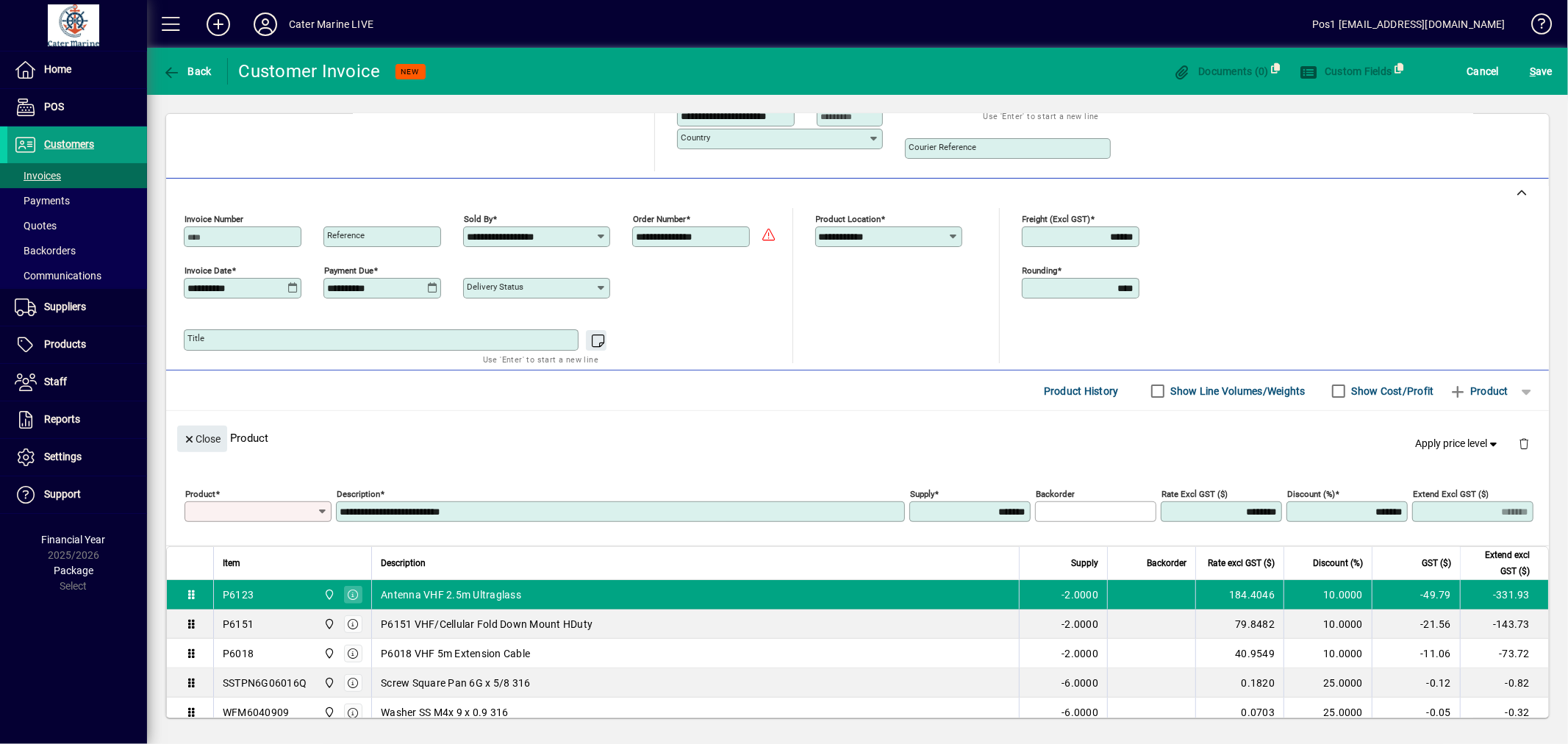
type input "*****"
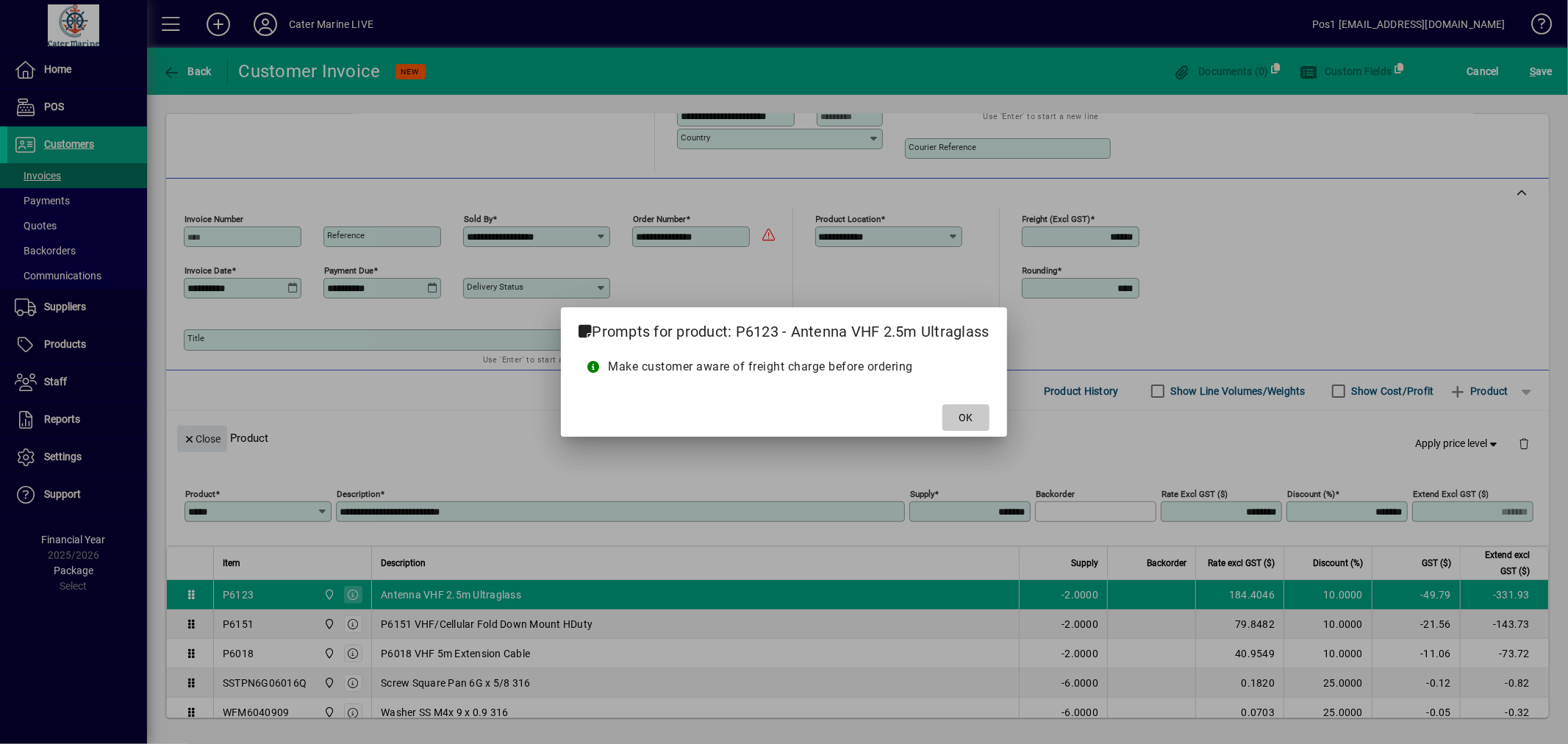
click at [957, 412] on span at bounding box center [966, 417] width 47 height 36
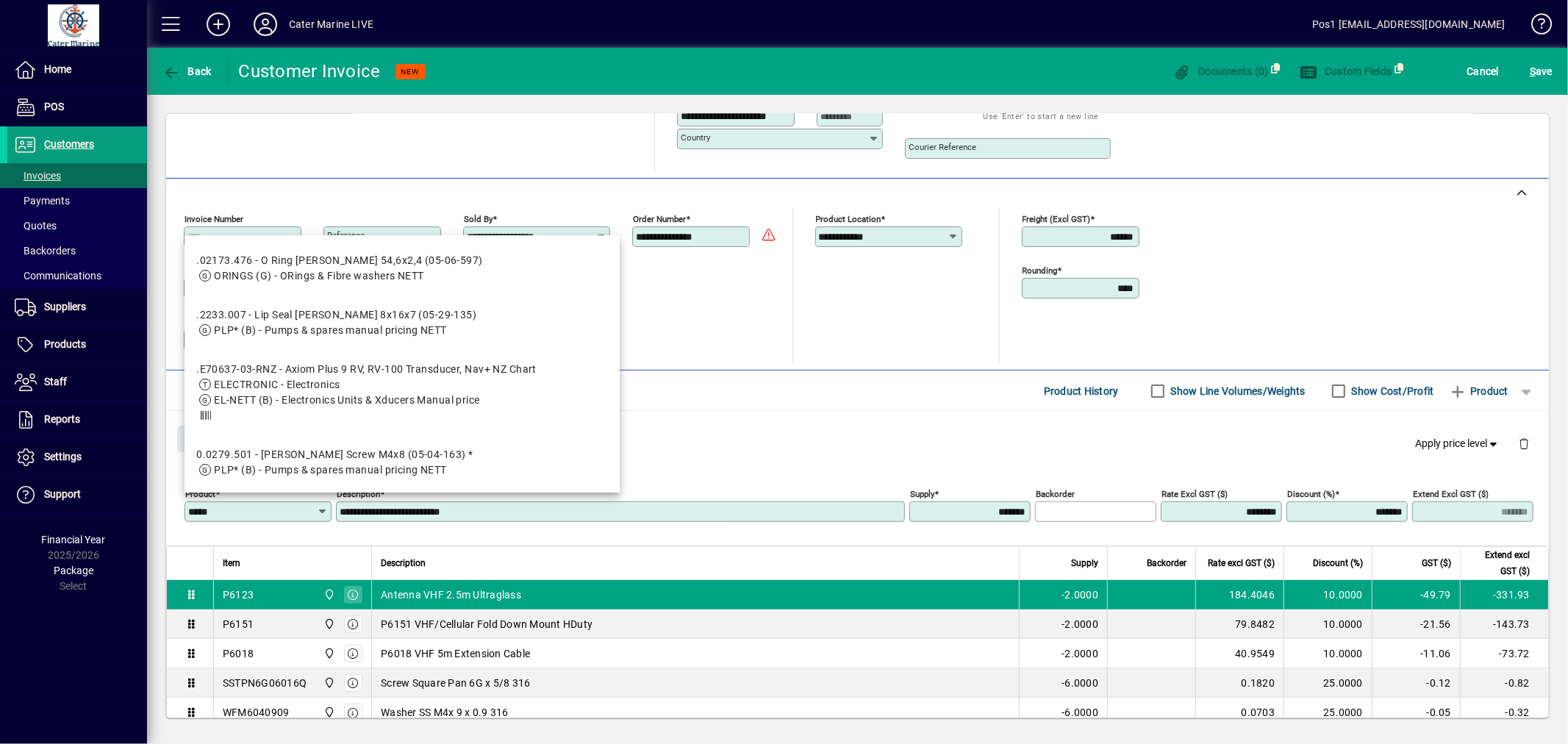
click at [637, 454] on div "Close Product Apply price level" at bounding box center [857, 438] width 1383 height 54
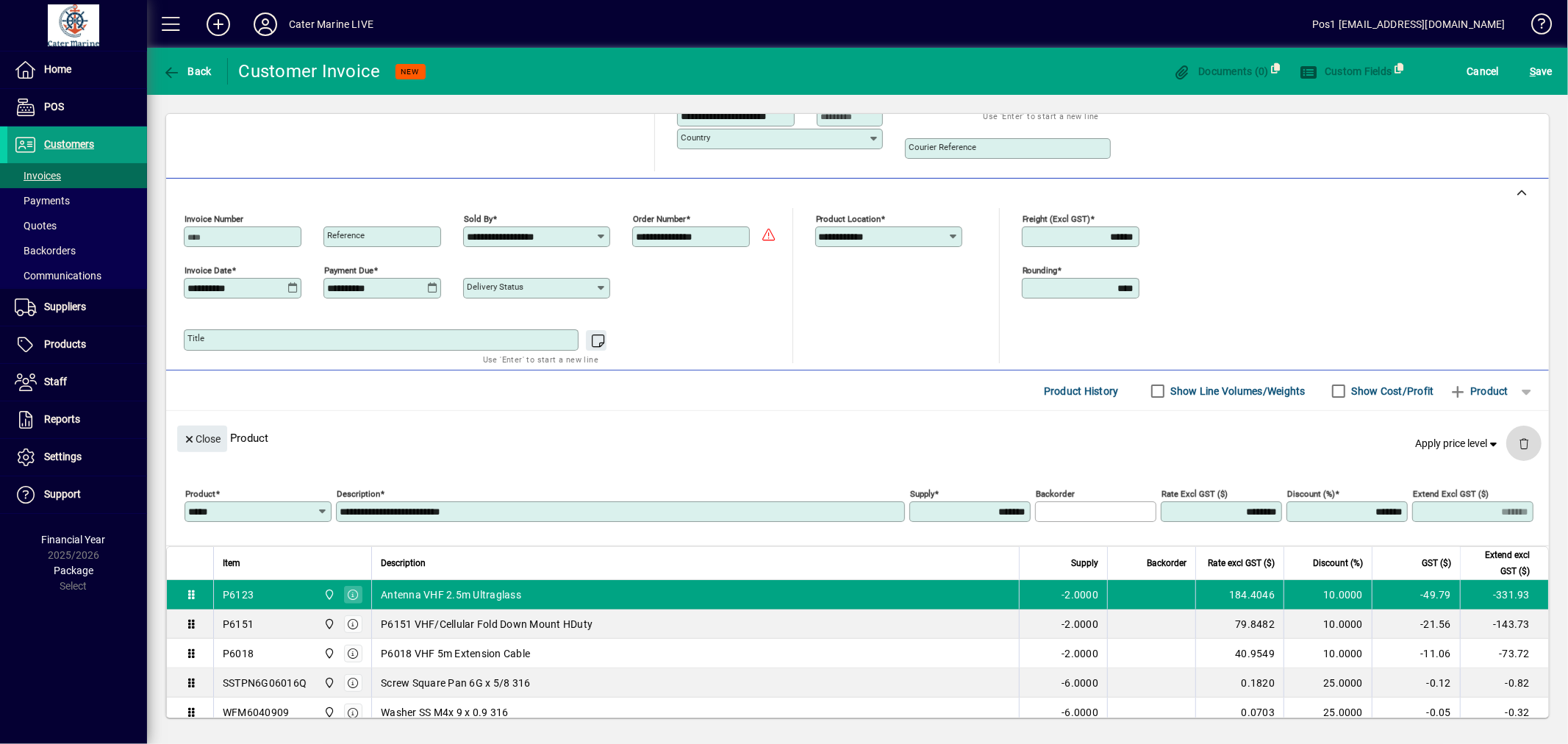
click at [1511, 451] on span "button" at bounding box center [1524, 443] width 36 height 36
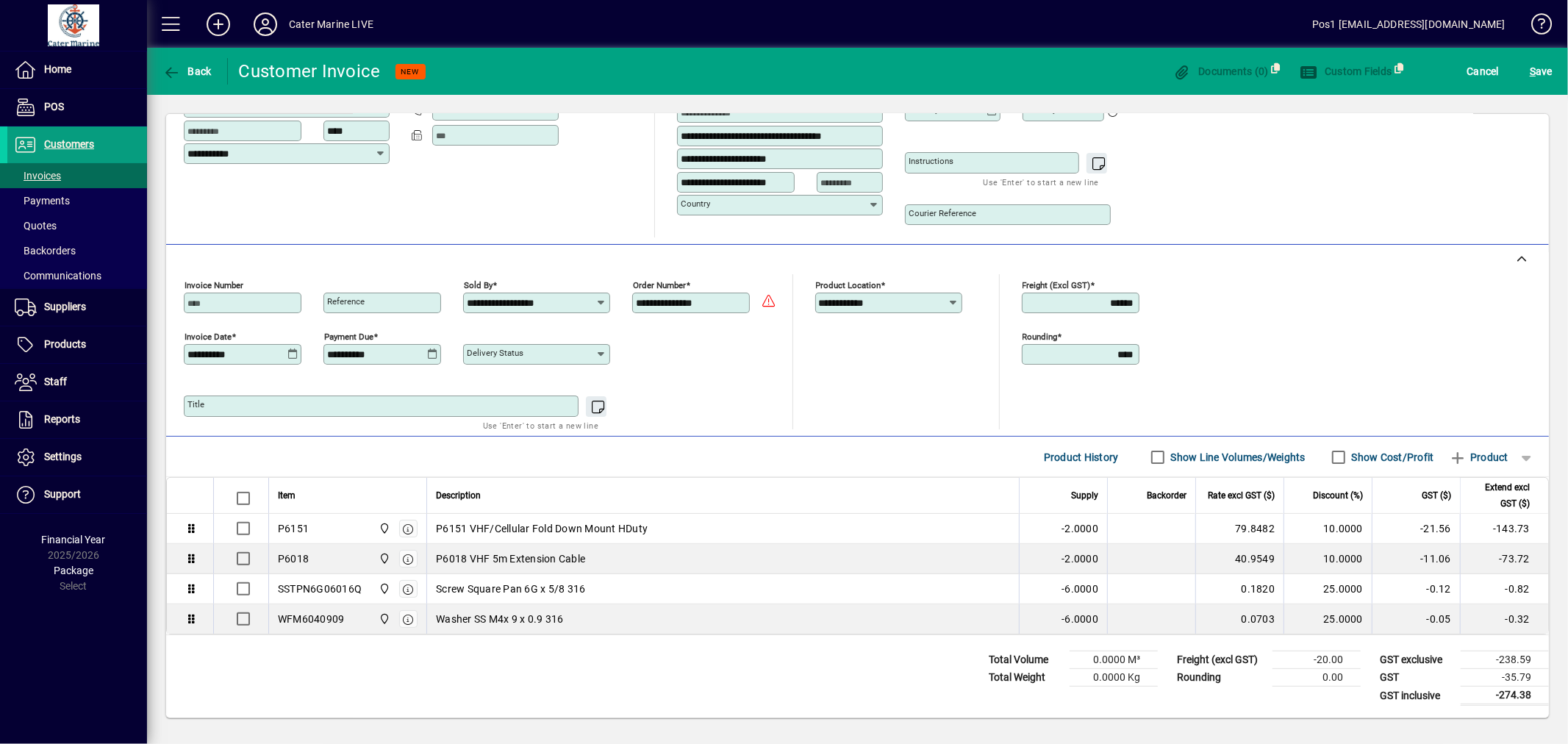
scroll to position [241, 0]
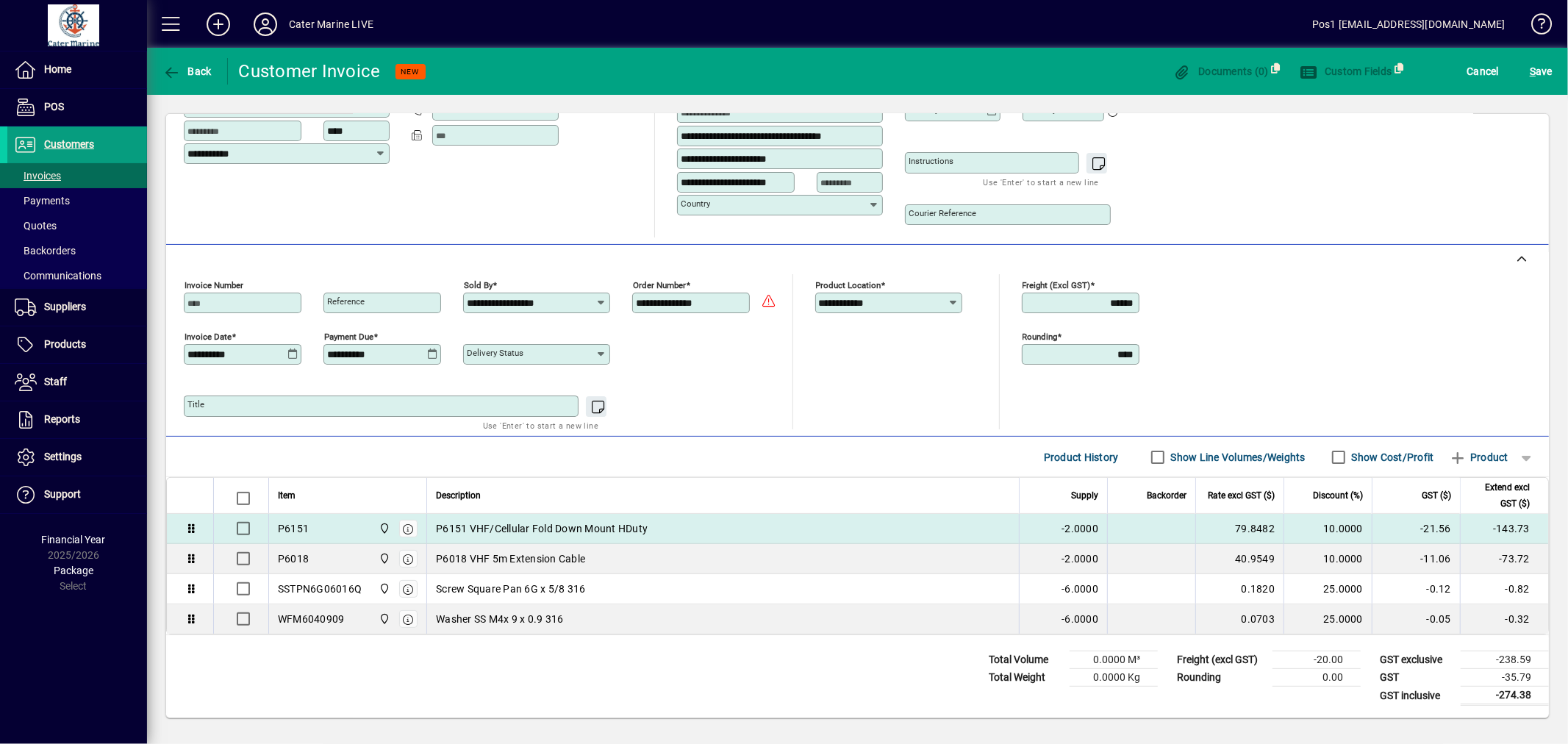
click at [962, 527] on div "P6151 VHF/Cellular Fold Down Mount HDuty" at bounding box center [723, 528] width 574 height 14
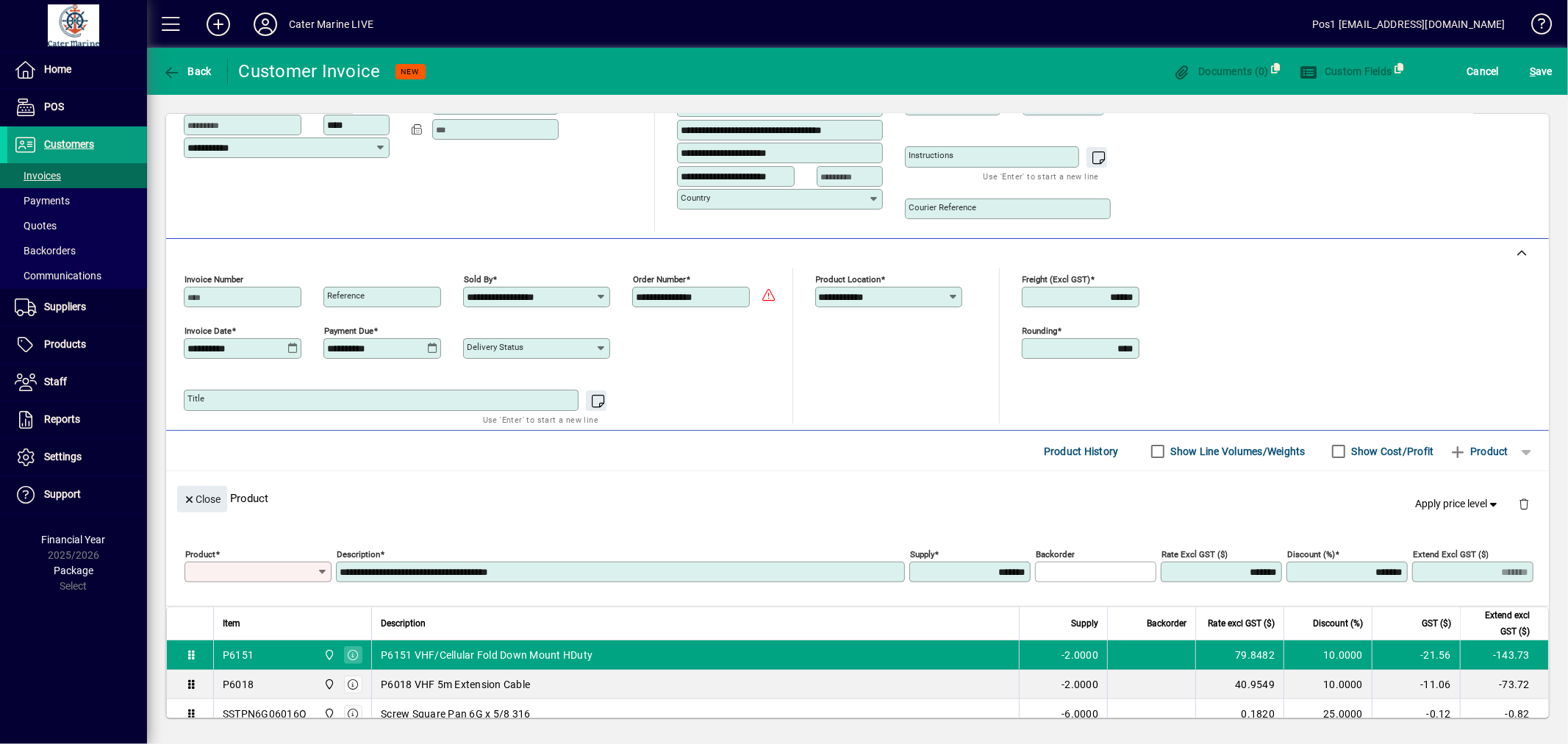
scroll to position [302, 0]
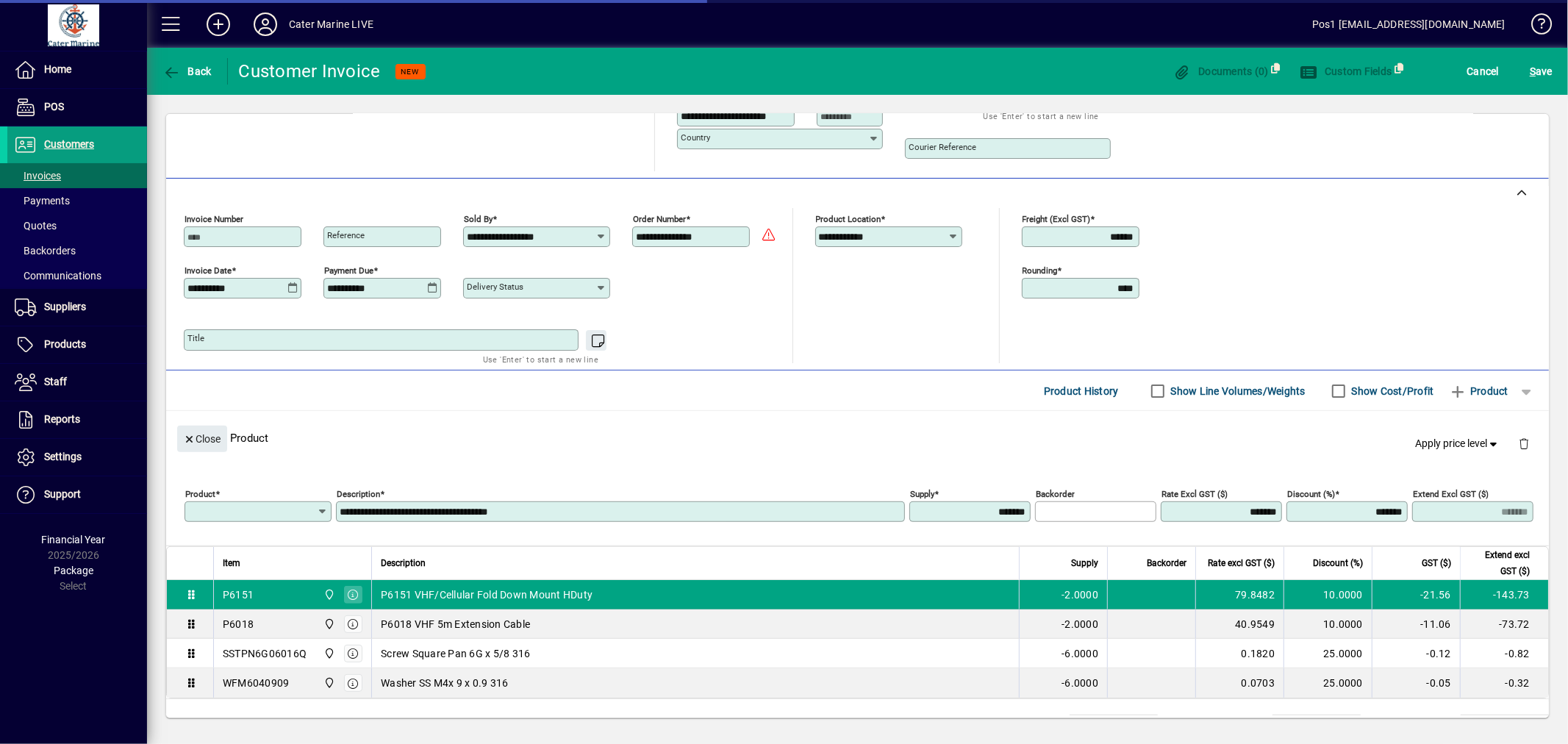
type input "*****"
click at [1510, 444] on span "button" at bounding box center [1524, 443] width 36 height 36
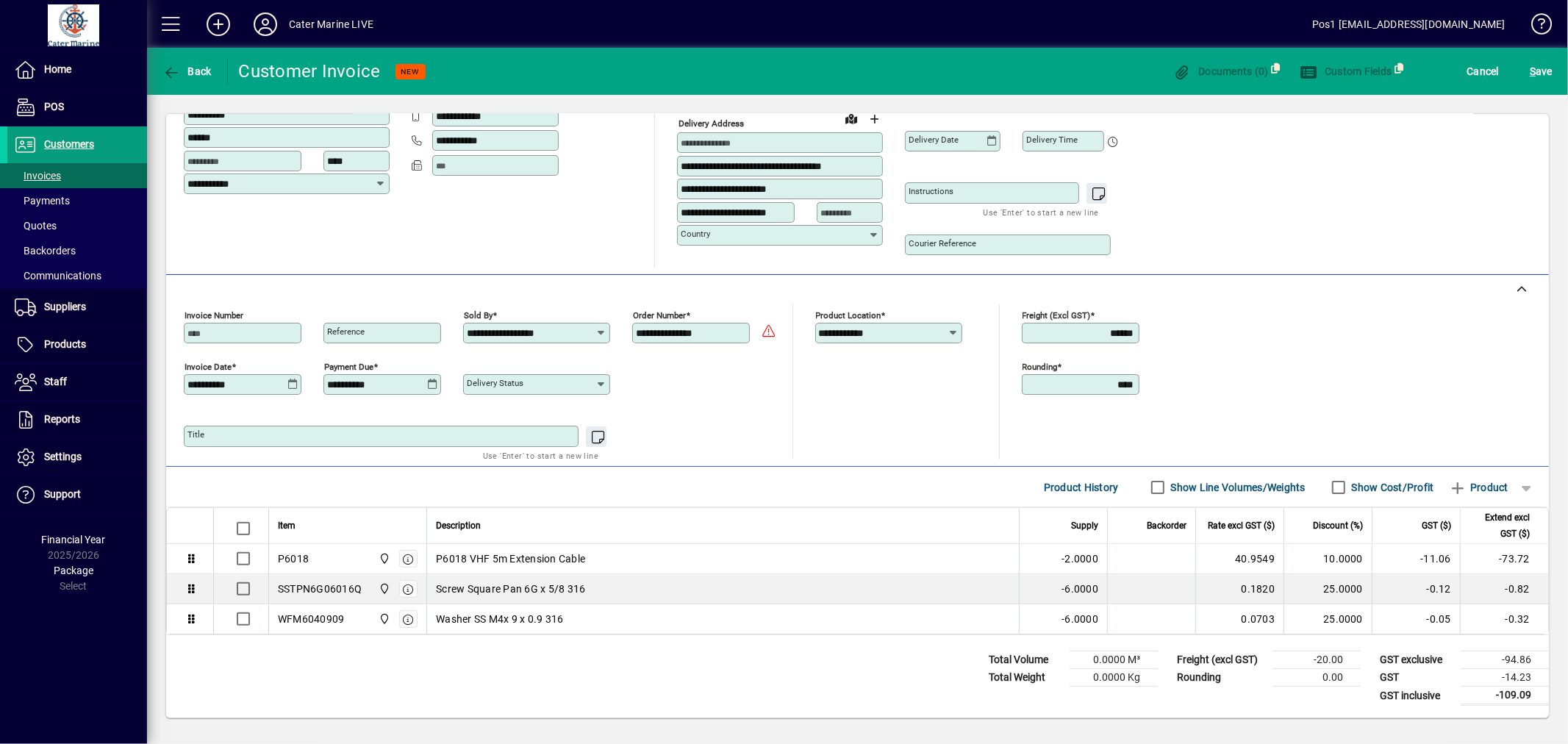
scroll to position [211, 0]
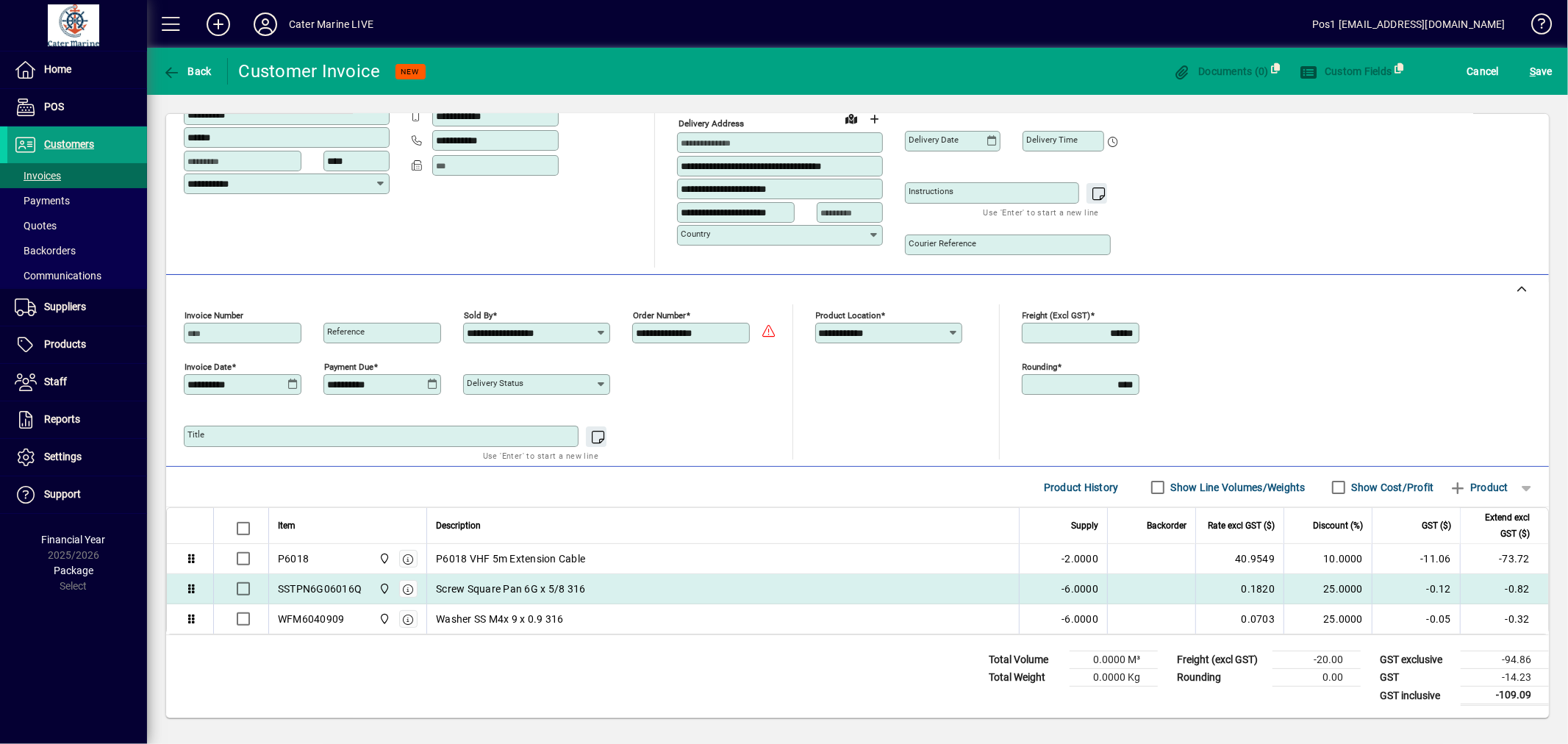
click at [995, 588] on div "Screw Square Pan 6G x 5/8 316" at bounding box center [723, 589] width 574 height 14
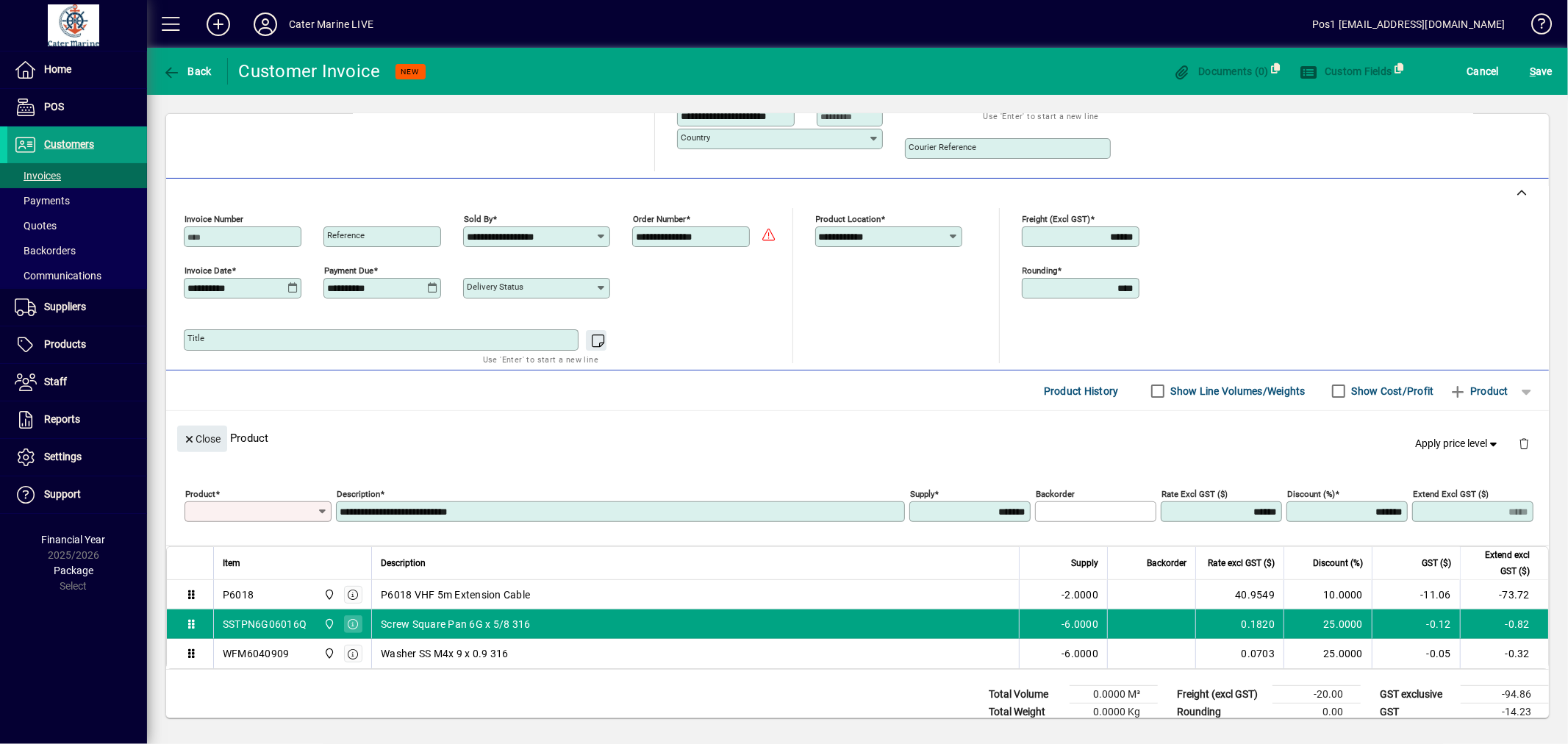
type input "**********"
click at [1512, 445] on span "button" at bounding box center [1524, 443] width 36 height 36
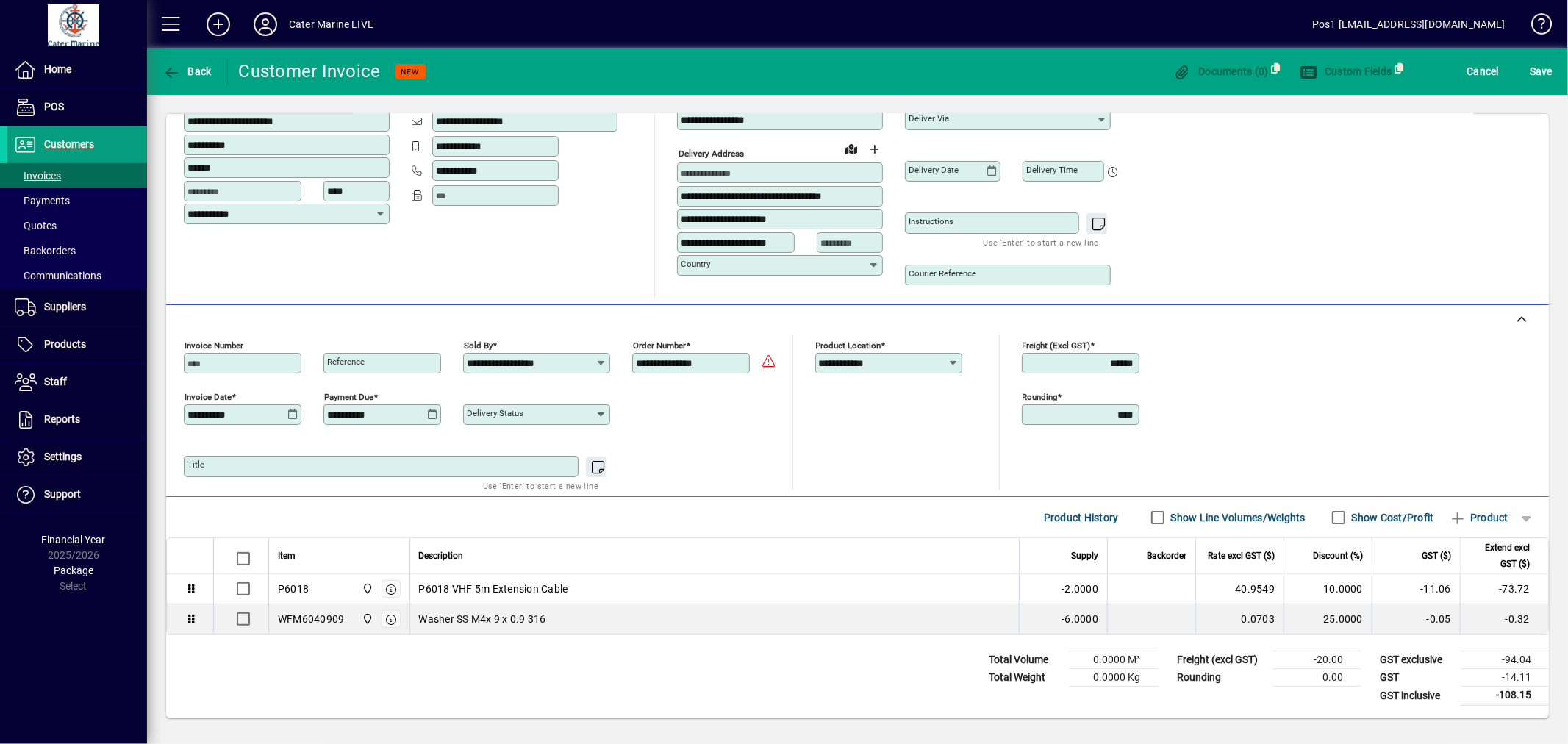
scroll to position [181, 0]
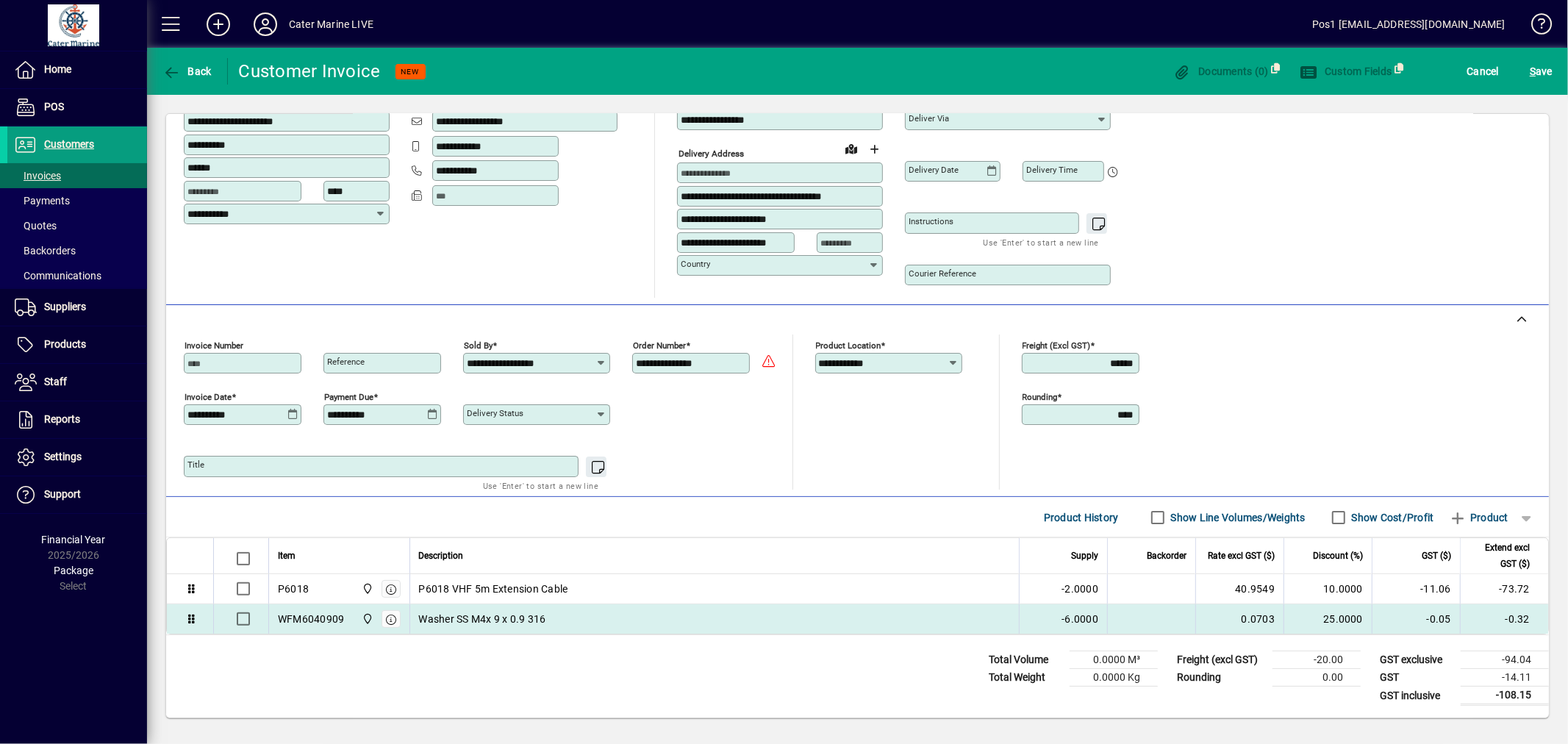
click at [987, 622] on div "Washer SS M4x 9 x 0.9 316" at bounding box center [715, 619] width 592 height 14
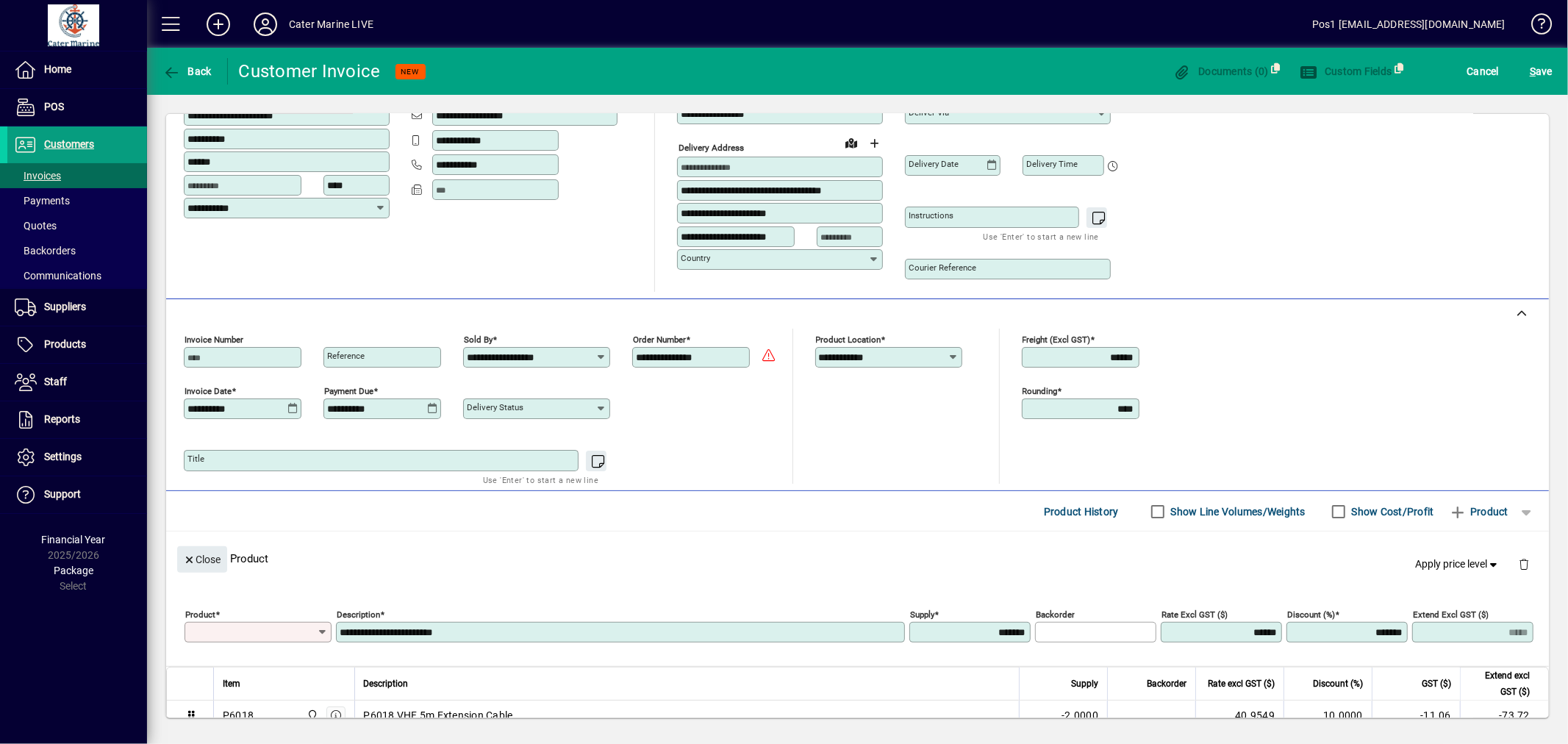
scroll to position [302, 0]
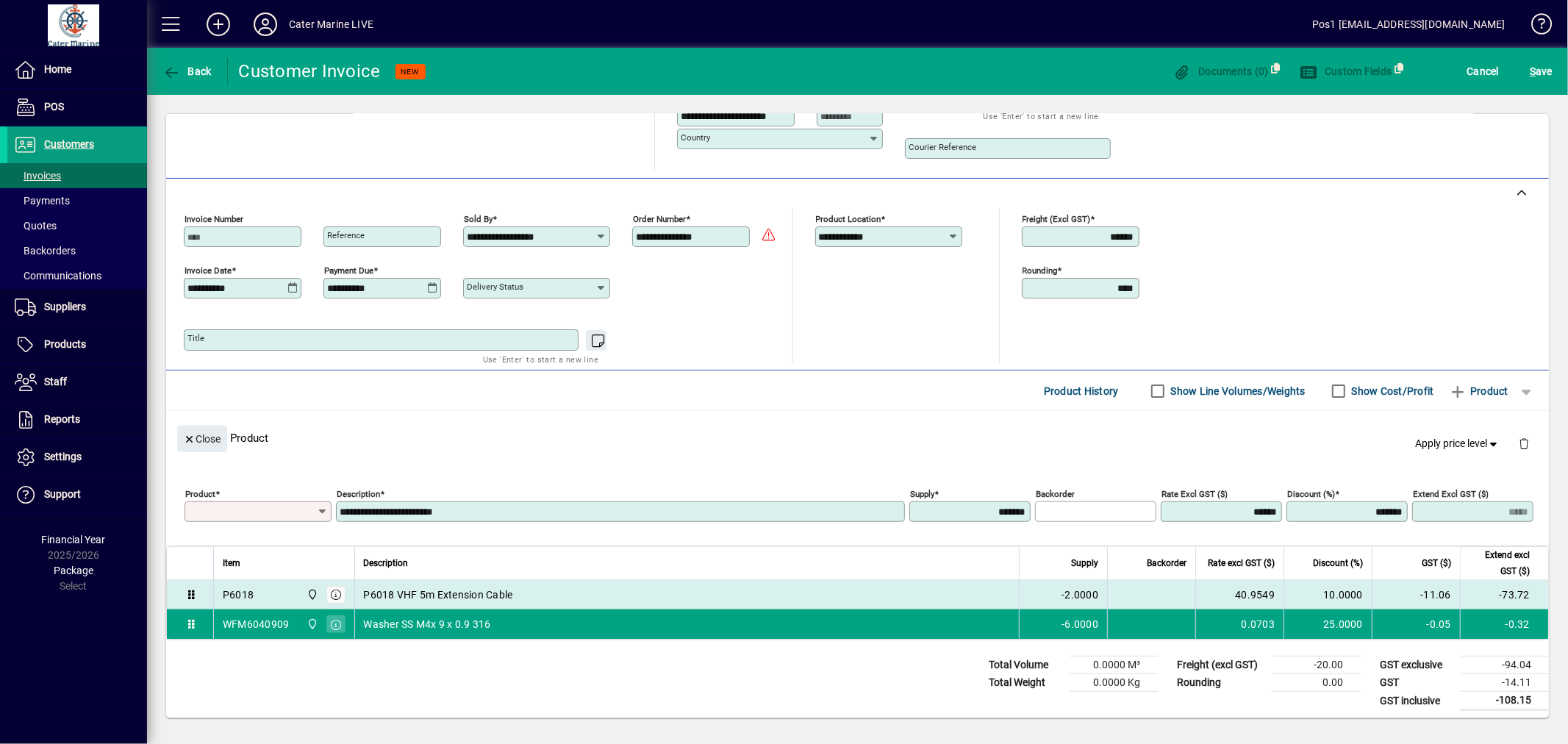
type input "**********"
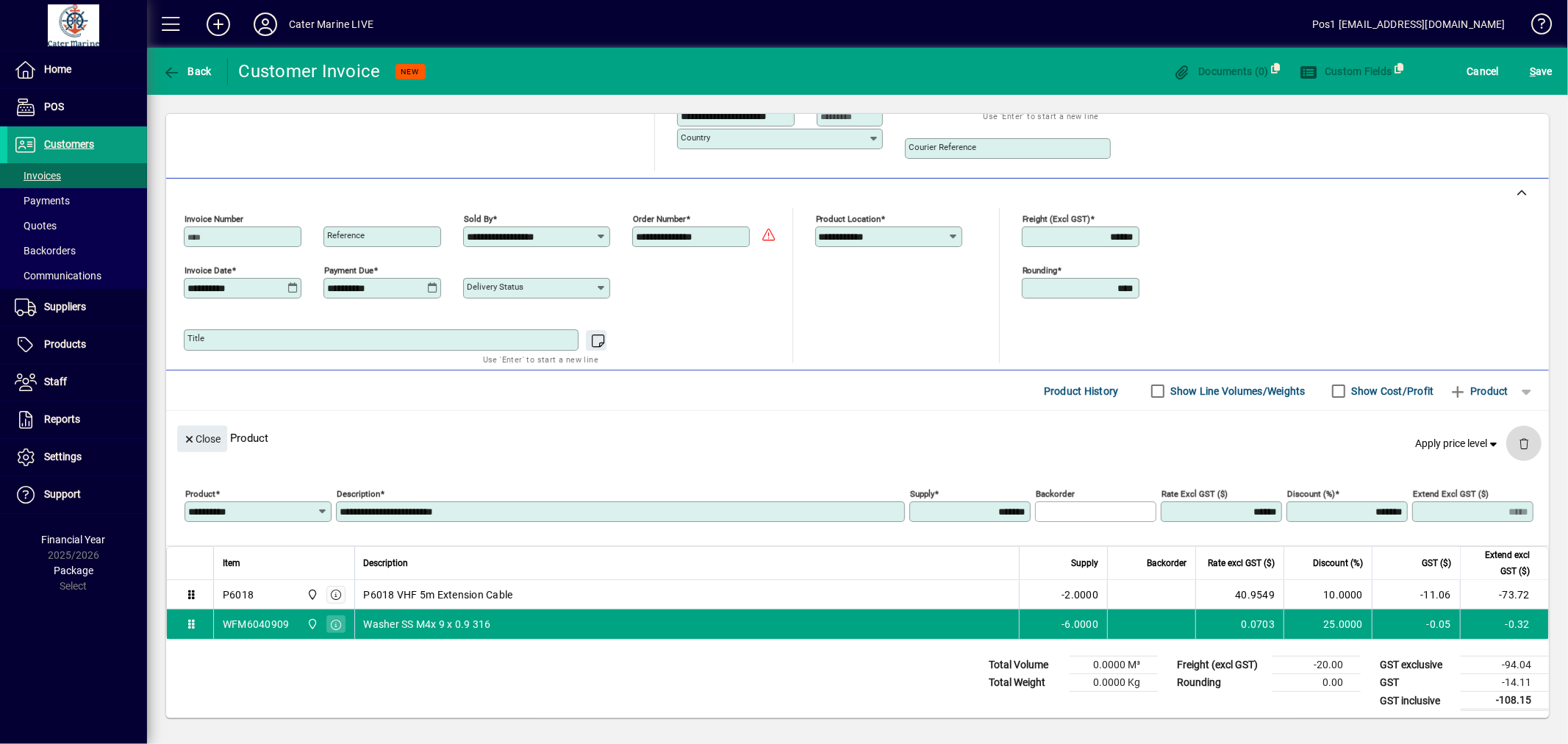
click at [1520, 443] on span "button" at bounding box center [1524, 443] width 36 height 36
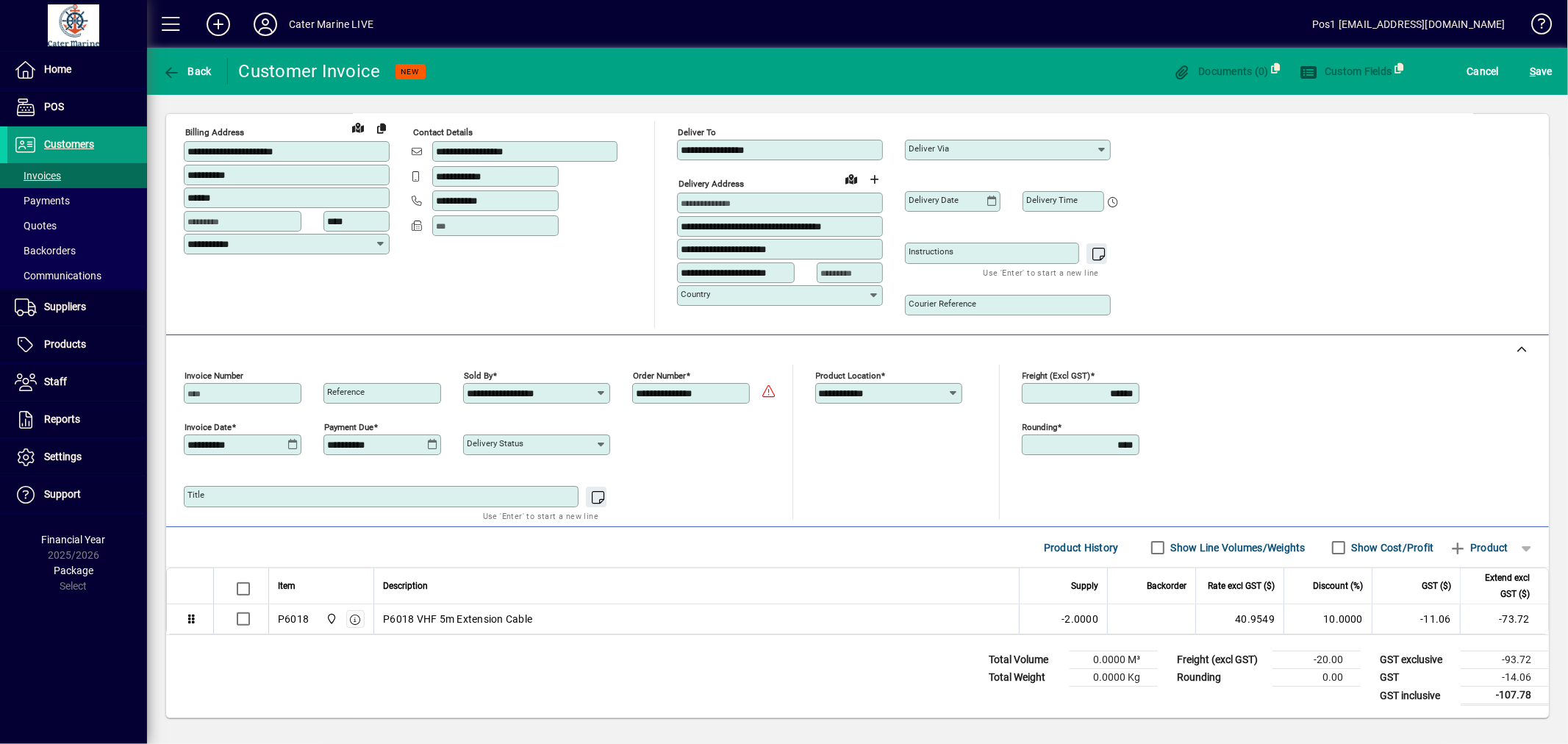
scroll to position [150, 0]
click at [1537, 77] on span "S ave" at bounding box center [1542, 71] width 23 height 23
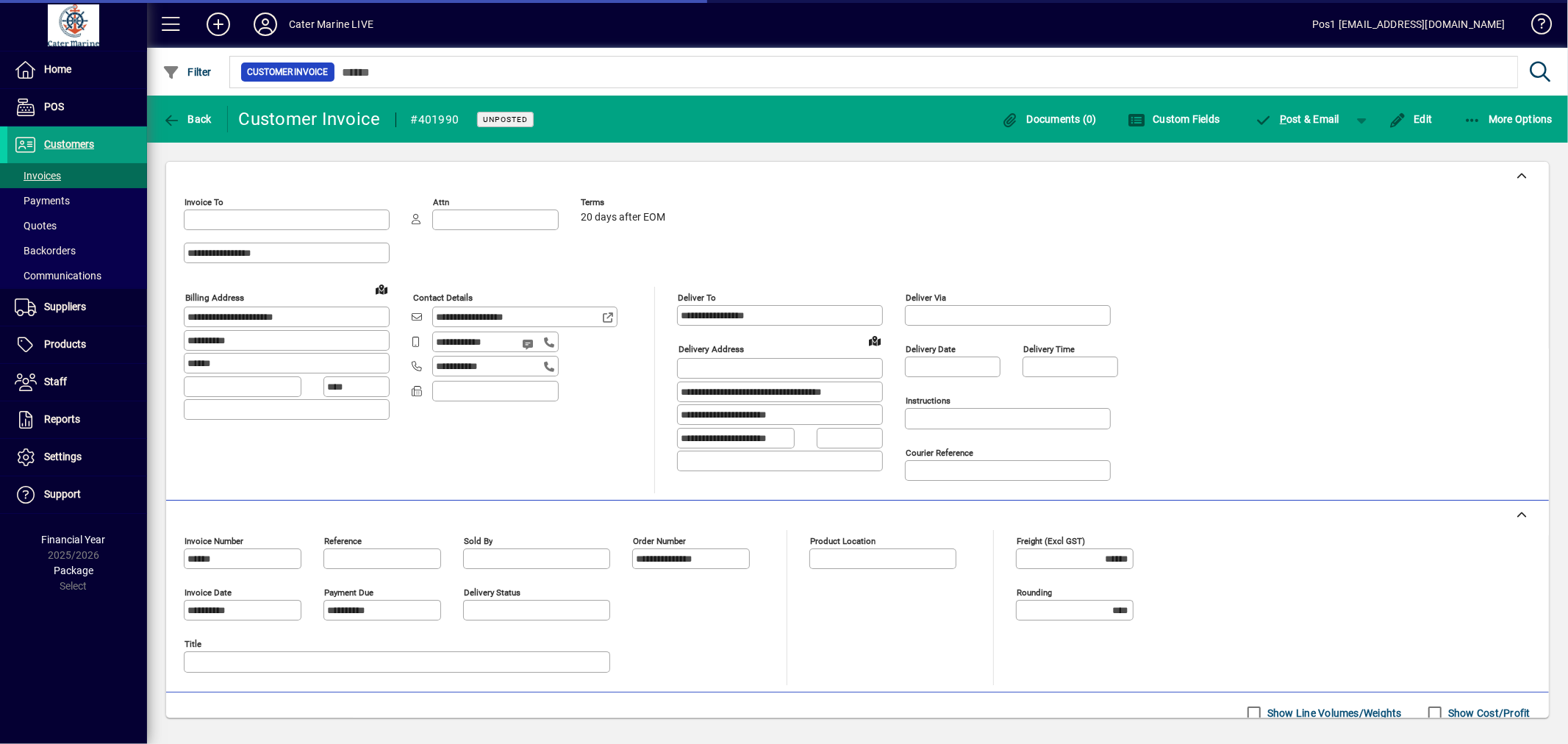
type input "**********"
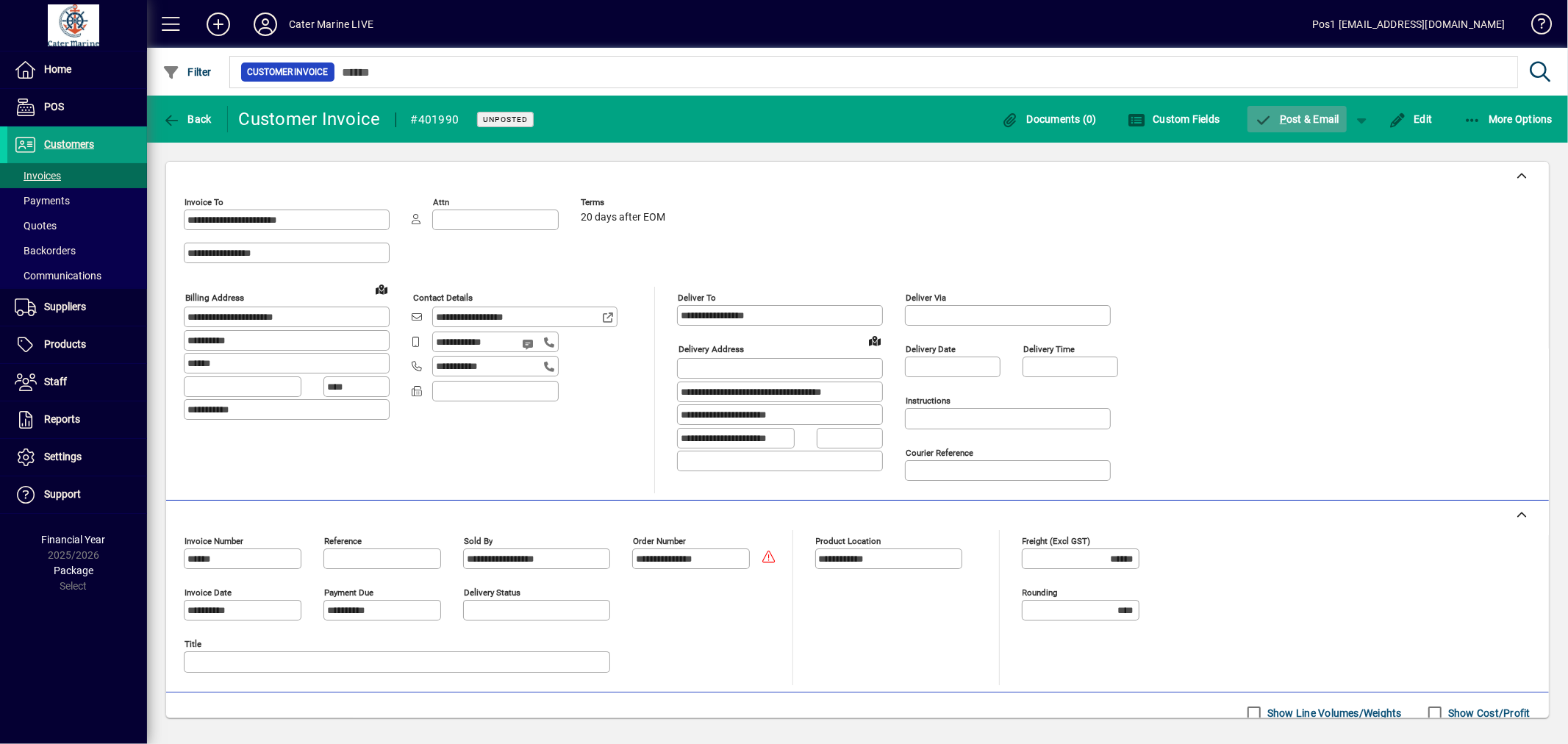
click at [1314, 120] on span "P ost & Email" at bounding box center [1297, 119] width 86 height 12
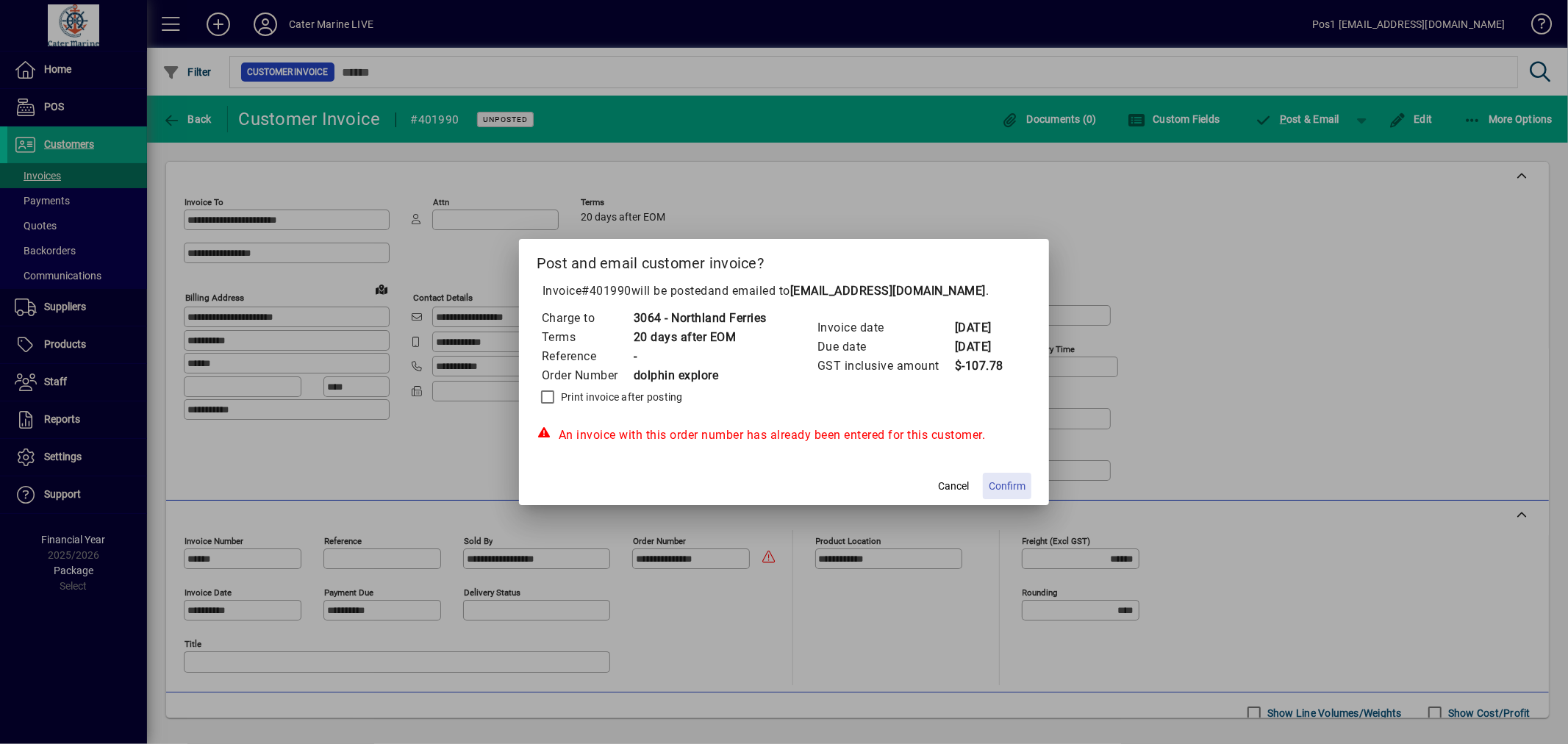
click at [1013, 487] on span "Confirm" at bounding box center [1007, 487] width 37 height 15
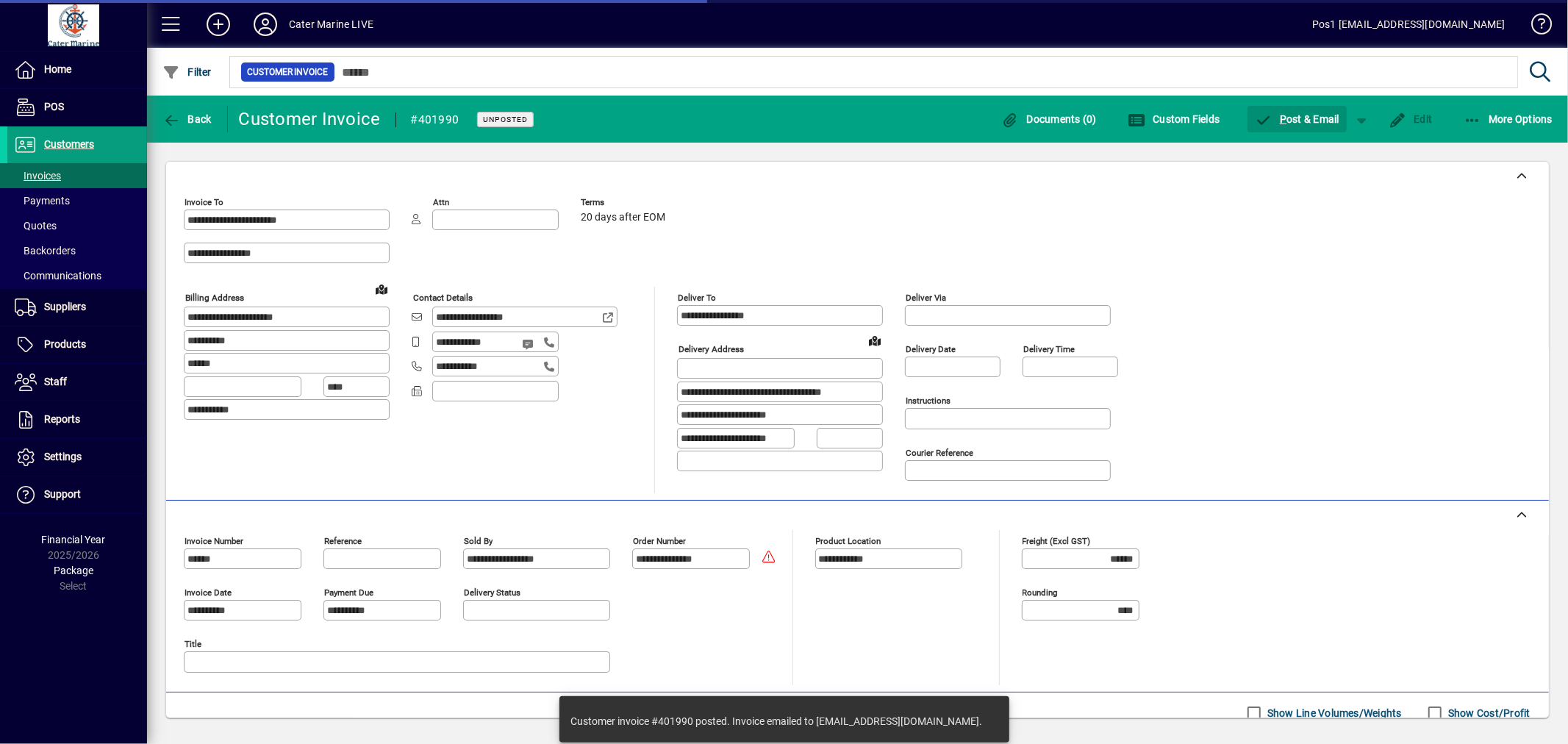
type input "******"
type input "**********"
type input "*****"
